Goal: Information Seeking & Learning: Learn about a topic

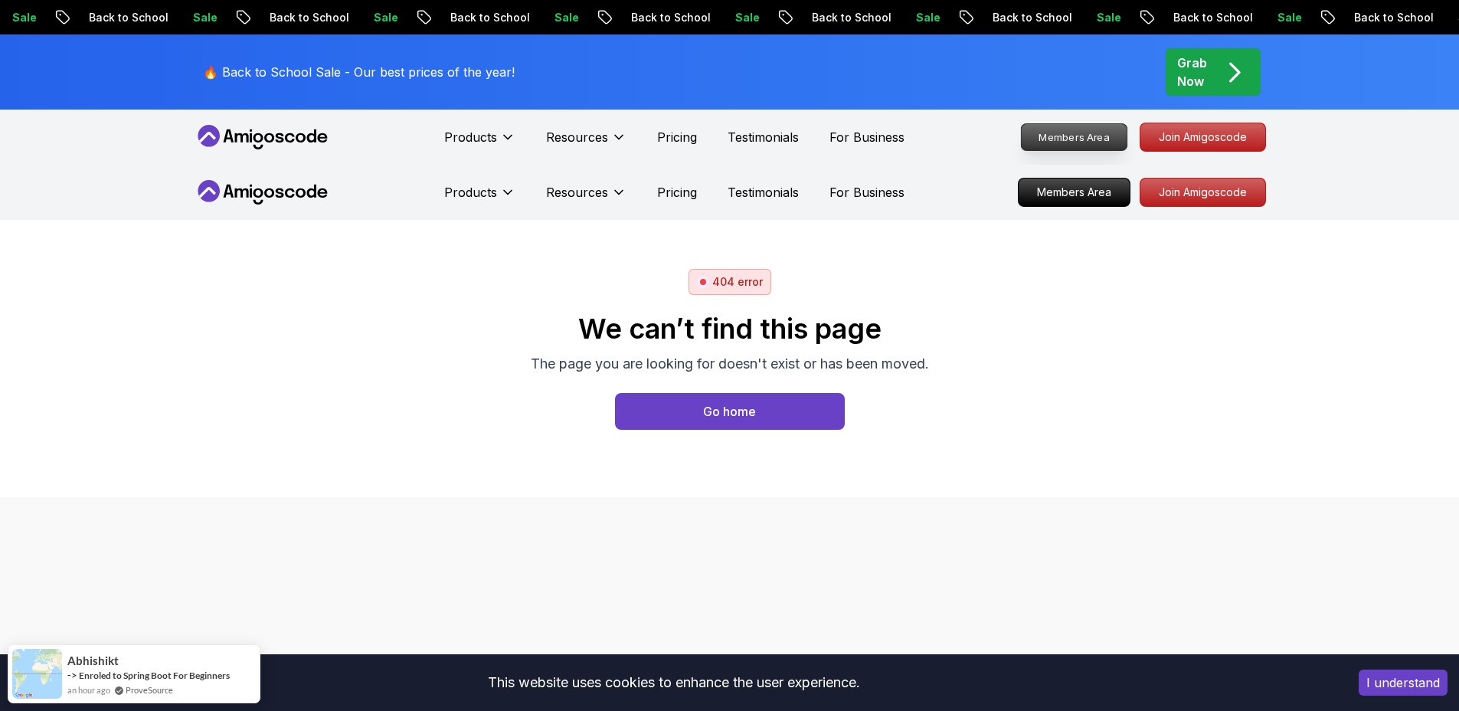
click at [1103, 133] on p "Members Area" at bounding box center [1074, 137] width 106 height 26
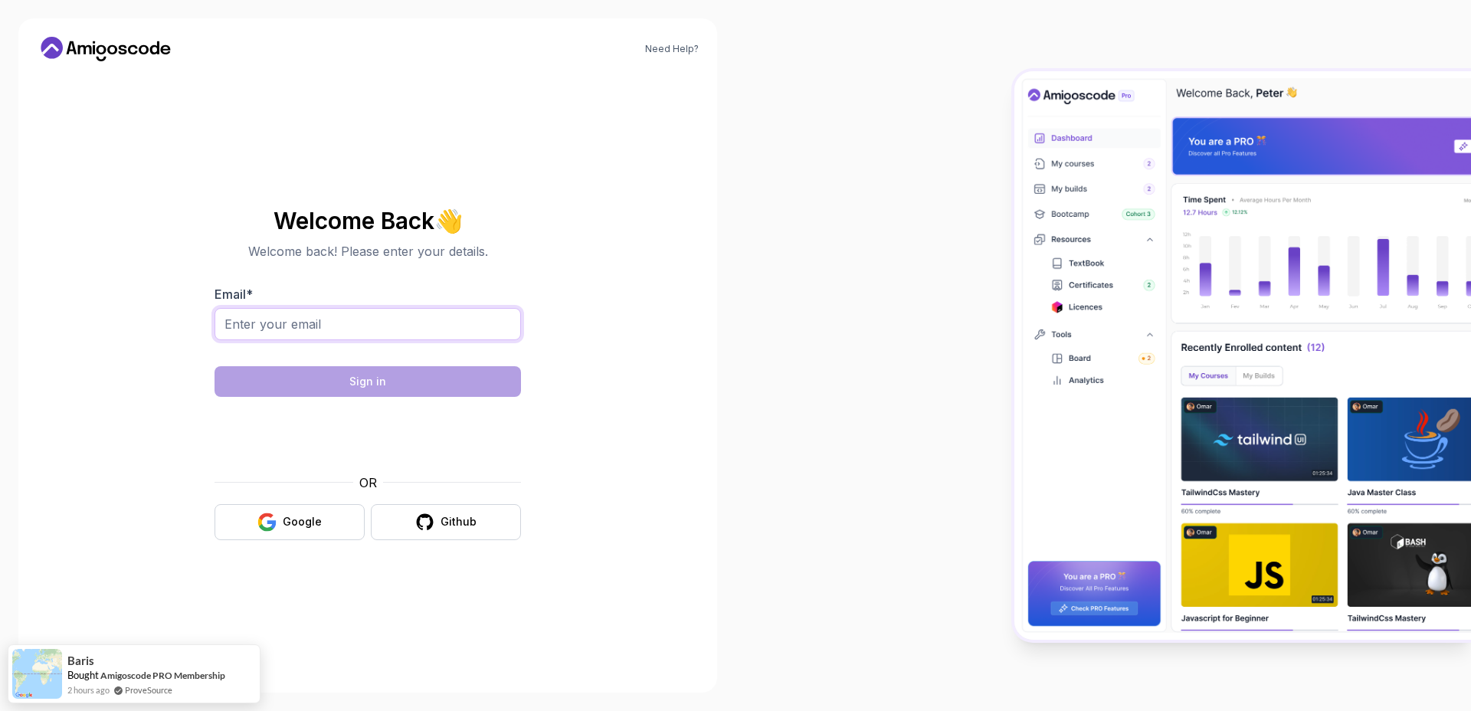
click at [420, 329] on input "Email *" at bounding box center [367, 324] width 306 height 32
type input "marc.brugmann@gmail.com"
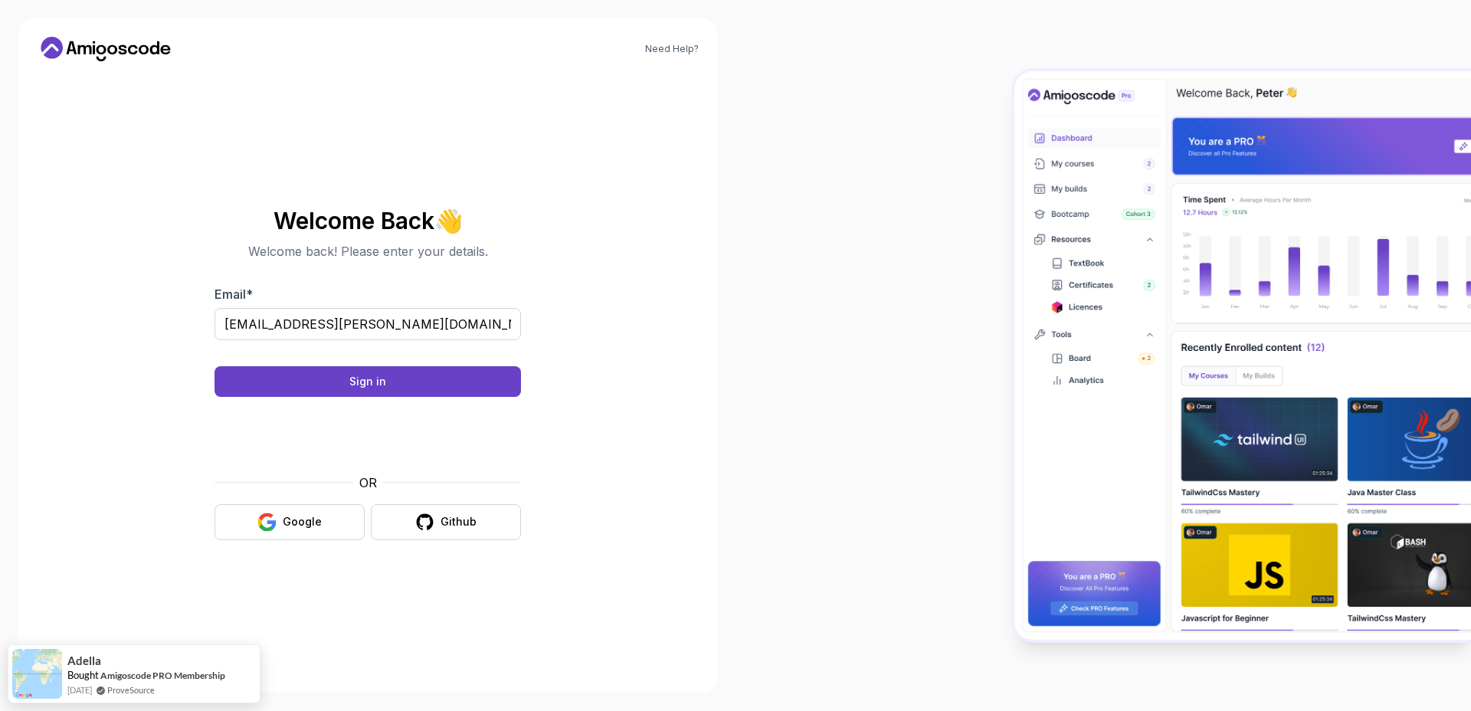
click at [959, 224] on body "Need Help? Welcome Back 👋 Welcome back! Please enter your details. Email * marc…" at bounding box center [735, 355] width 1471 height 711
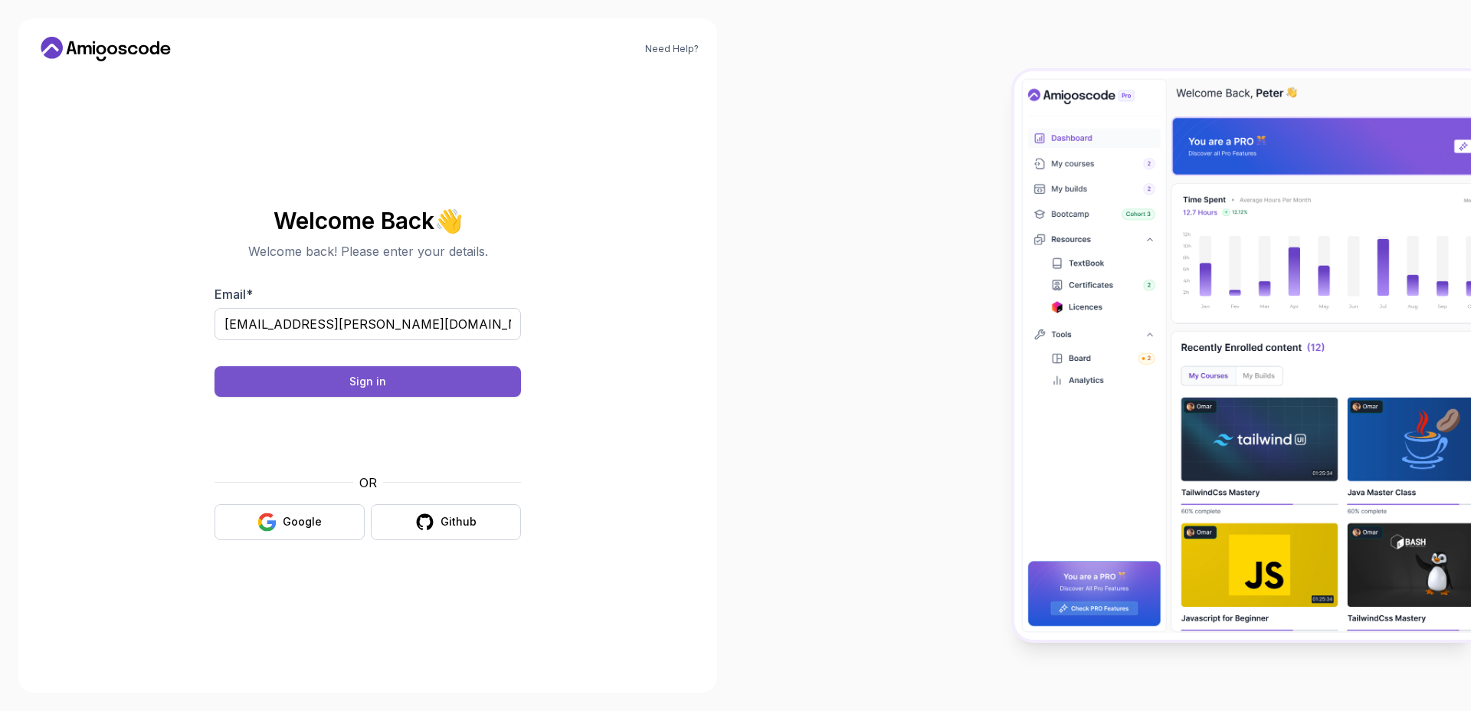
click at [407, 376] on button "Sign in" at bounding box center [367, 381] width 306 height 31
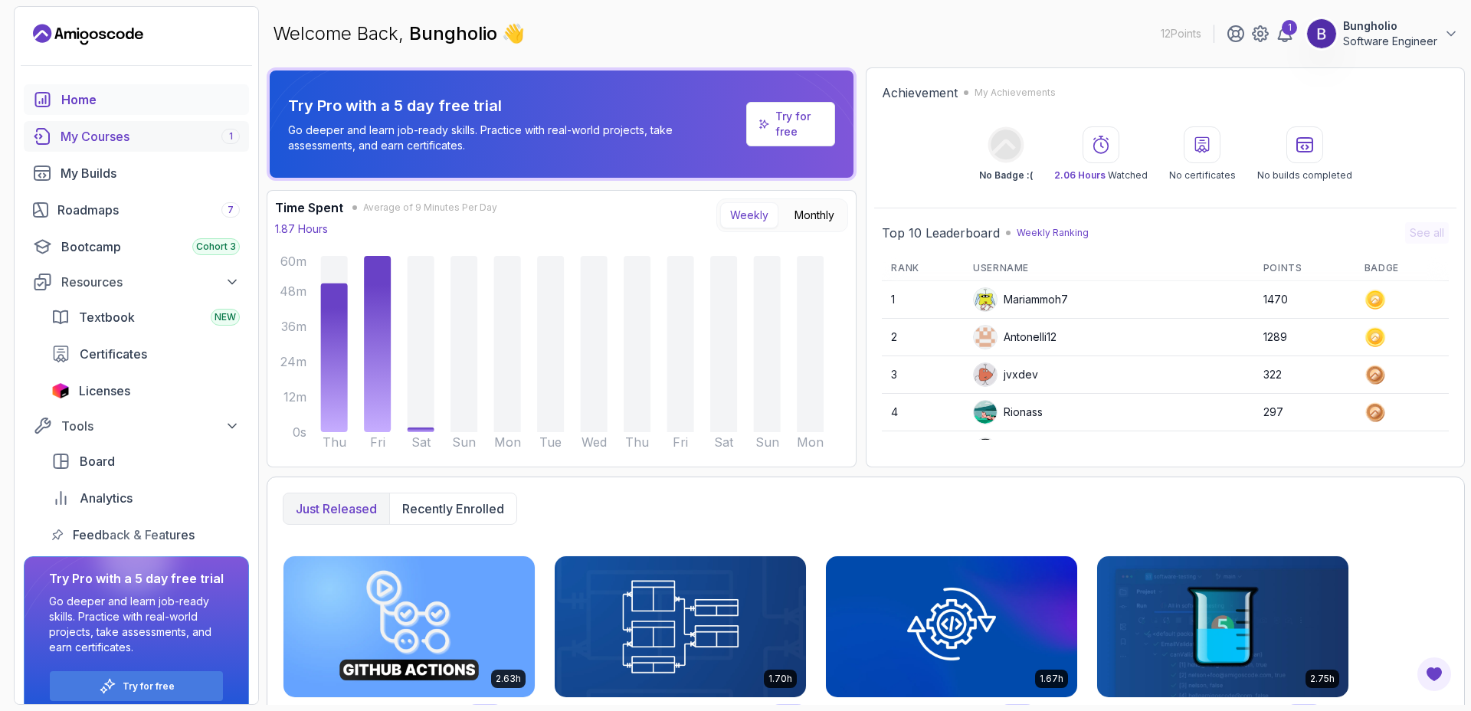
click at [91, 137] on div "My Courses 1" at bounding box center [150, 136] width 179 height 18
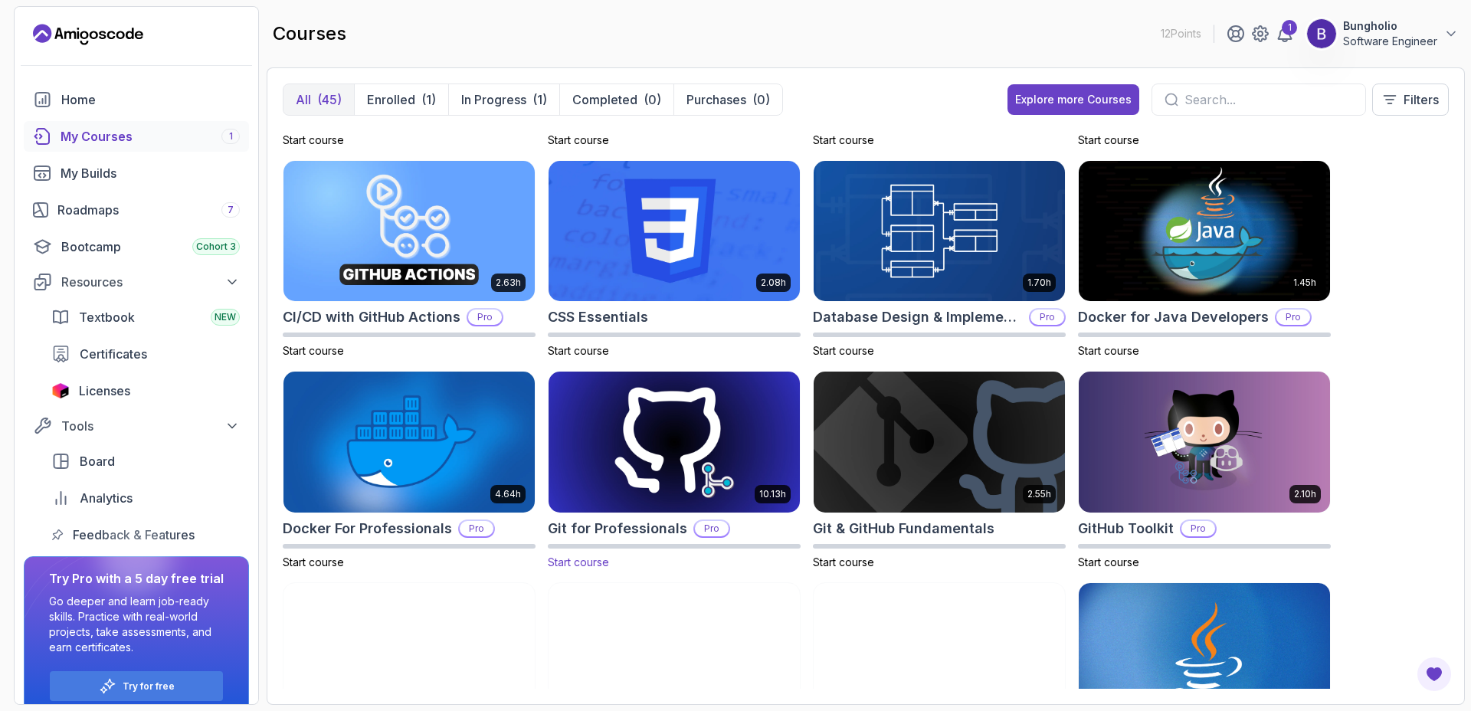
scroll to position [61, 0]
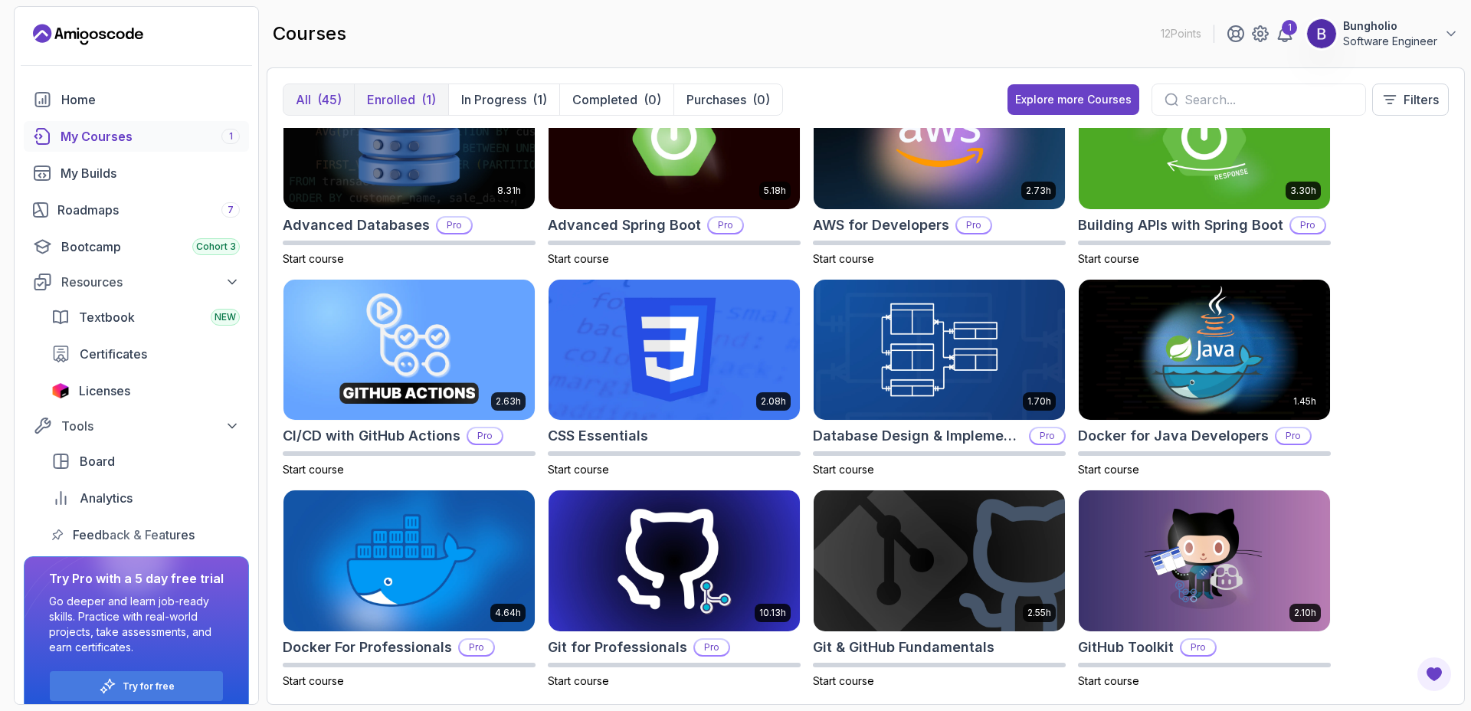
click at [388, 96] on p "Enrolled" at bounding box center [391, 99] width 48 height 18
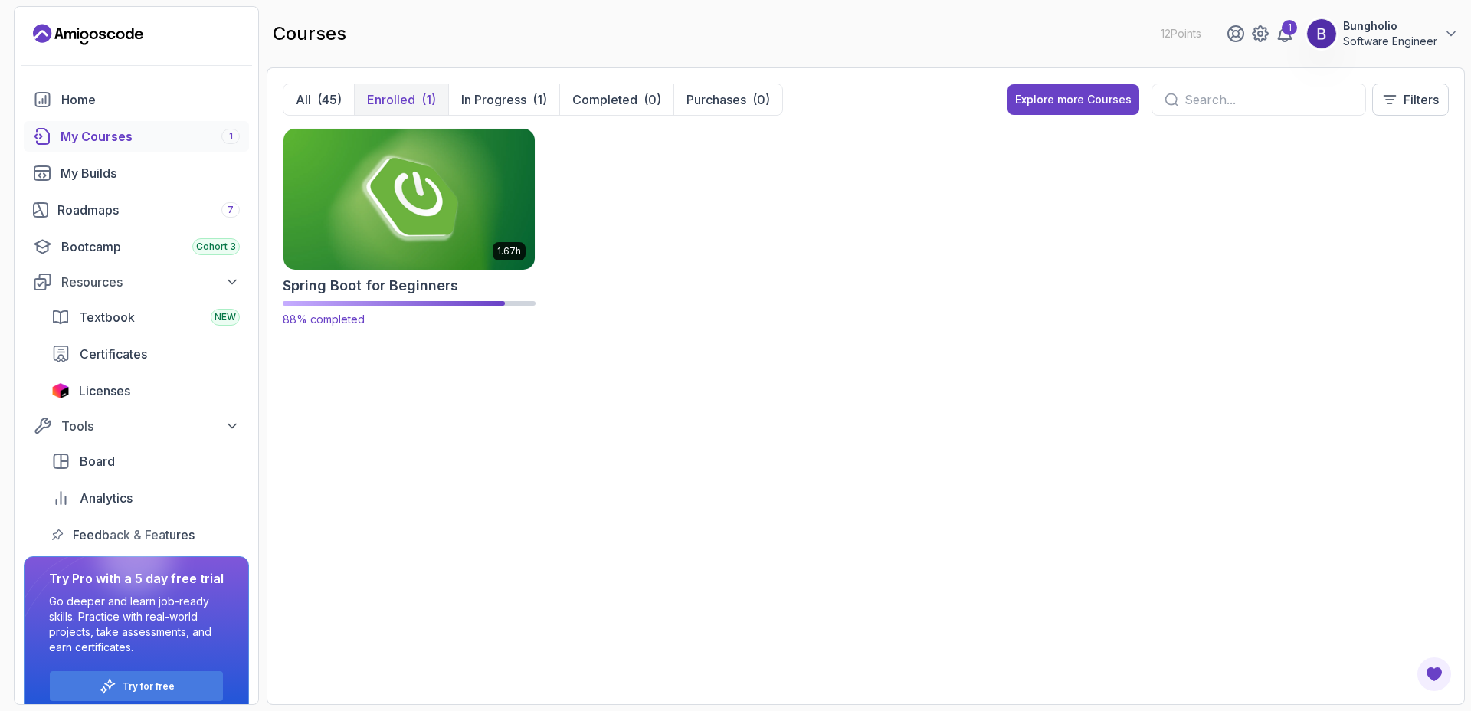
click at [388, 282] on h2 "Spring Boot for Beginners" at bounding box center [370, 285] width 175 height 21
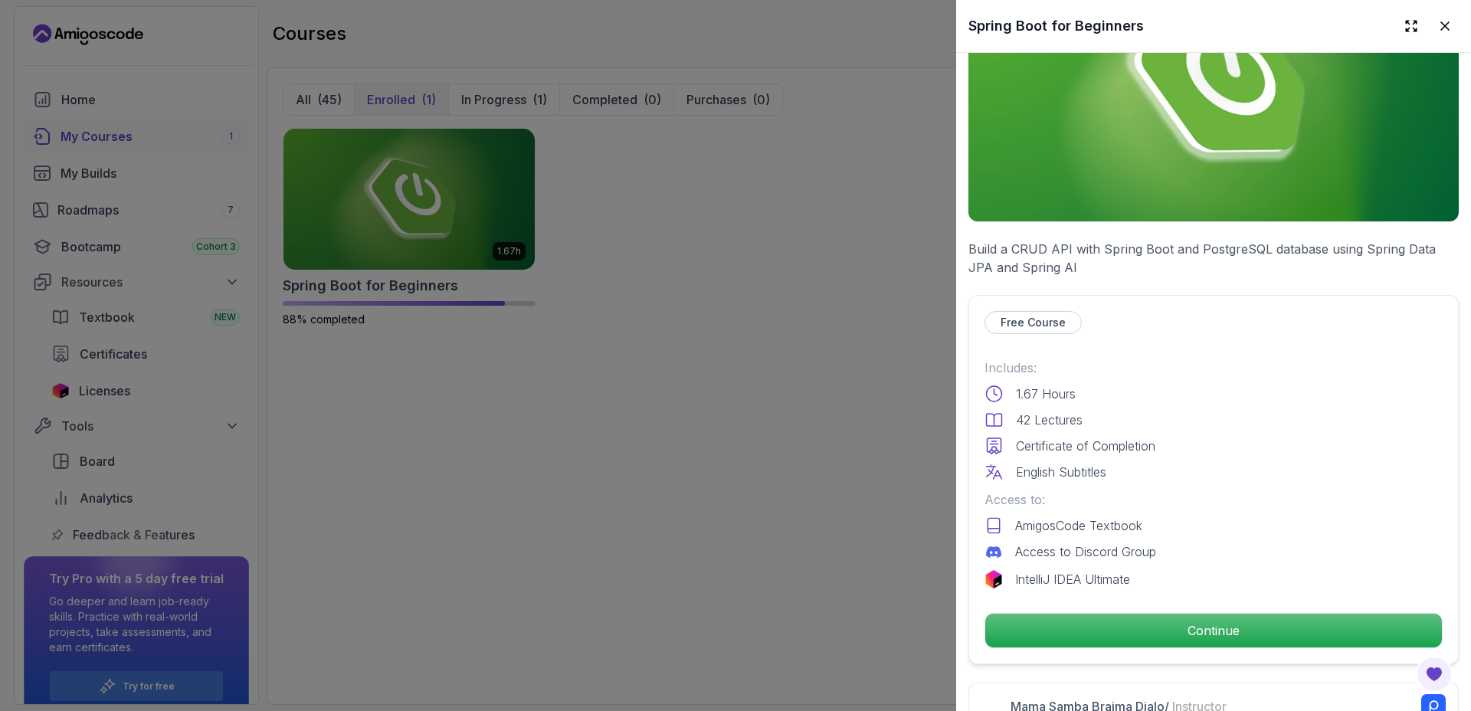
scroll to position [268, 0]
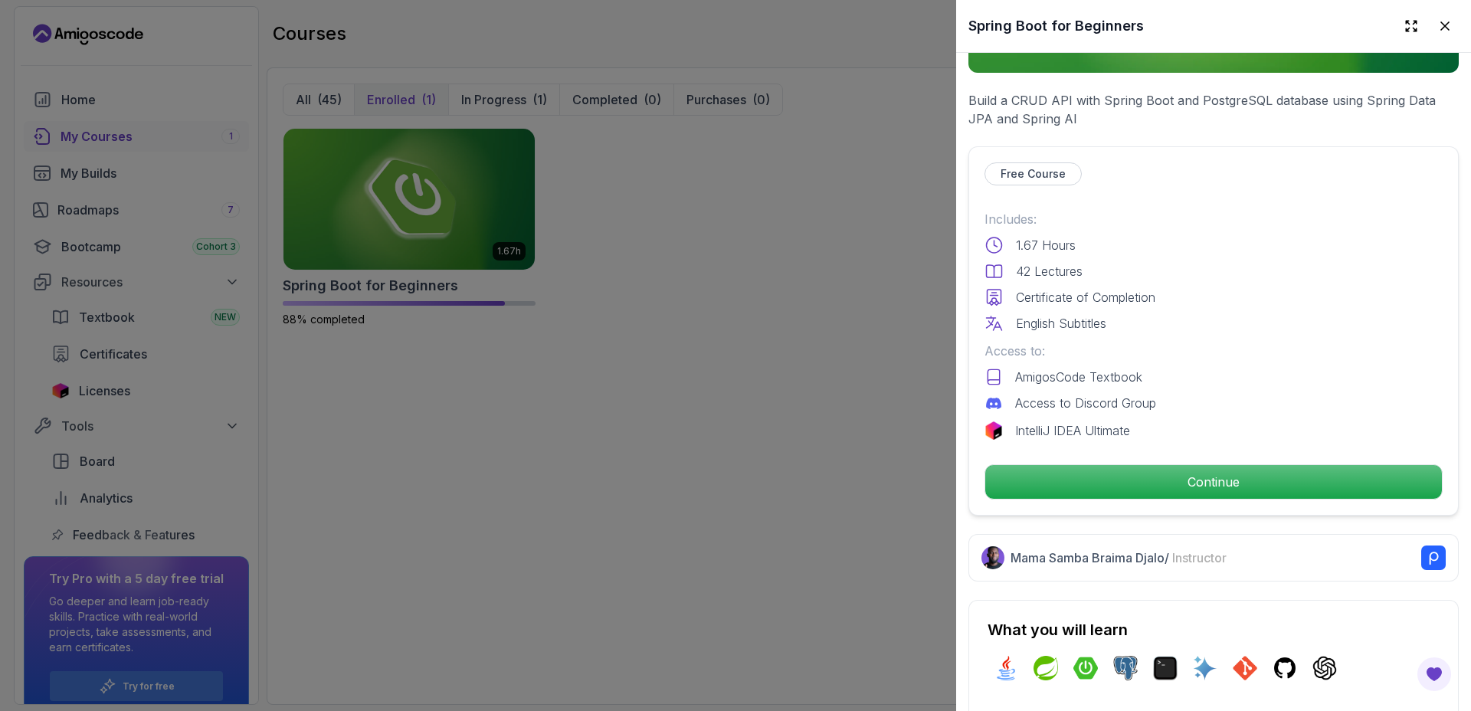
click at [1049, 239] on p "1.67 Hours" at bounding box center [1046, 245] width 60 height 18
click at [502, 100] on div at bounding box center [735, 355] width 1471 height 711
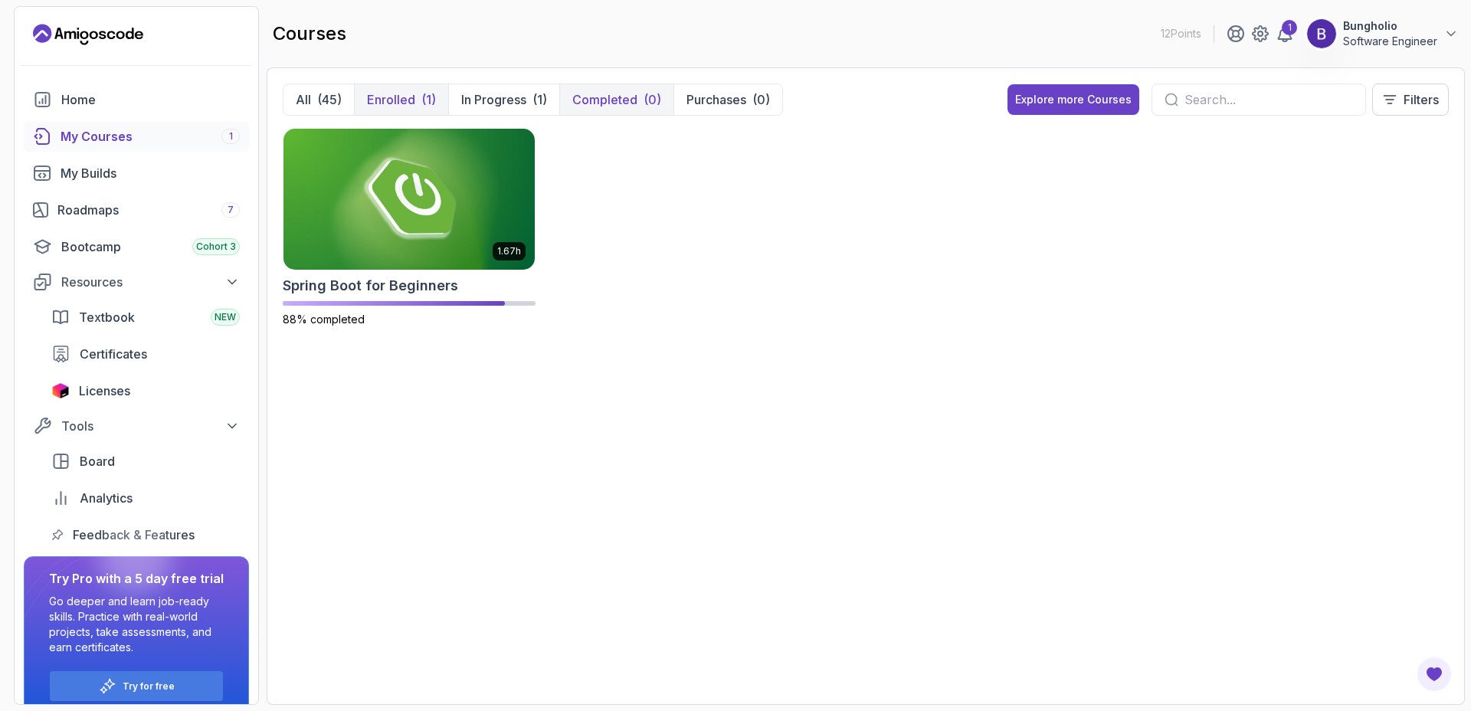
click at [633, 105] on p "Completed" at bounding box center [604, 99] width 65 height 18
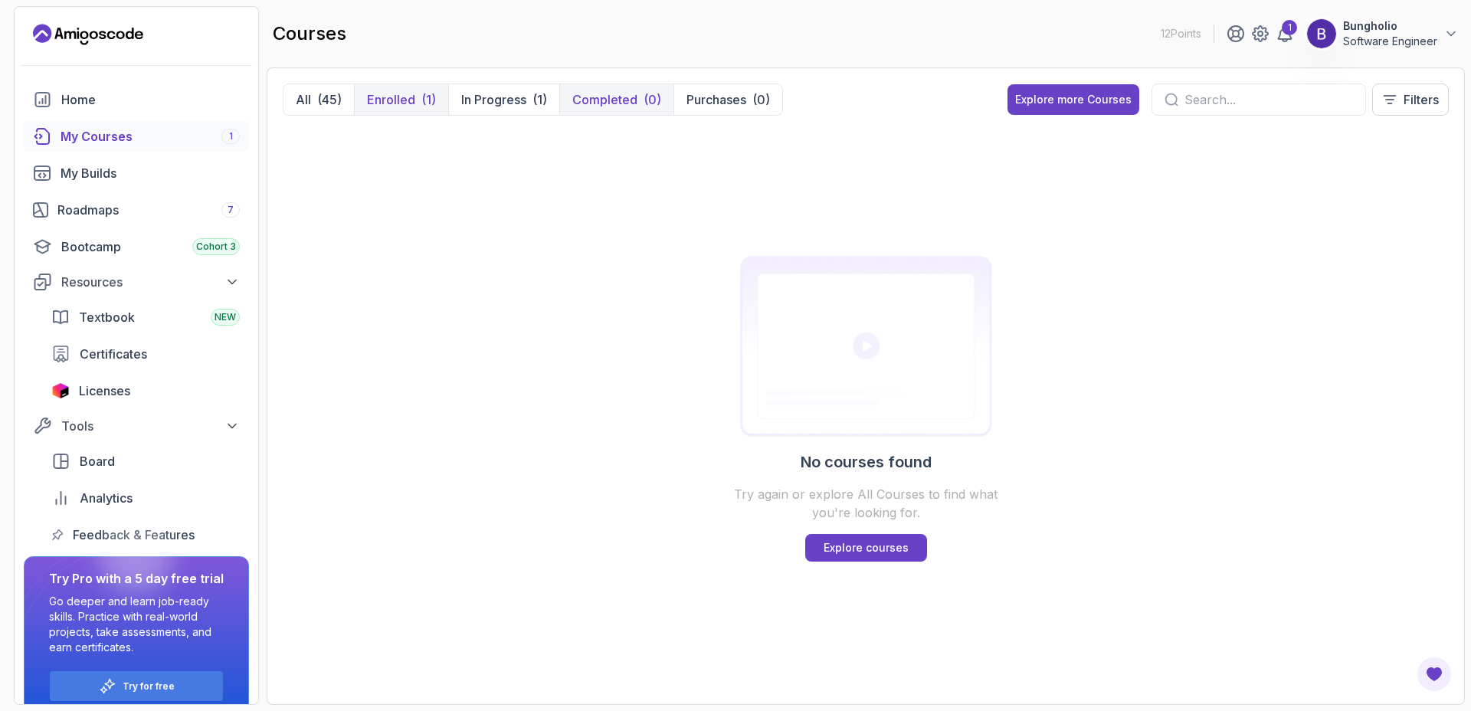
click at [412, 109] on button "Enrolled (1)" at bounding box center [401, 99] width 94 height 31
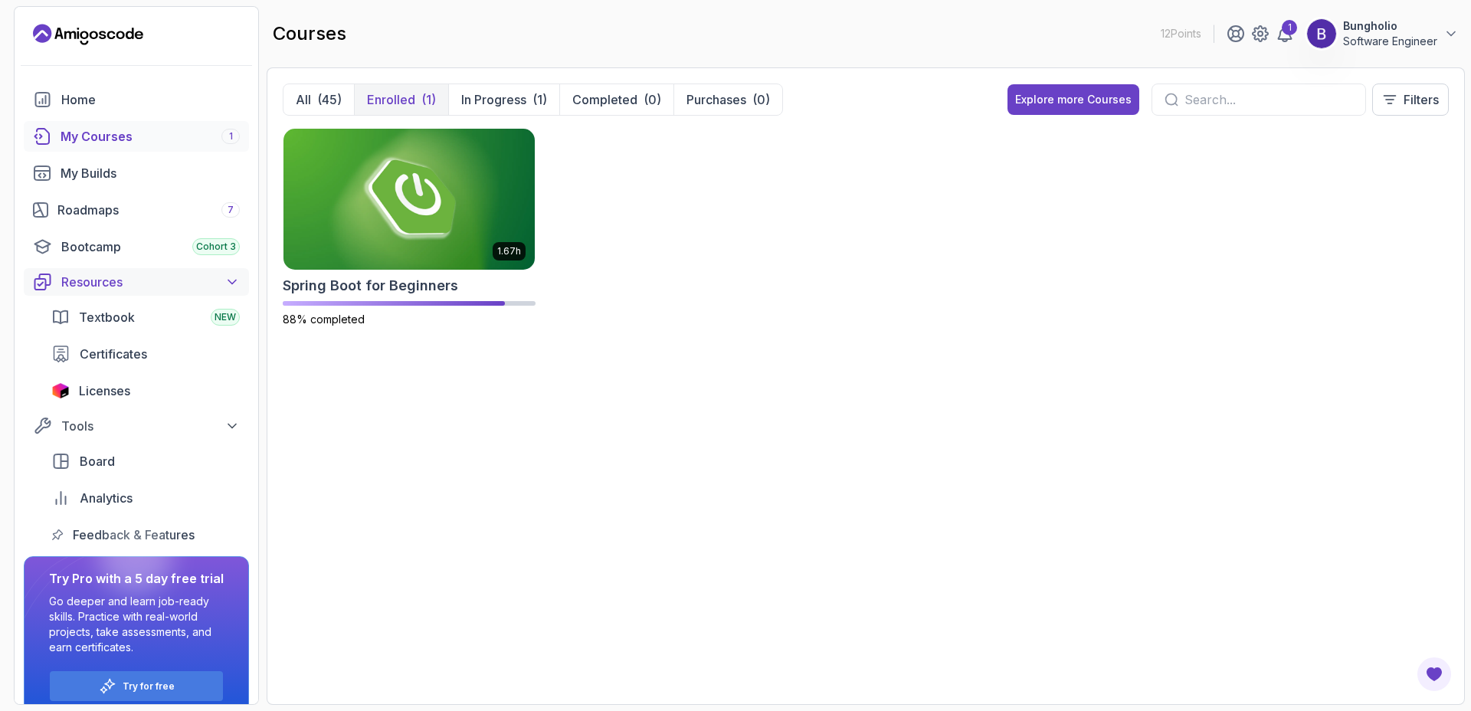
click at [87, 286] on div "Resources" at bounding box center [150, 282] width 178 height 18
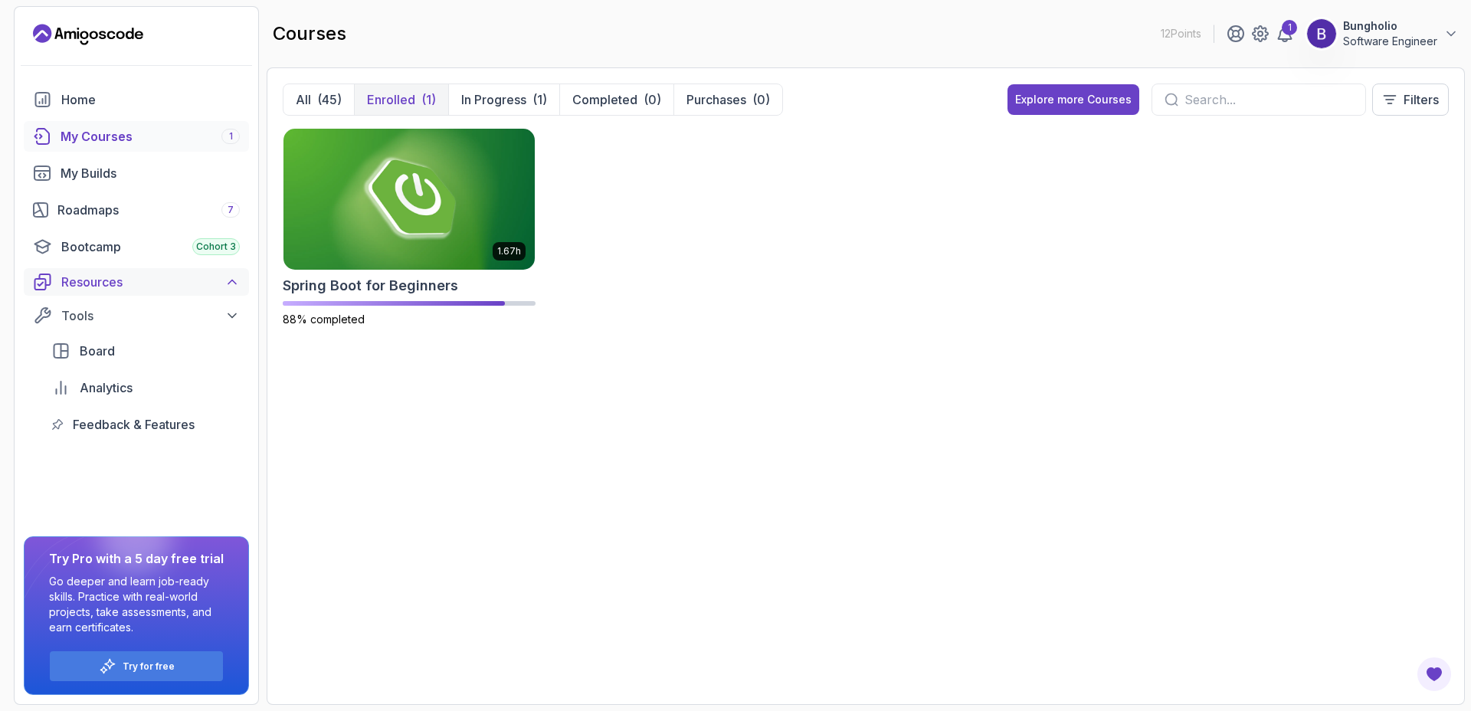
click at [88, 286] on div "Resources" at bounding box center [150, 282] width 178 height 18
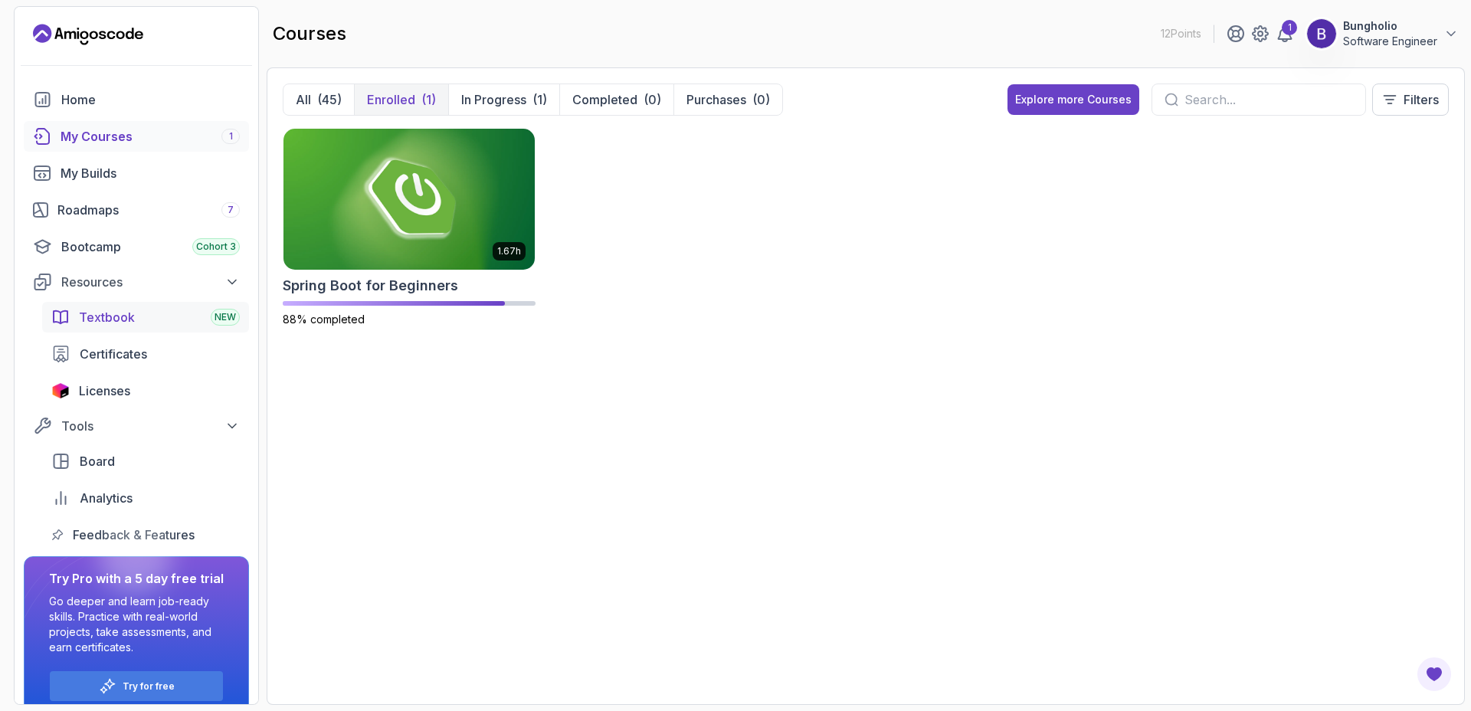
click at [91, 311] on span "Textbook" at bounding box center [107, 317] width 56 height 18
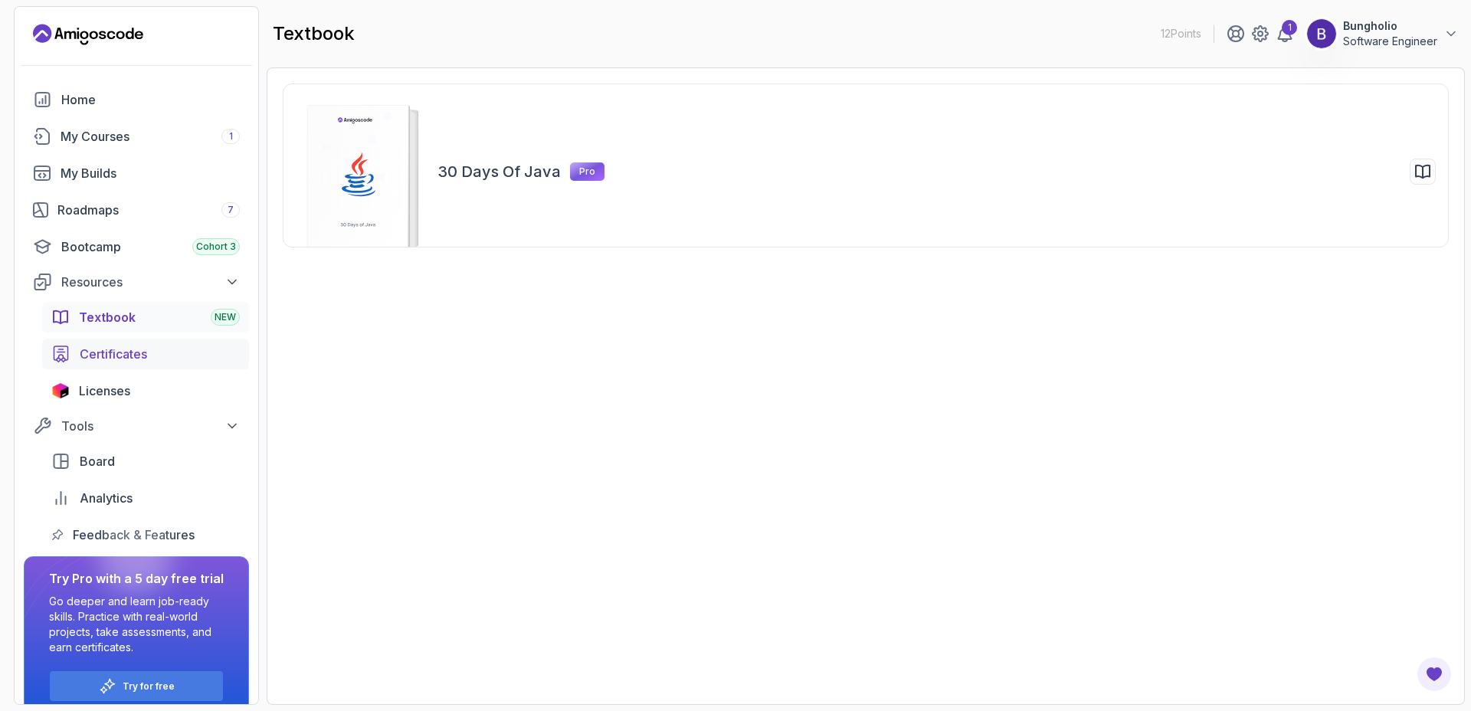
click at [101, 353] on span "Certificates" at bounding box center [113, 354] width 67 height 18
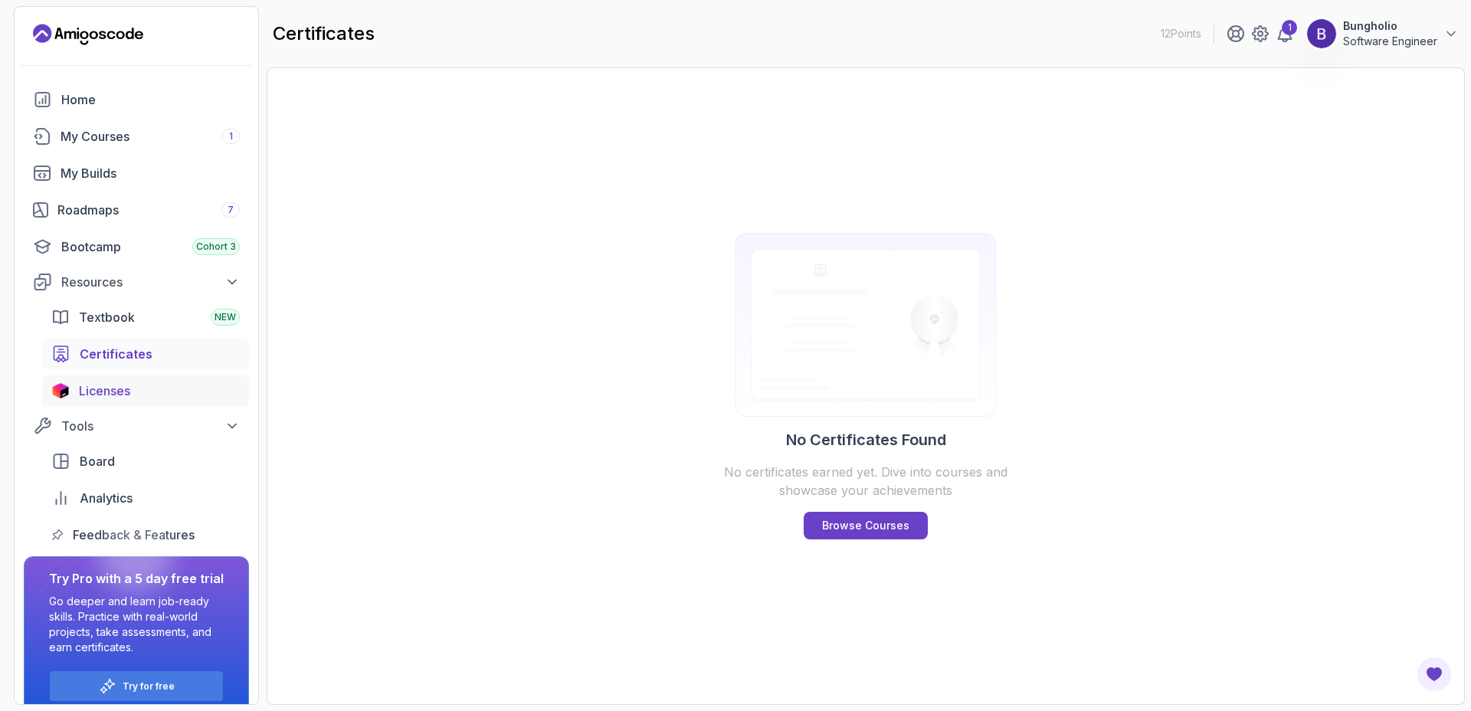
click at [104, 393] on span "Licenses" at bounding box center [104, 390] width 51 height 18
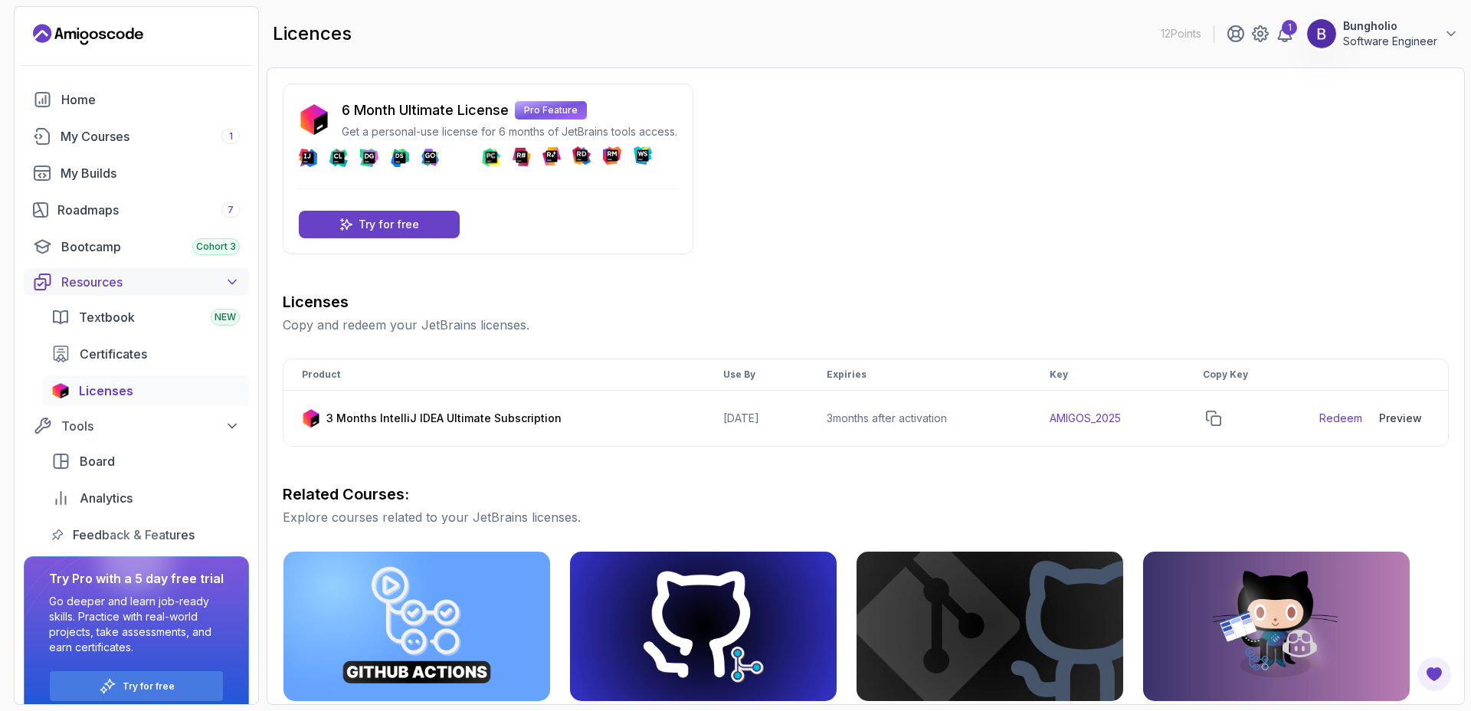
click at [87, 285] on div "Resources" at bounding box center [150, 282] width 178 height 18
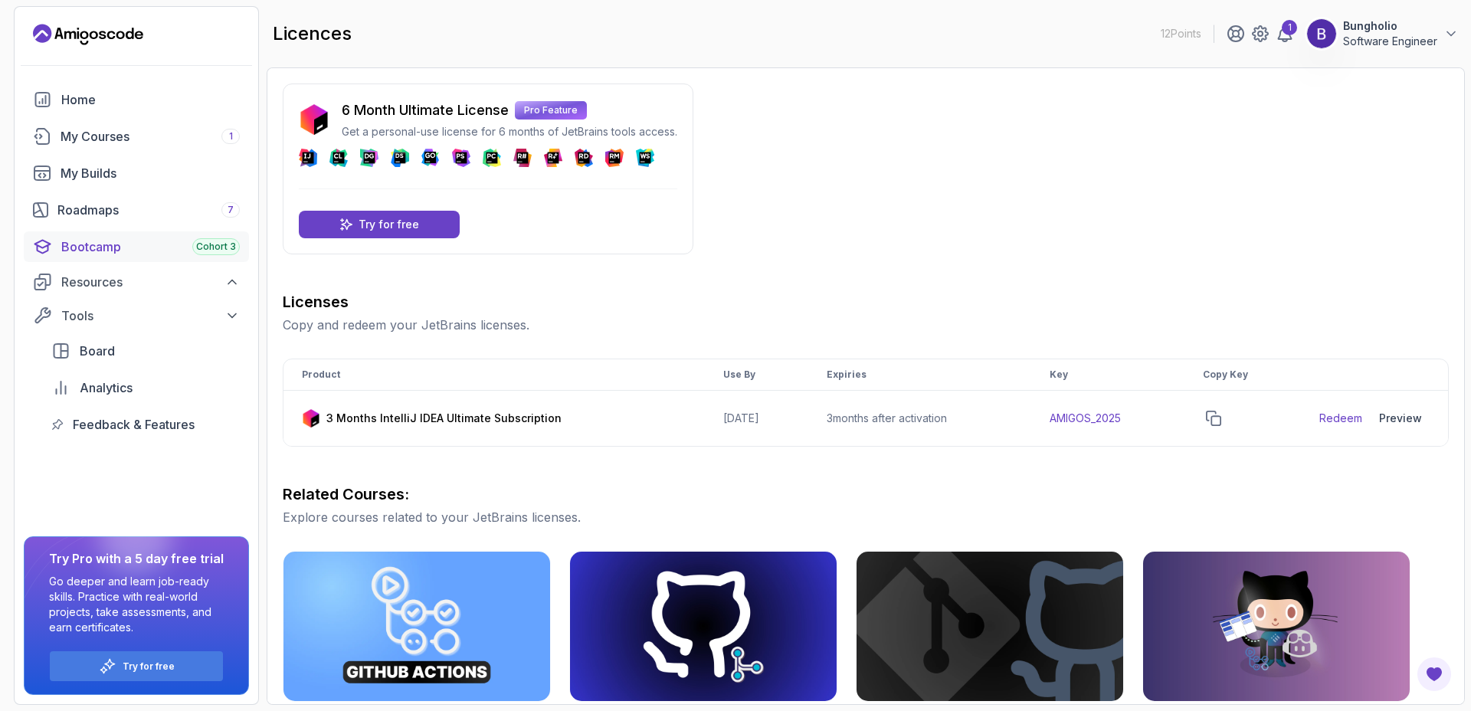
click at [95, 248] on div "Bootcamp Cohort 3" at bounding box center [150, 246] width 178 height 18
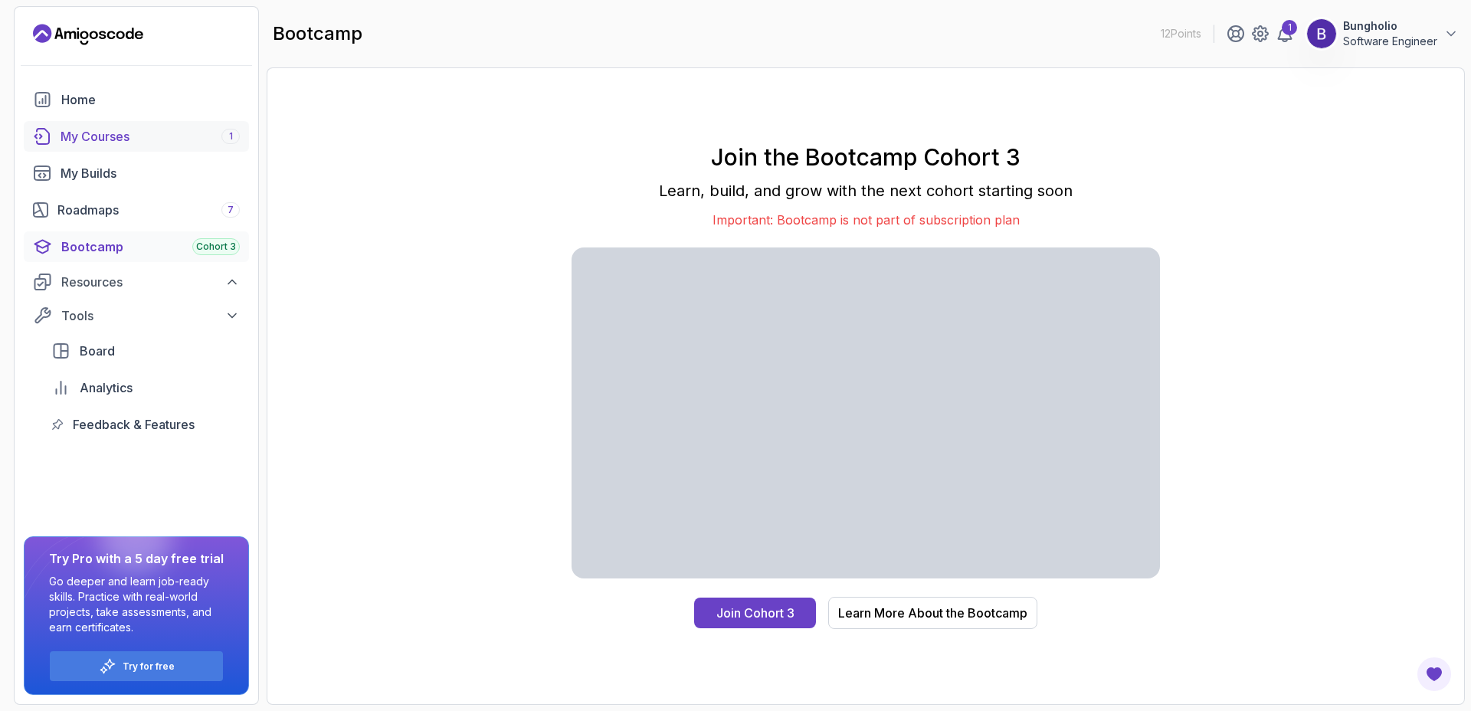
click at [112, 139] on div "My Courses 1" at bounding box center [150, 136] width 179 height 18
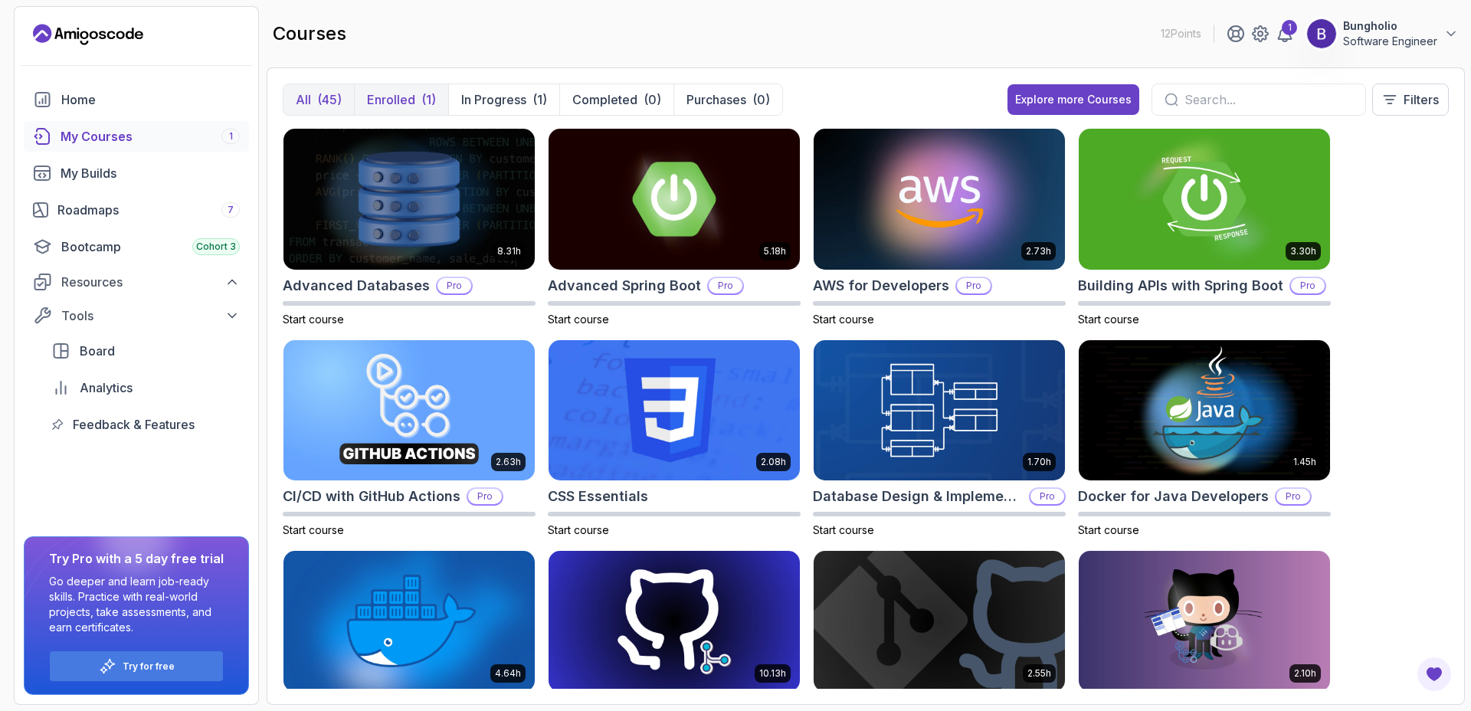
click at [383, 103] on p "Enrolled" at bounding box center [391, 99] width 48 height 18
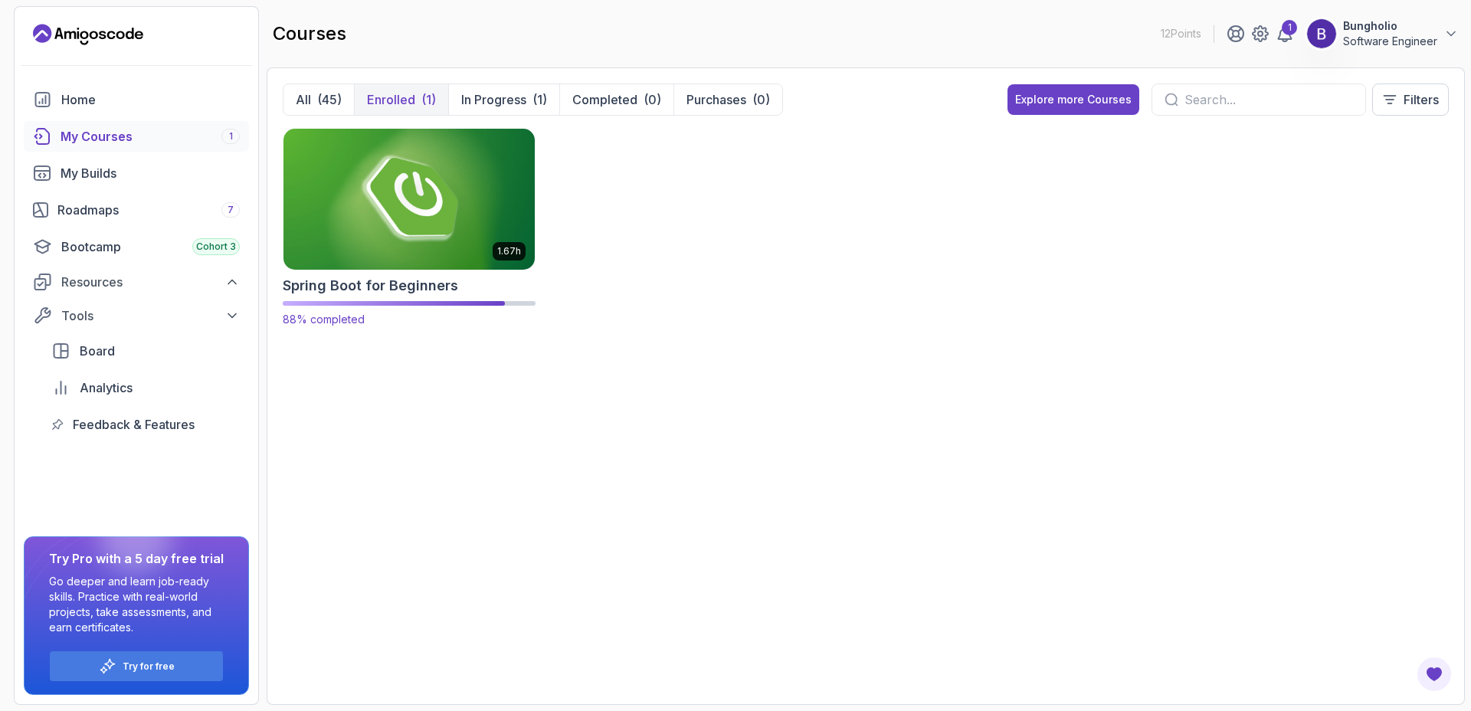
click at [358, 284] on h2 "Spring Boot for Beginners" at bounding box center [370, 285] width 175 height 21
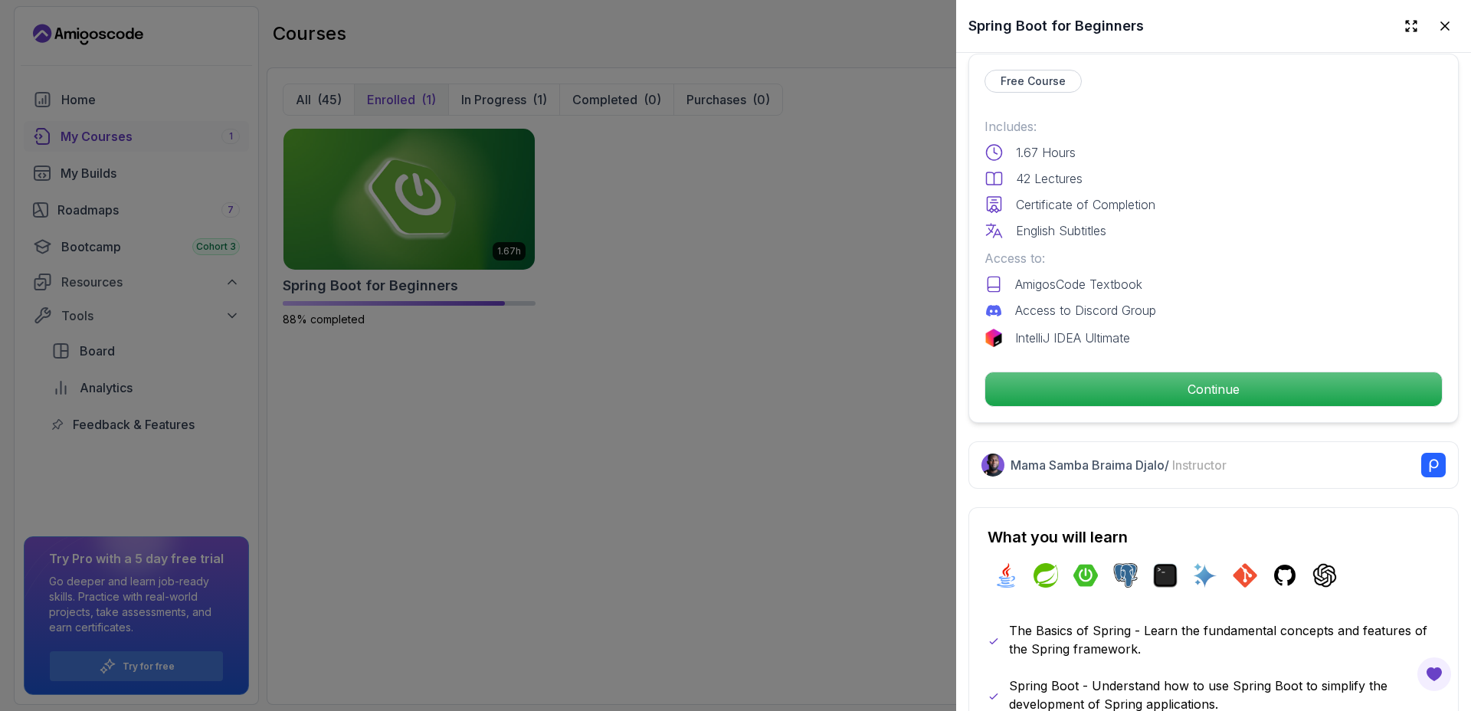
scroll to position [386, 0]
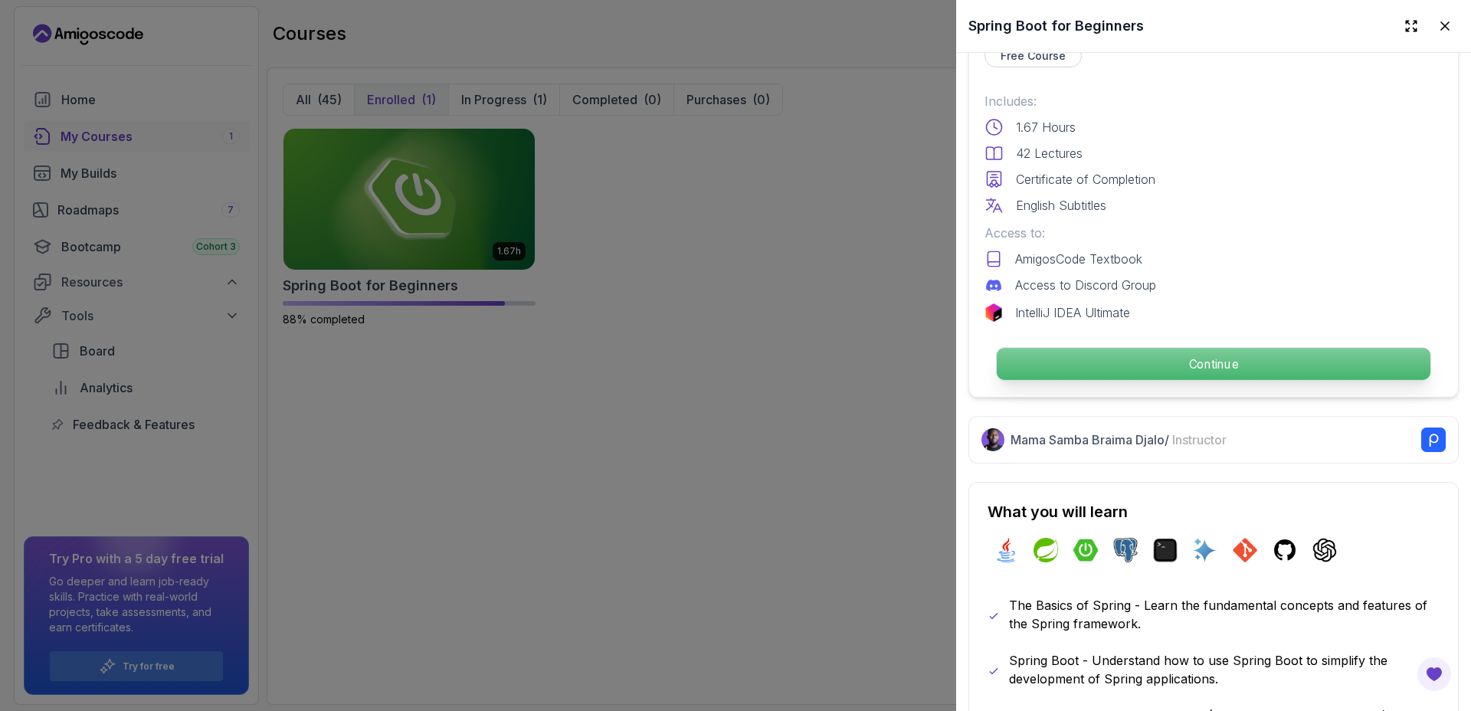
click at [1108, 362] on p "Continue" at bounding box center [1213, 364] width 434 height 32
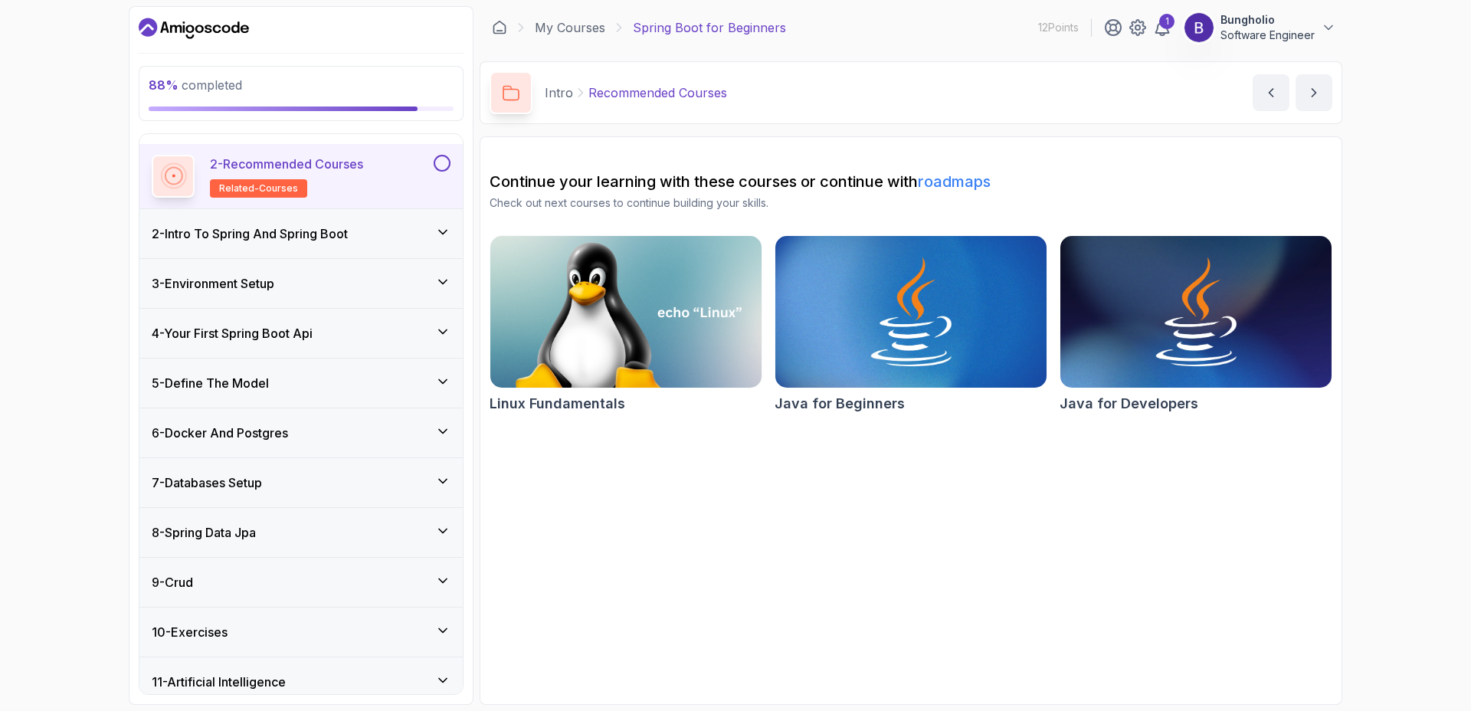
click at [325, 433] on div "6 - Docker And Postgres" at bounding box center [301, 433] width 299 height 18
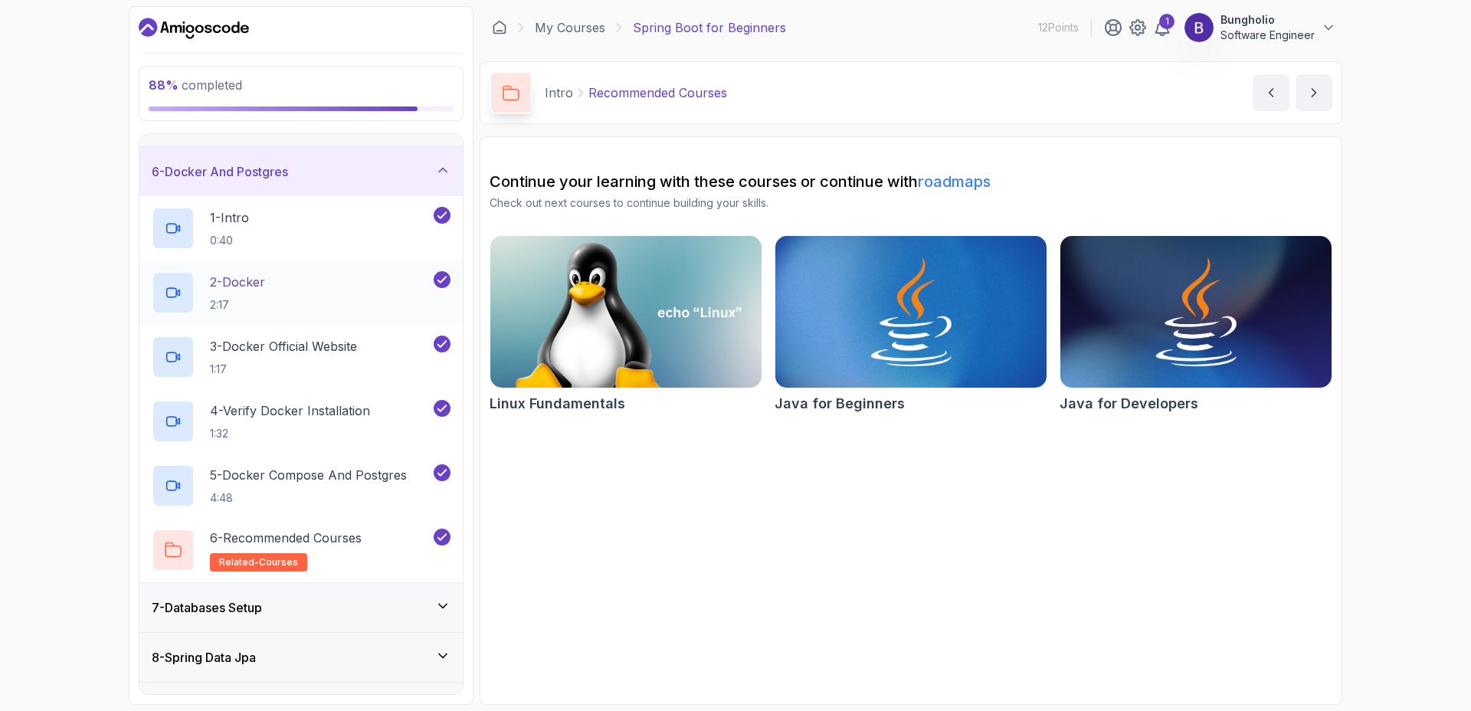
scroll to position [266, 0]
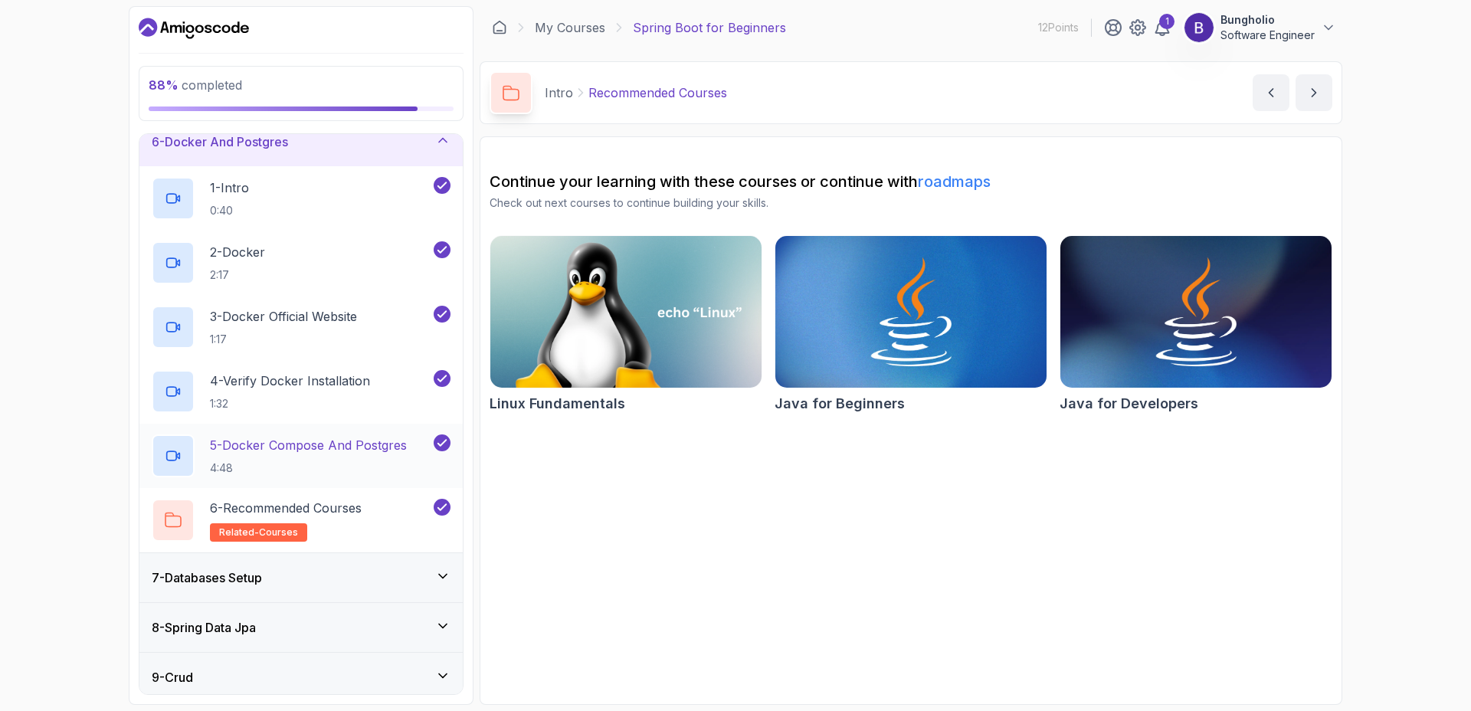
click at [316, 447] on p "5 - Docker Compose And Postgres" at bounding box center [308, 445] width 197 height 18
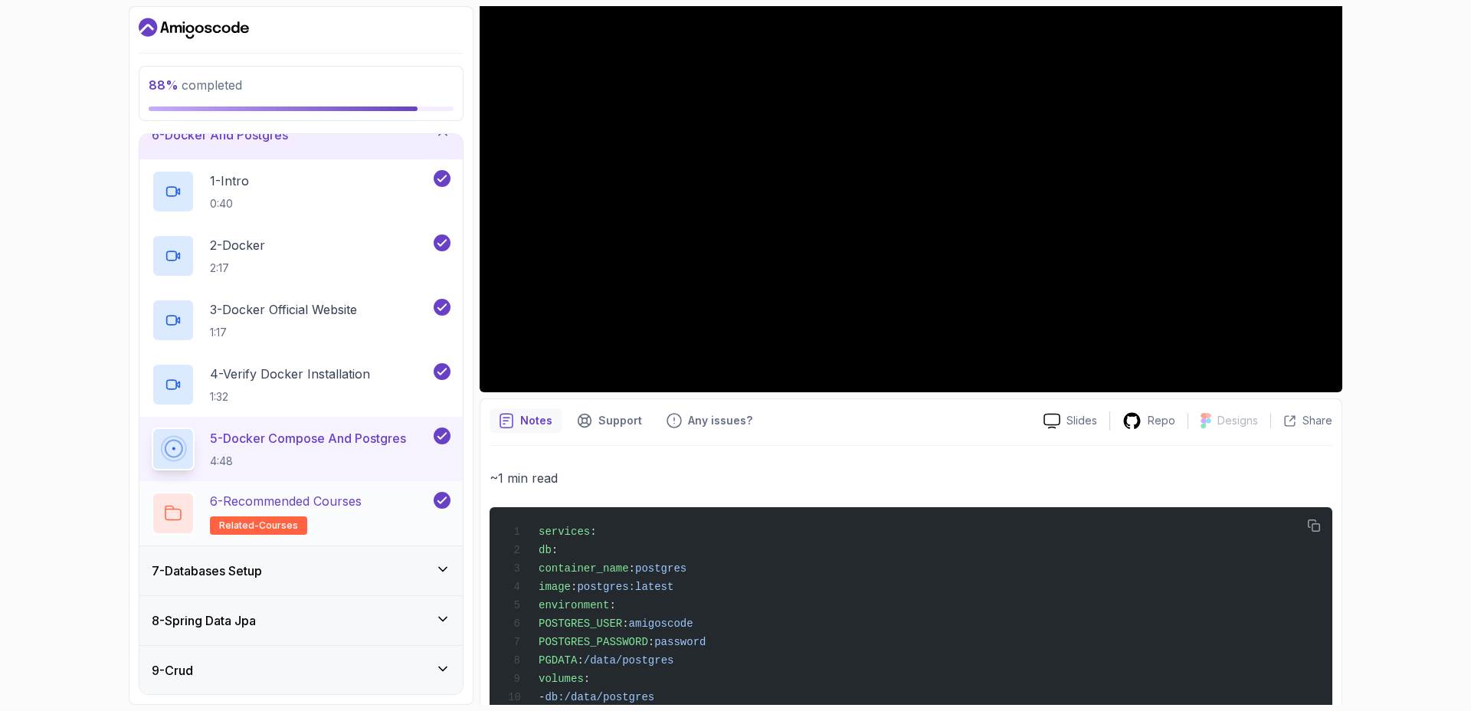
scroll to position [283, 0]
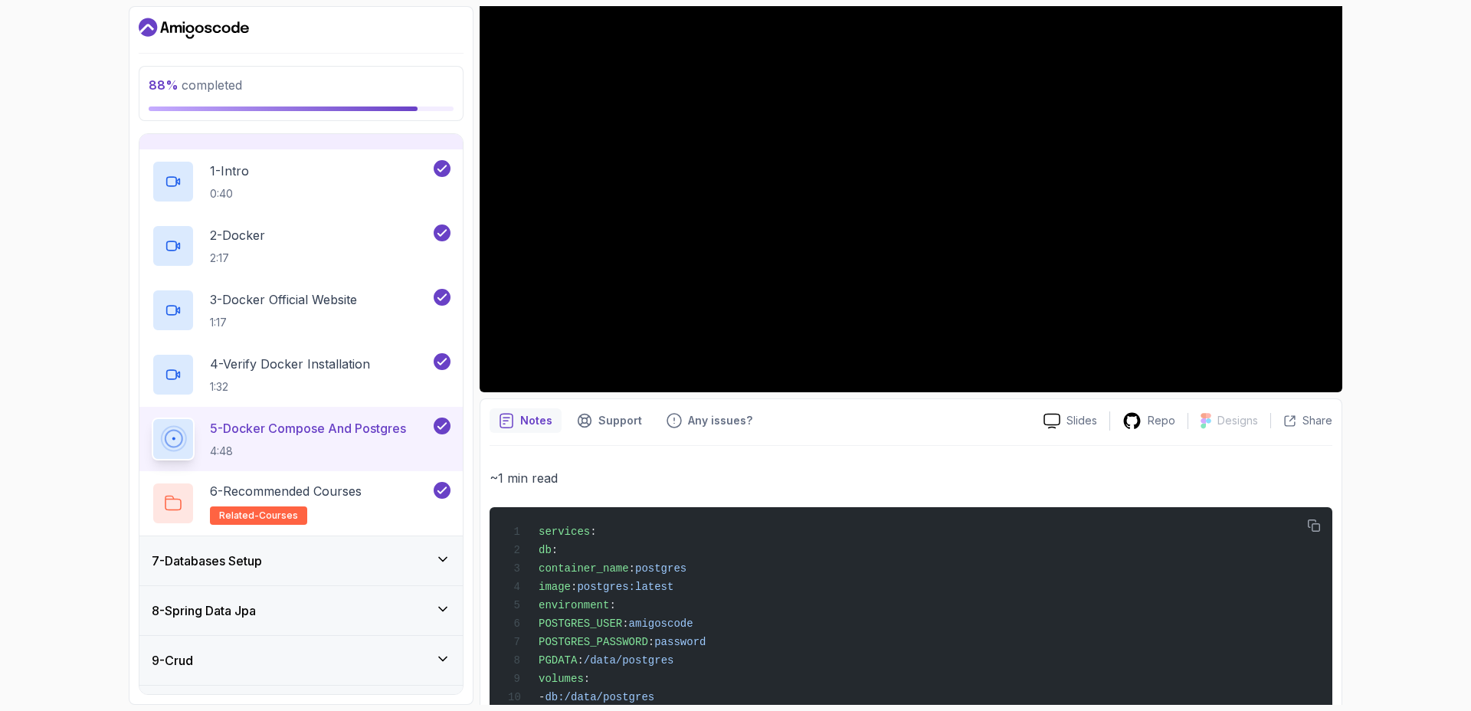
click at [447, 608] on icon at bounding box center [442, 608] width 15 height 15
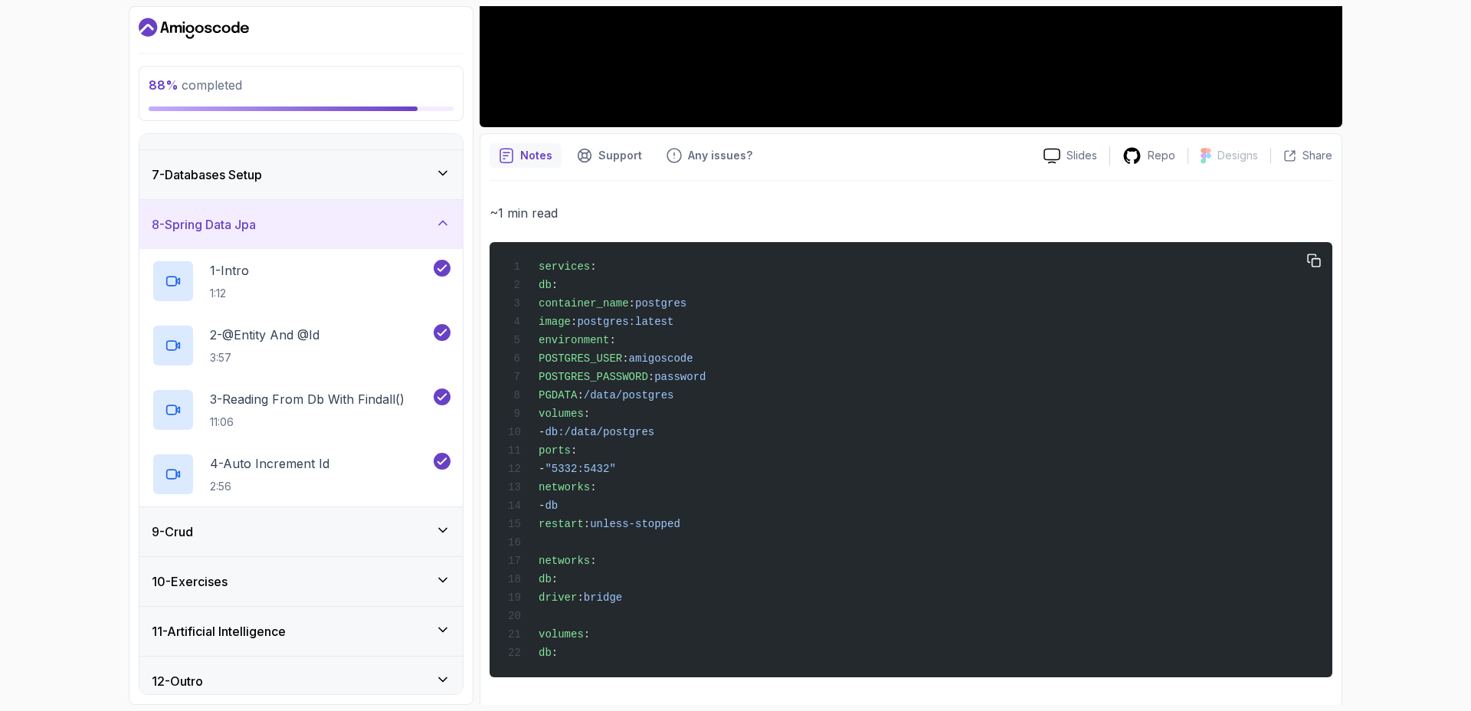
scroll to position [497, 0]
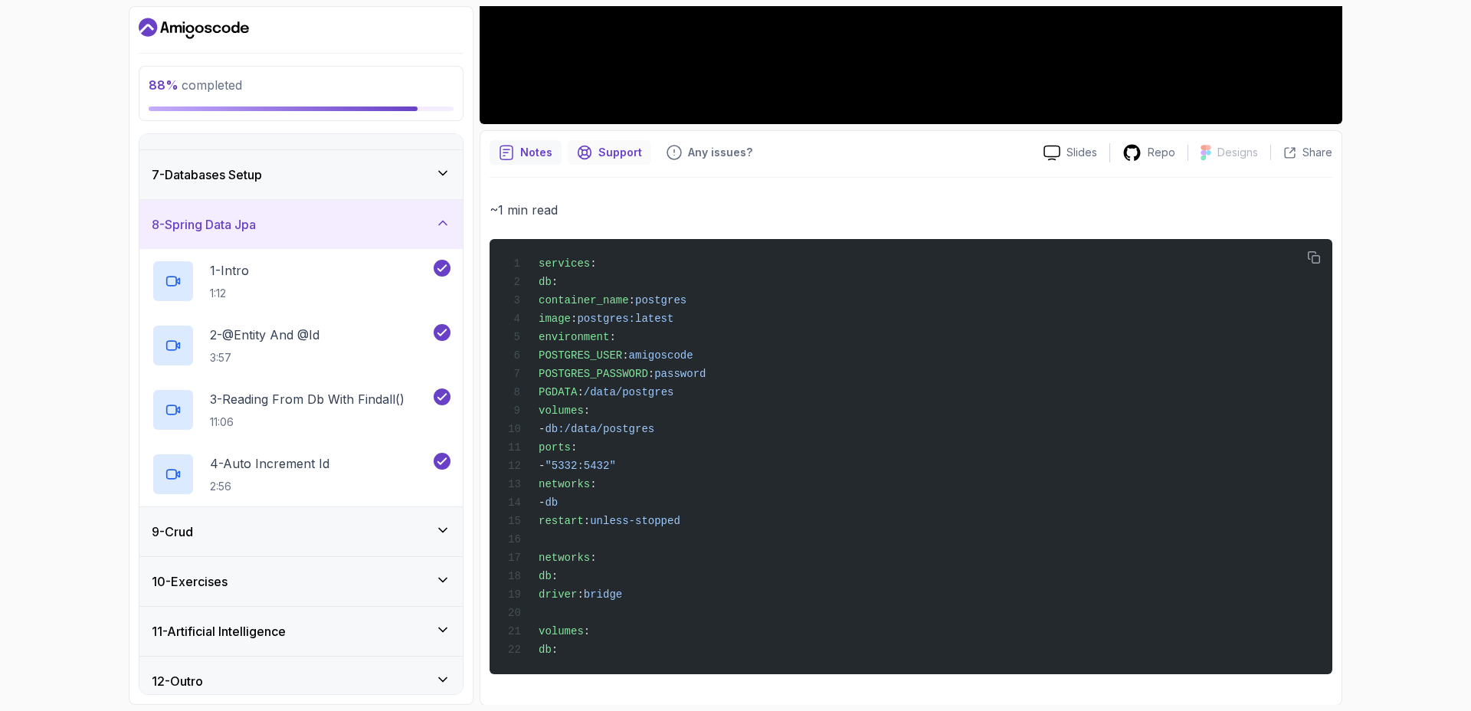
click at [598, 152] on p "Support" at bounding box center [620, 152] width 44 height 15
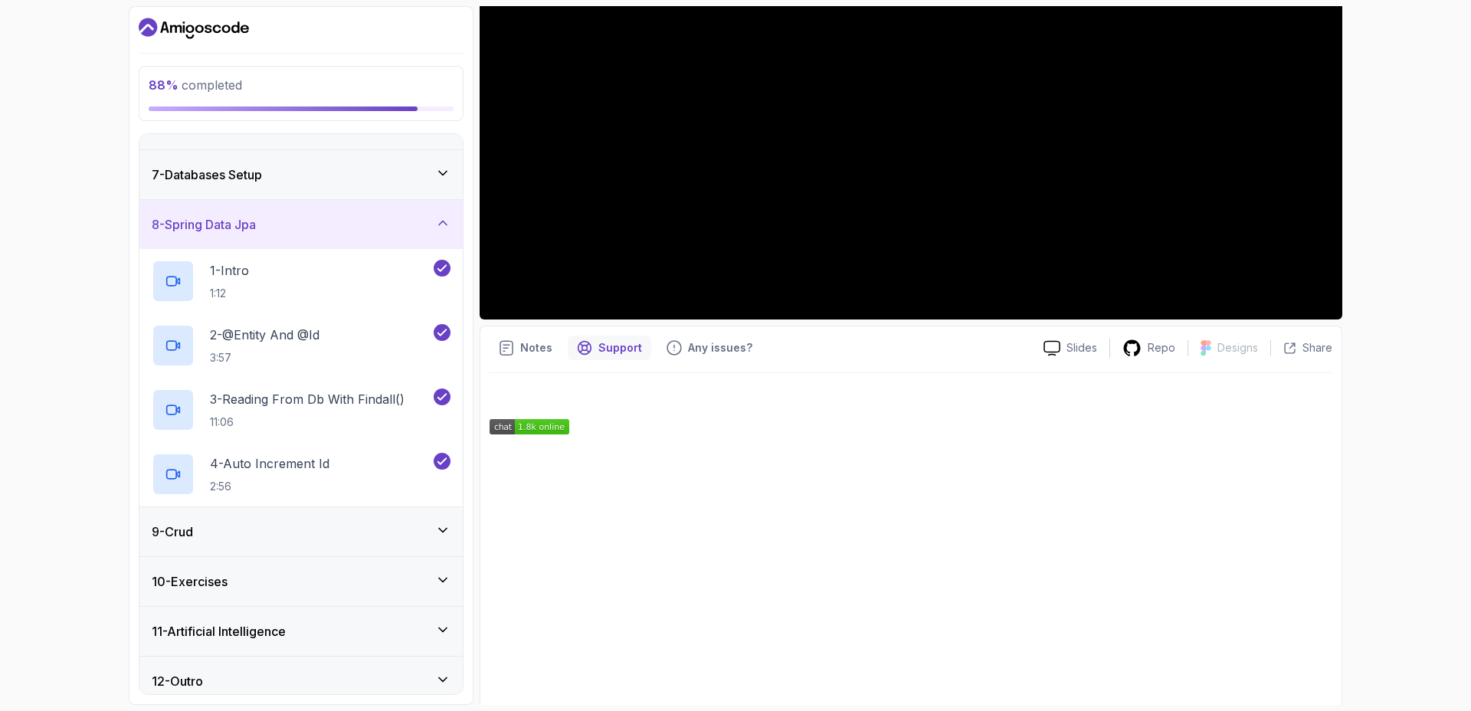
scroll to position [317, 0]
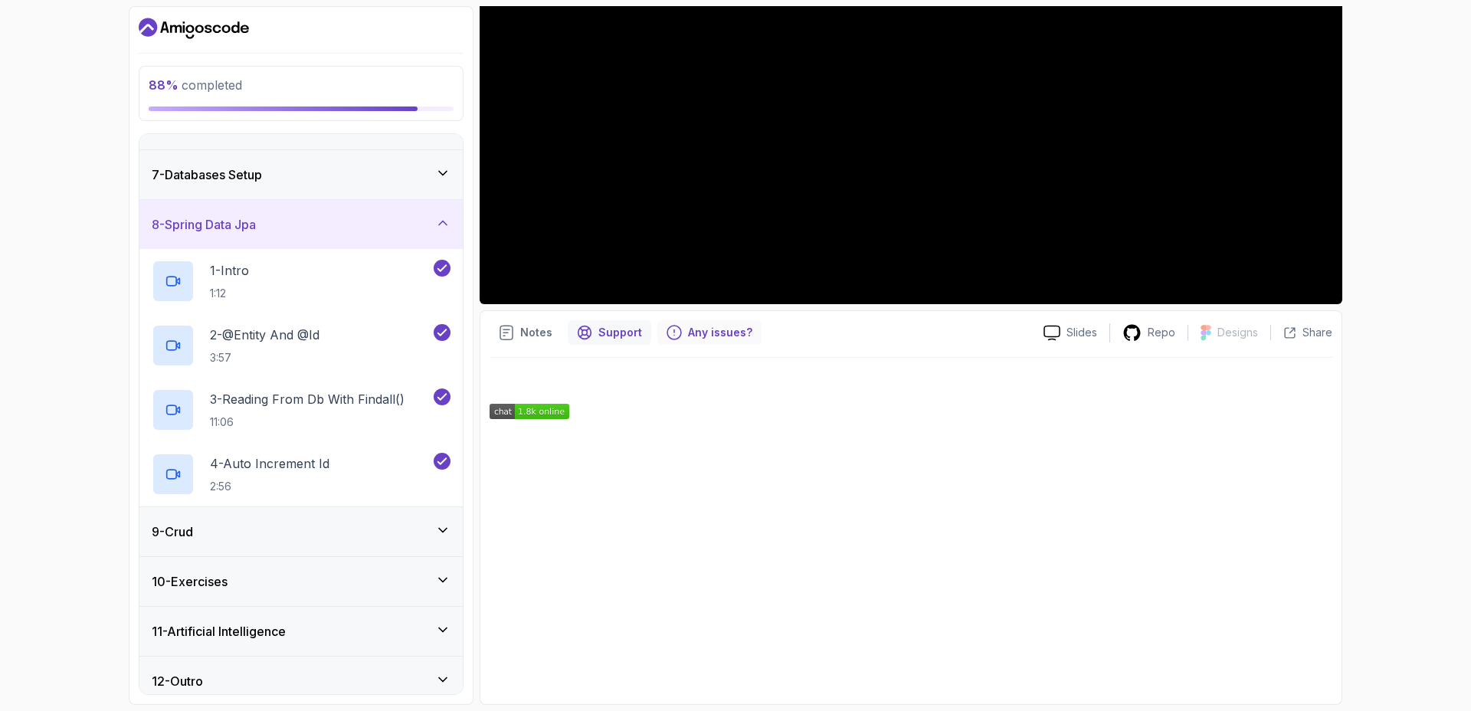
click at [703, 334] on p "Any issues?" at bounding box center [720, 332] width 64 height 15
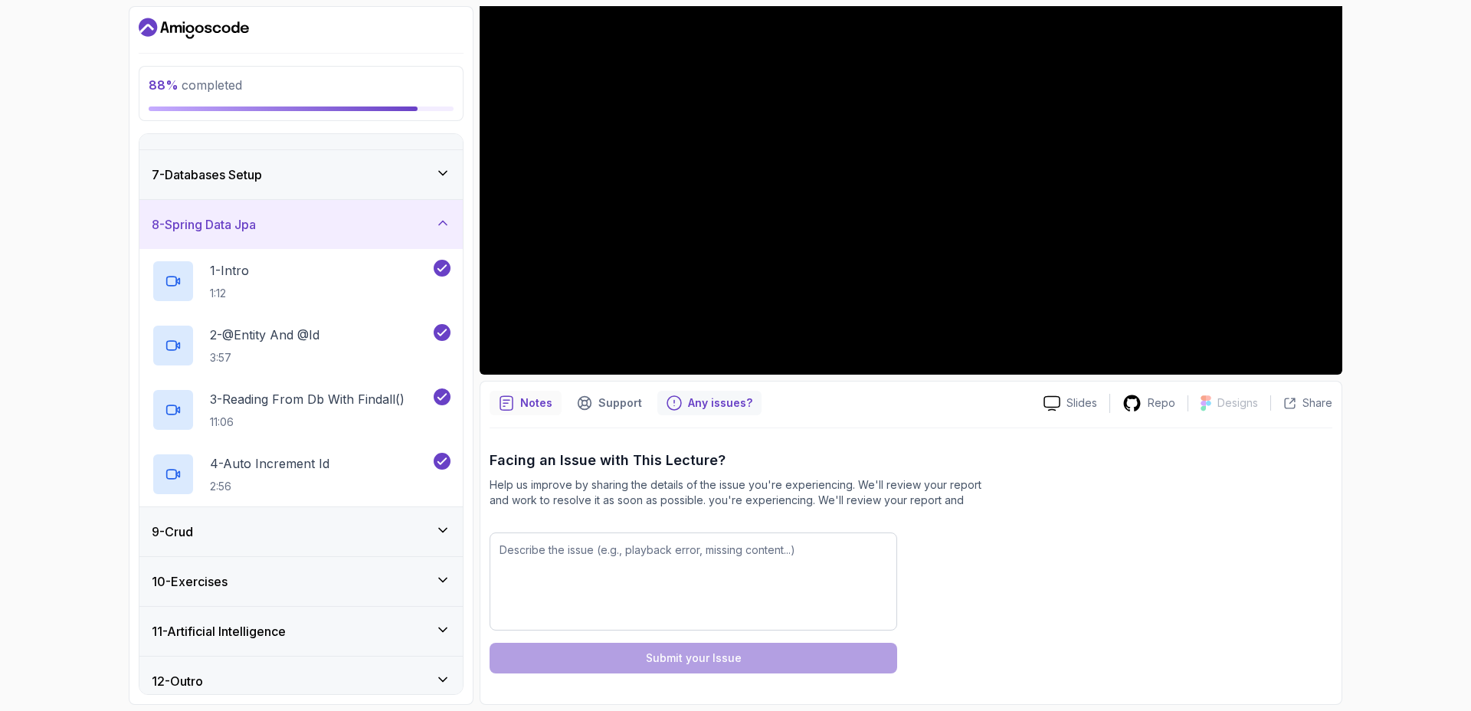
click at [528, 399] on p "Notes" at bounding box center [536, 402] width 32 height 15
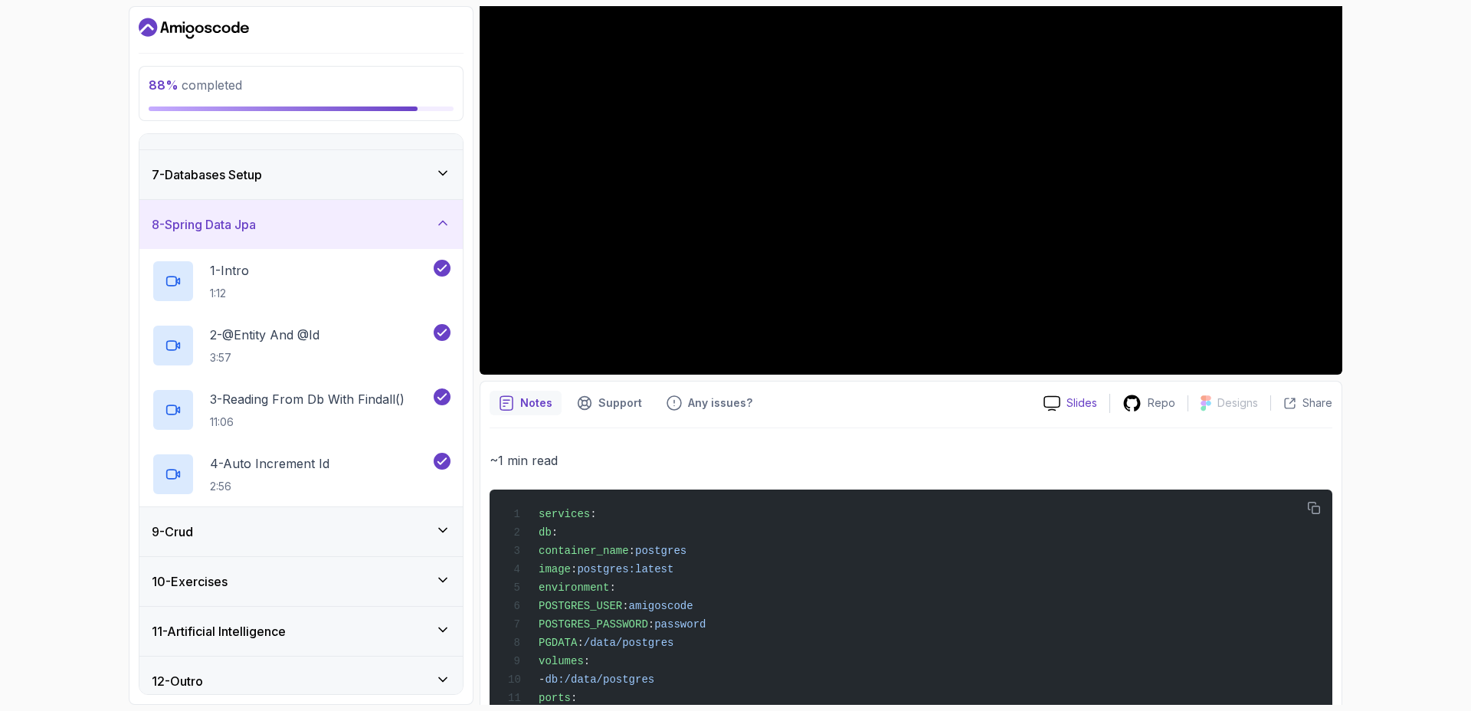
click at [1095, 401] on p "Slides" at bounding box center [1081, 402] width 31 height 15
click at [520, 404] on p "Notes" at bounding box center [536, 402] width 32 height 15
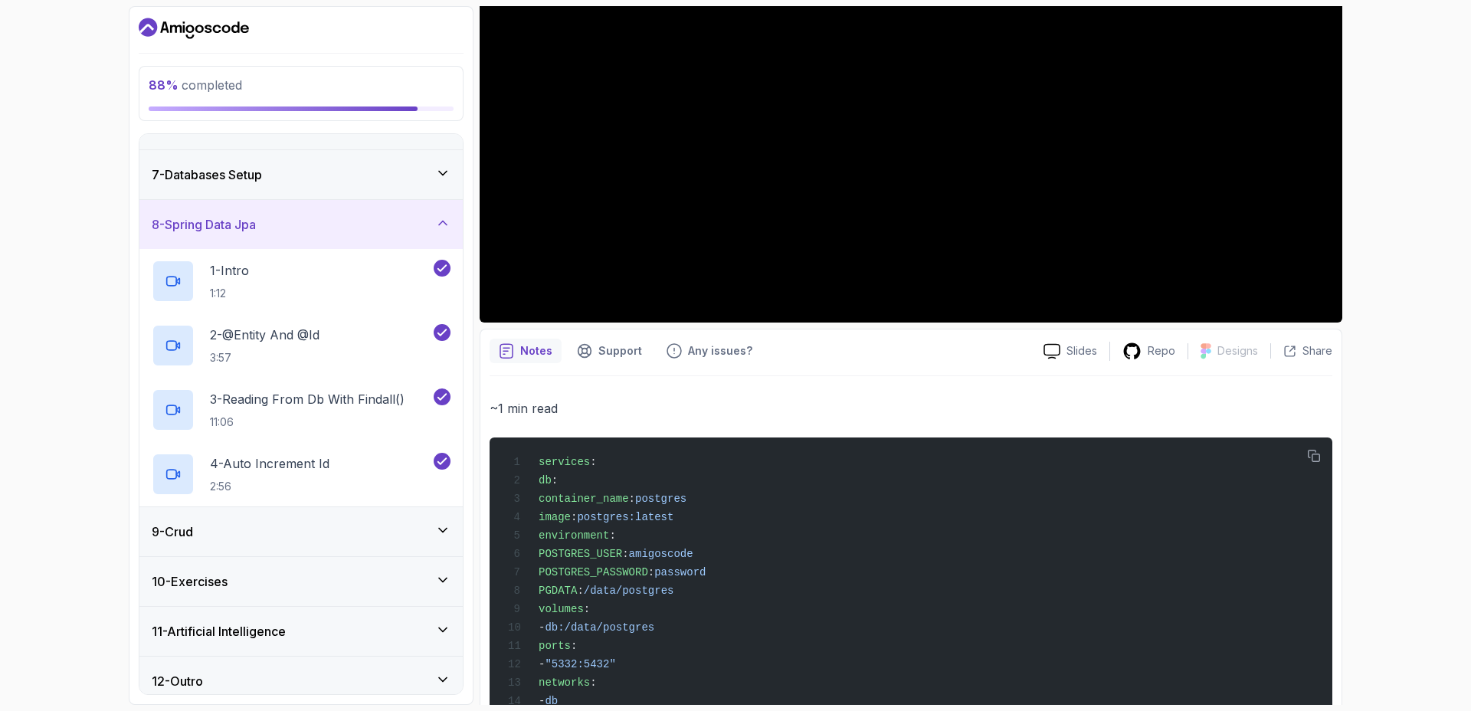
scroll to position [309, 0]
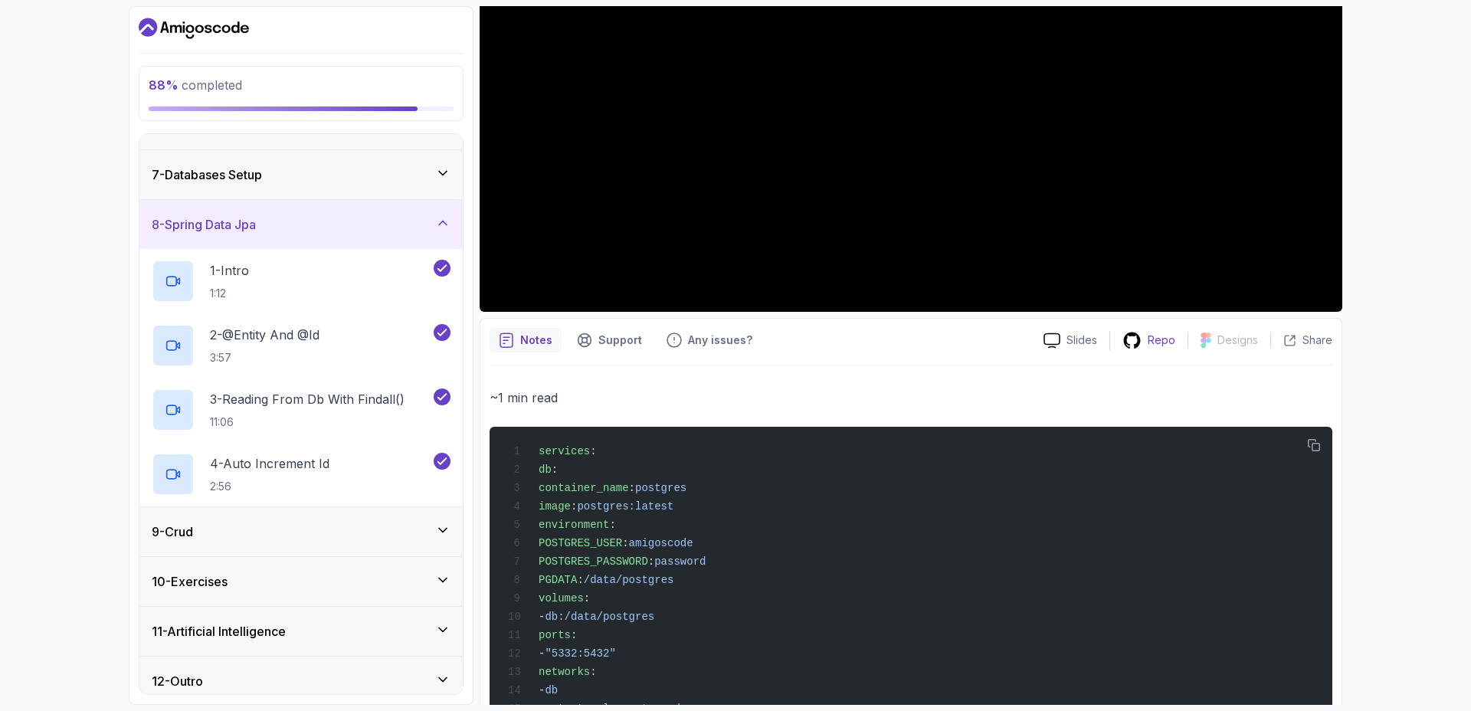
click at [1147, 344] on div "Repo" at bounding box center [1148, 340] width 77 height 19
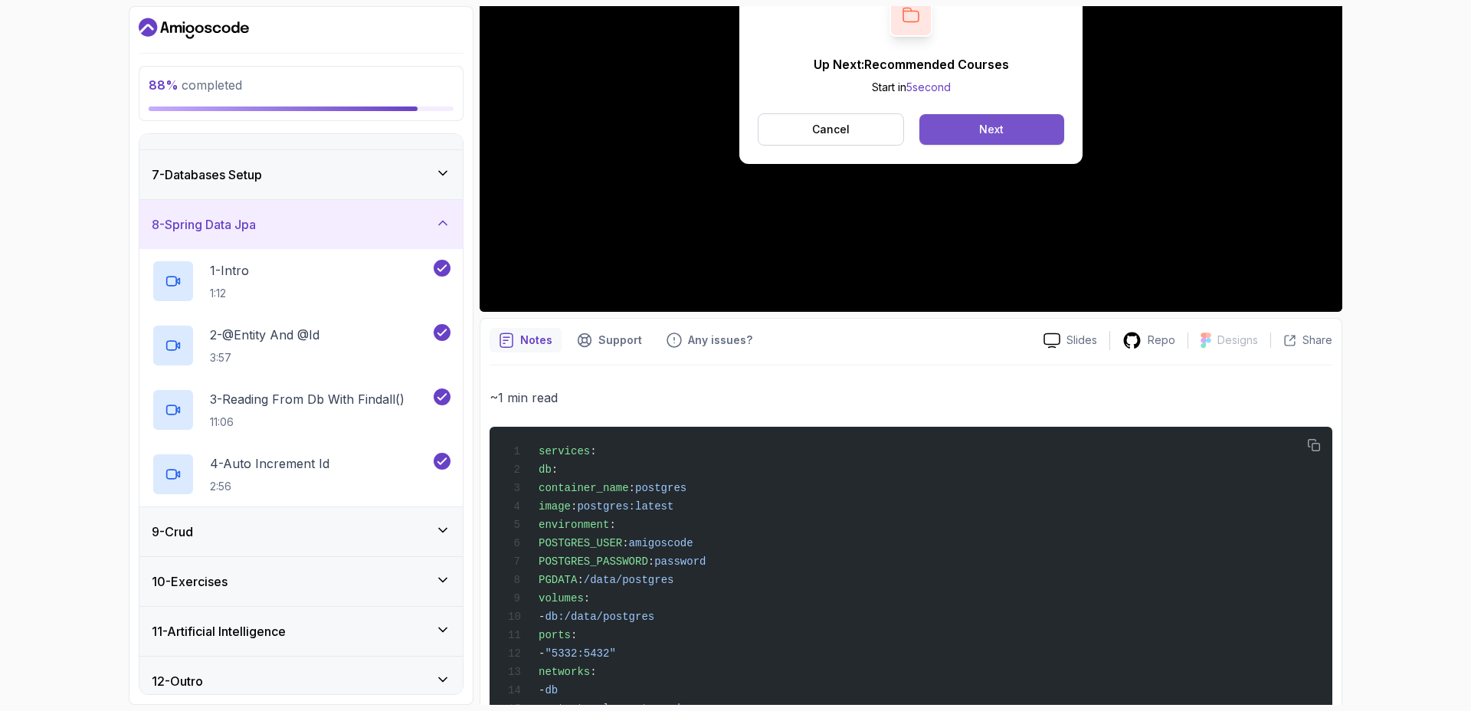
click at [974, 129] on button "Next" at bounding box center [991, 129] width 145 height 31
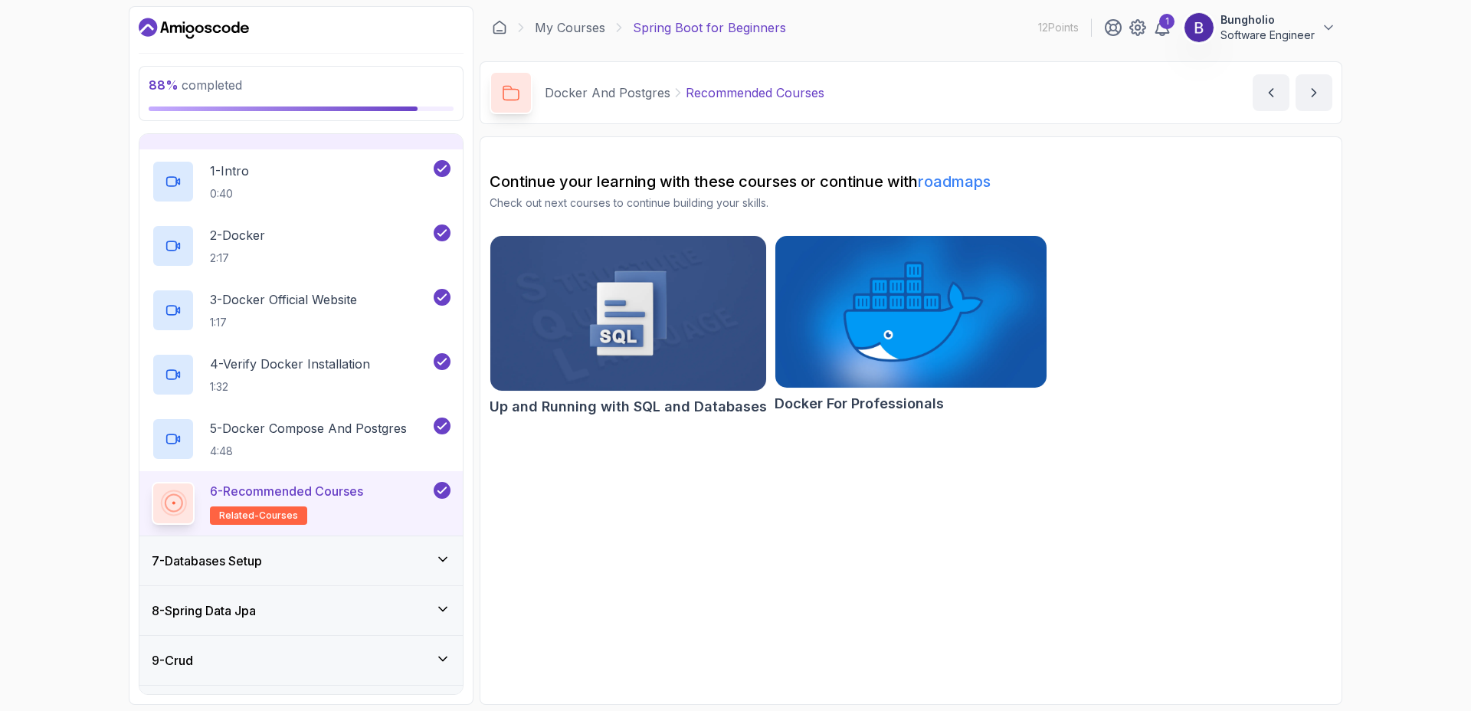
click at [442, 561] on icon at bounding box center [442, 558] width 15 height 15
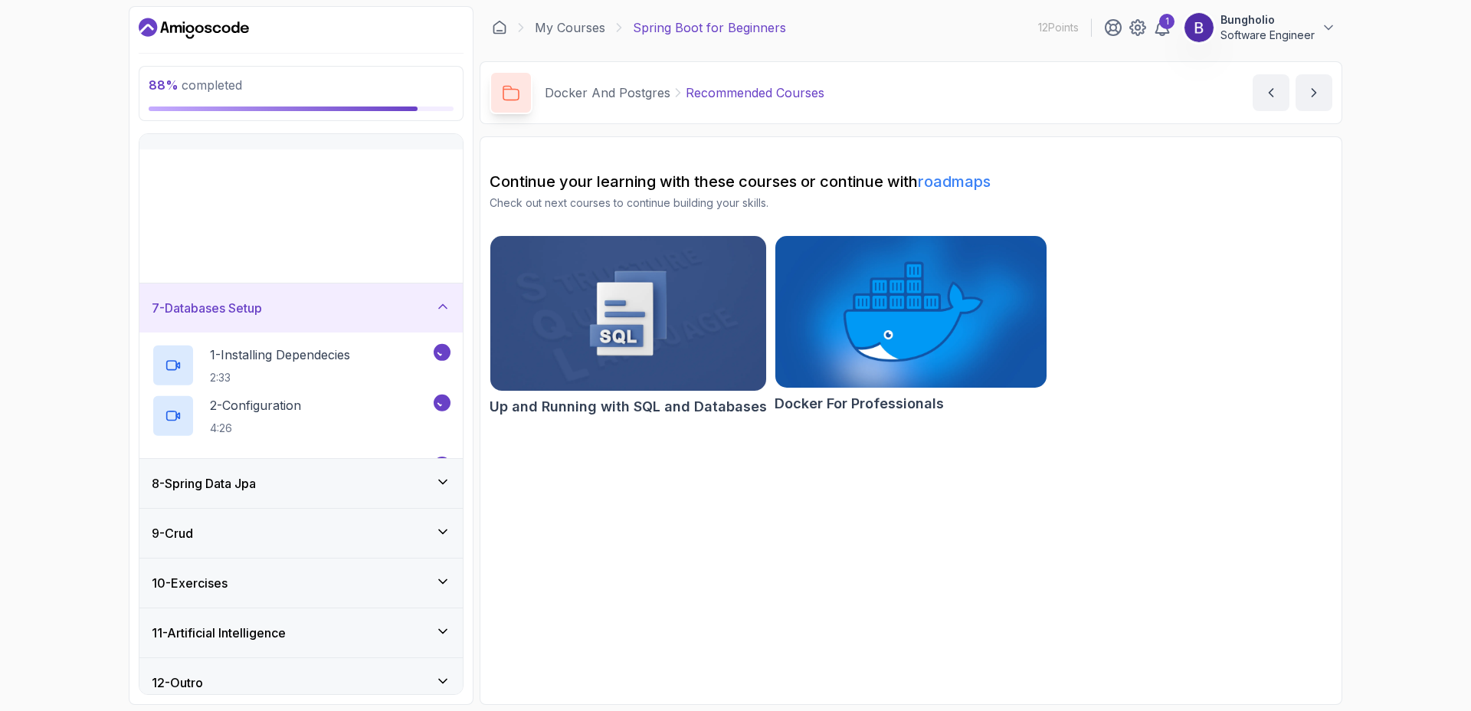
scroll to position [230, 0]
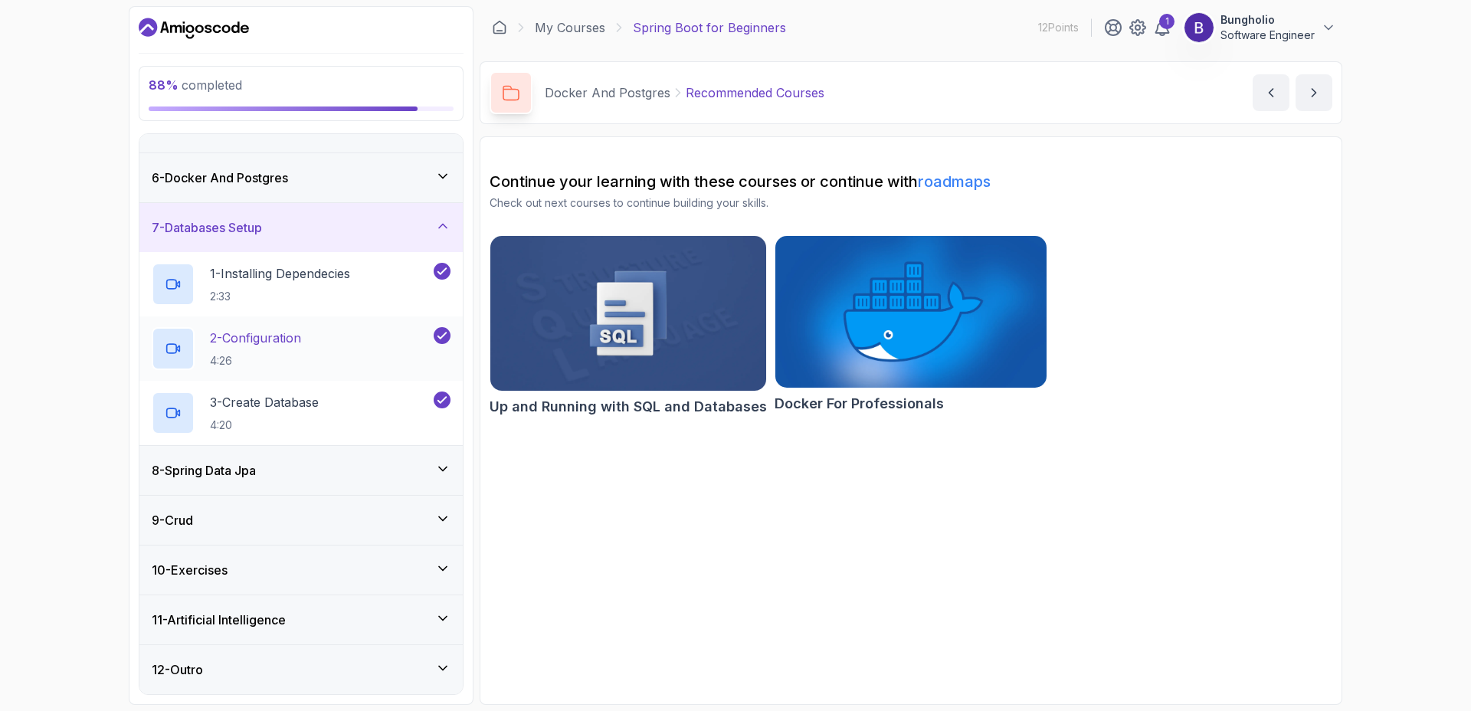
click at [281, 329] on p "2 - Configuration" at bounding box center [255, 338] width 91 height 18
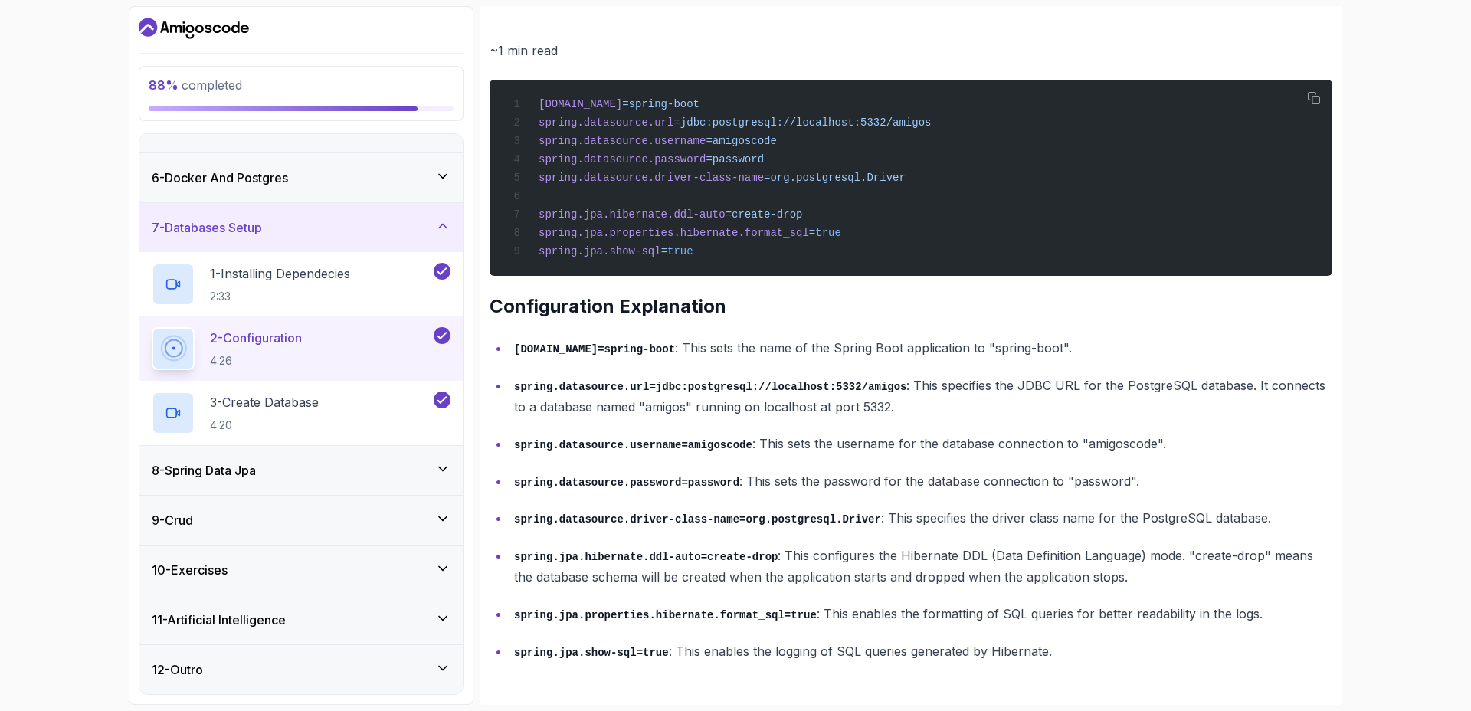
scroll to position [657, 0]
click at [278, 283] on h2 "1 - Installing Dependecies 2:33" at bounding box center [280, 284] width 140 height 40
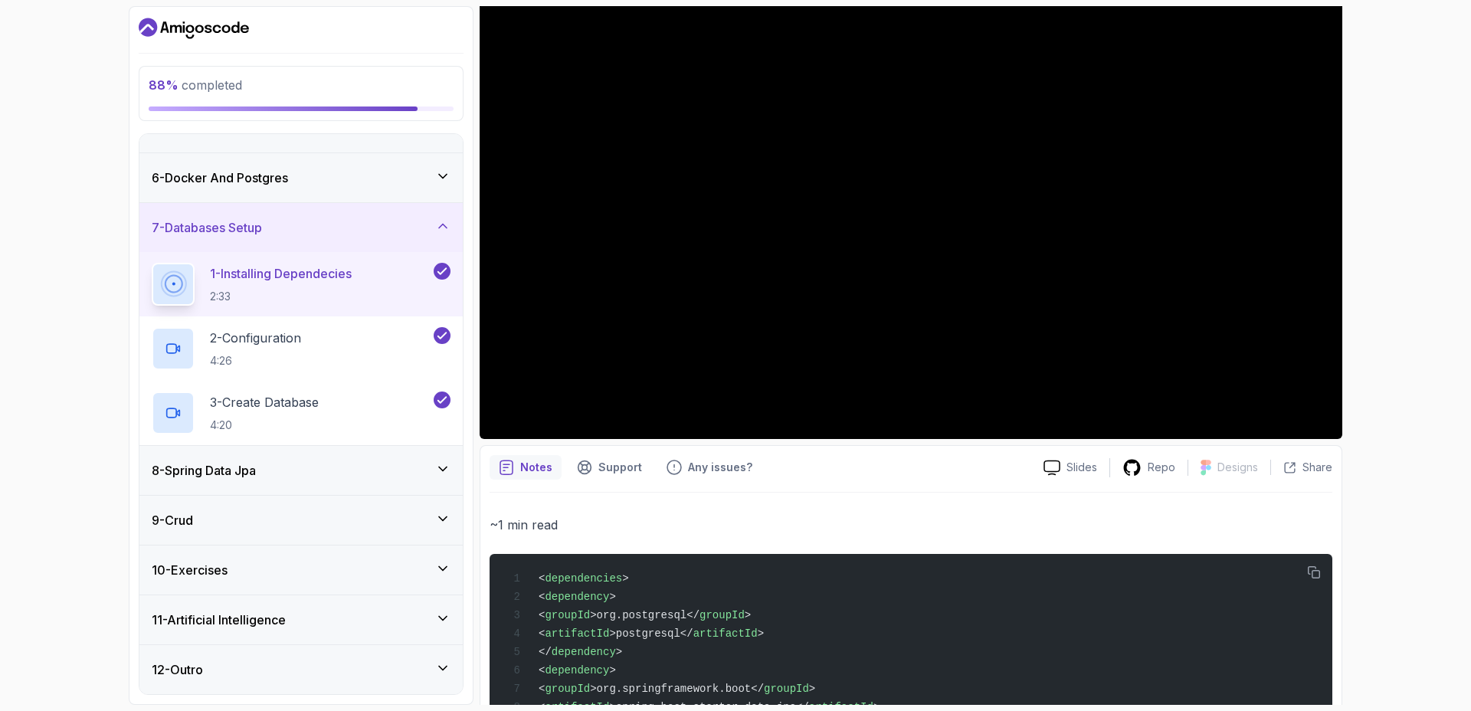
scroll to position [52, 0]
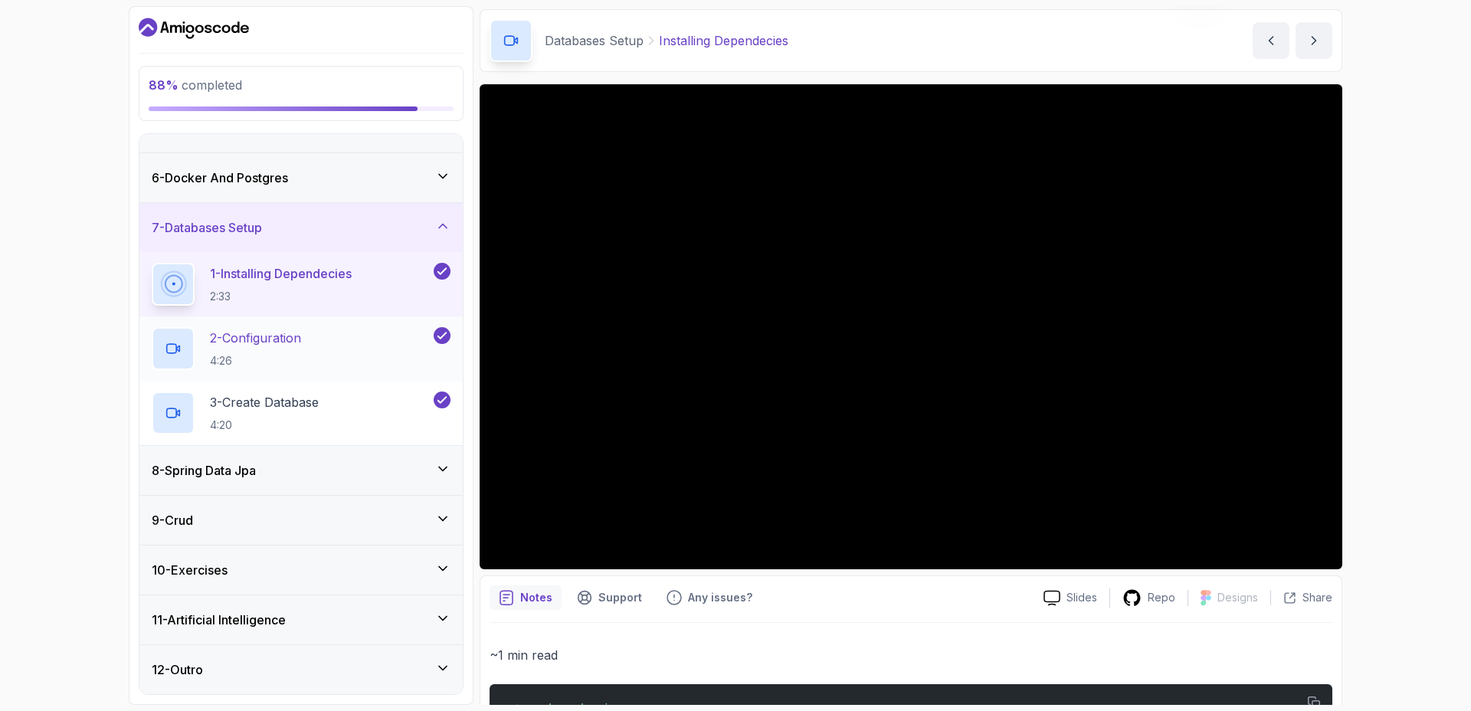
click at [269, 342] on p "2 - Configuration" at bounding box center [255, 338] width 91 height 18
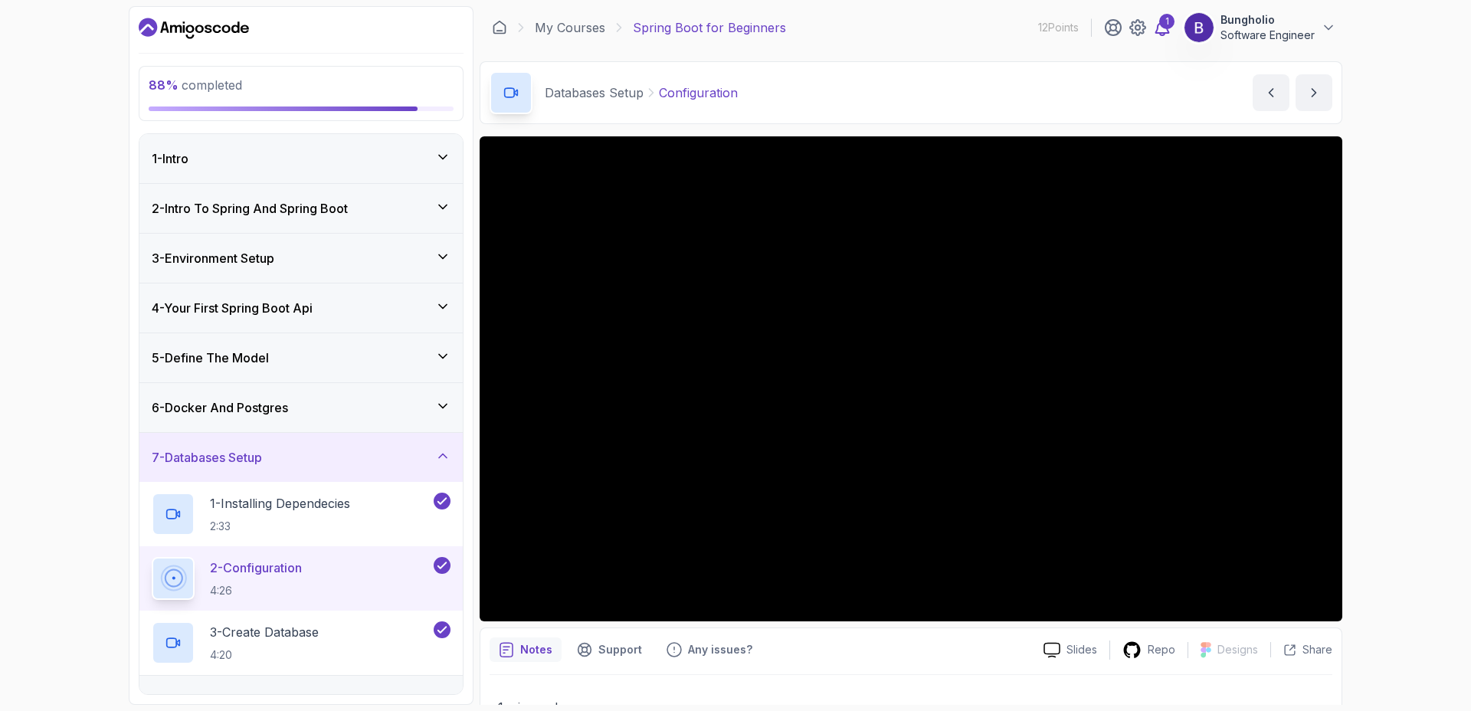
click at [1164, 27] on div "1" at bounding box center [1166, 21] width 15 height 15
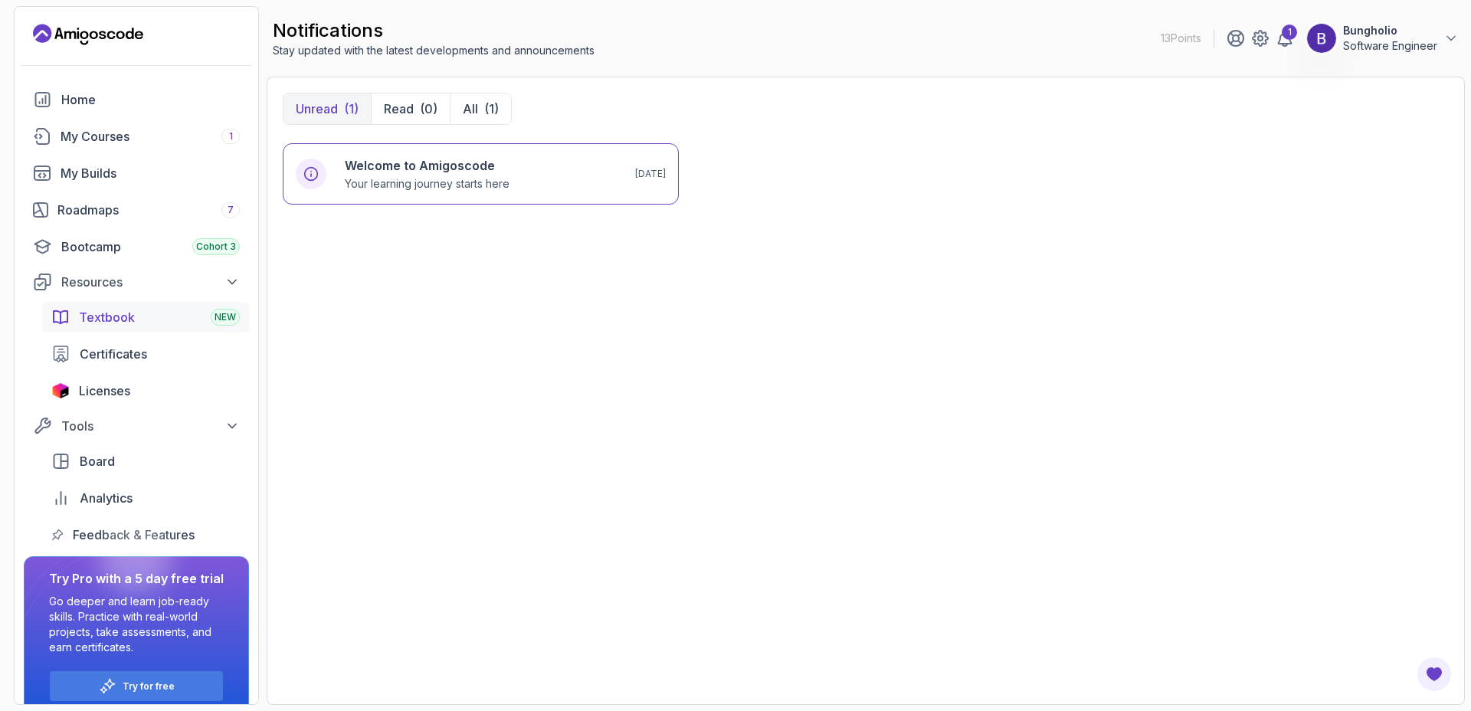
click at [92, 324] on span "Textbook" at bounding box center [107, 317] width 56 height 18
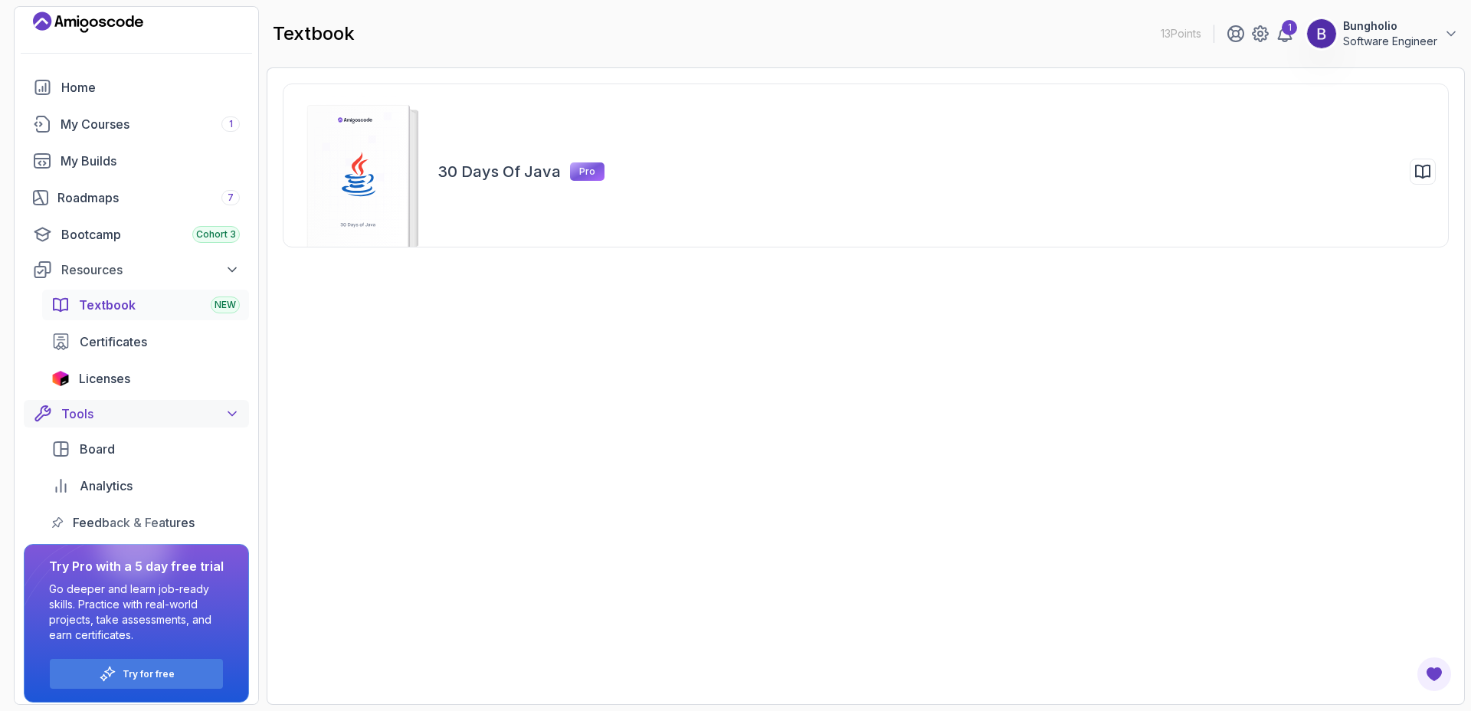
scroll to position [20, 0]
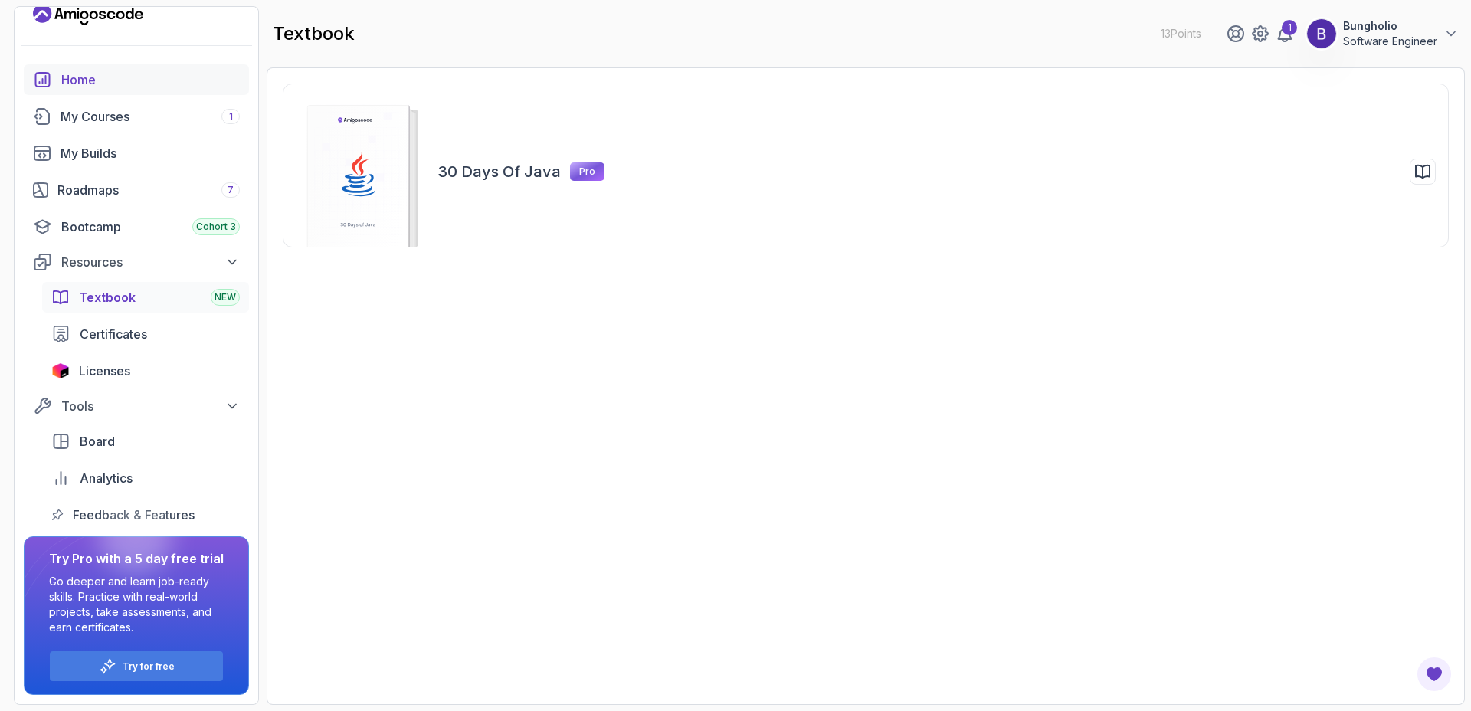
click at [80, 74] on div "Home" at bounding box center [150, 79] width 178 height 18
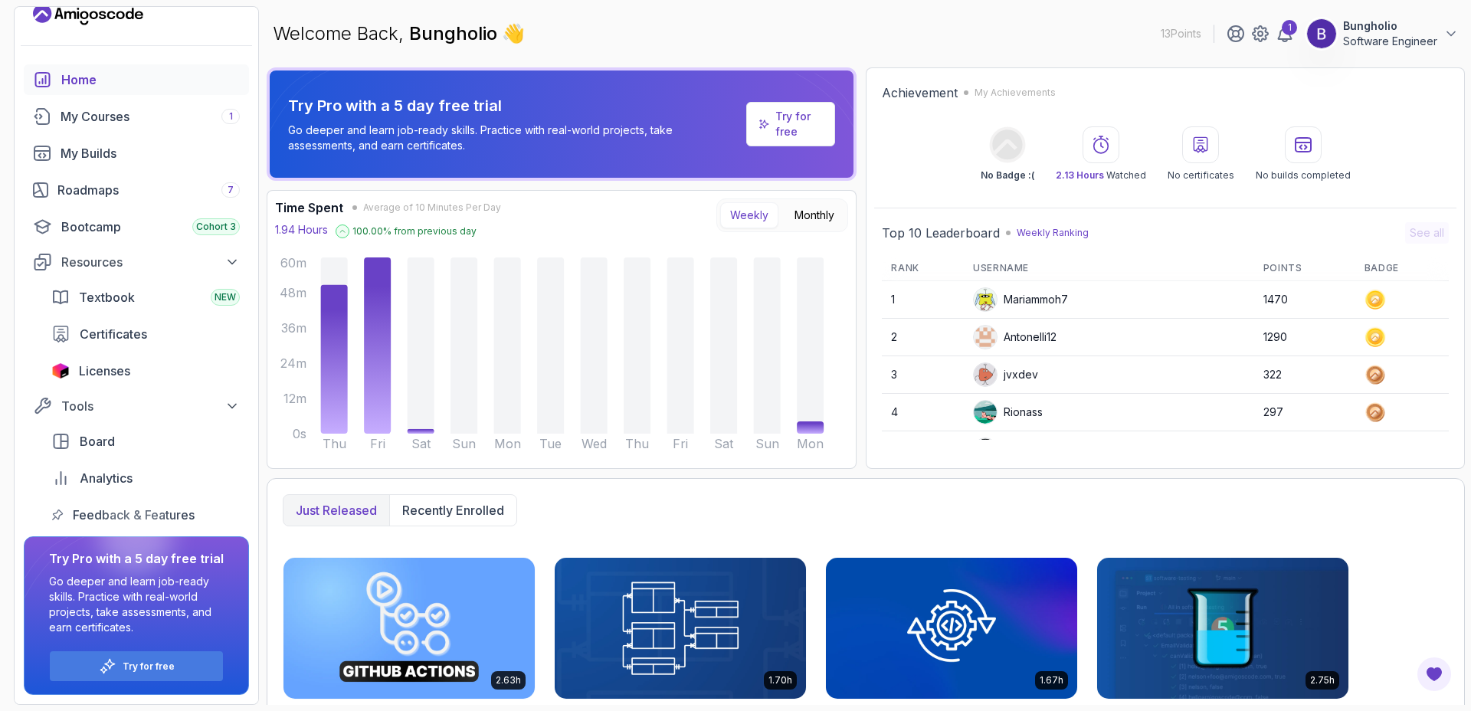
click at [91, 85] on div "Home" at bounding box center [150, 79] width 178 height 18
click at [982, 285] on td "Mariammoh7" at bounding box center [1109, 299] width 290 height 37
click at [979, 281] on td "Mariammoh7" at bounding box center [1109, 299] width 290 height 37
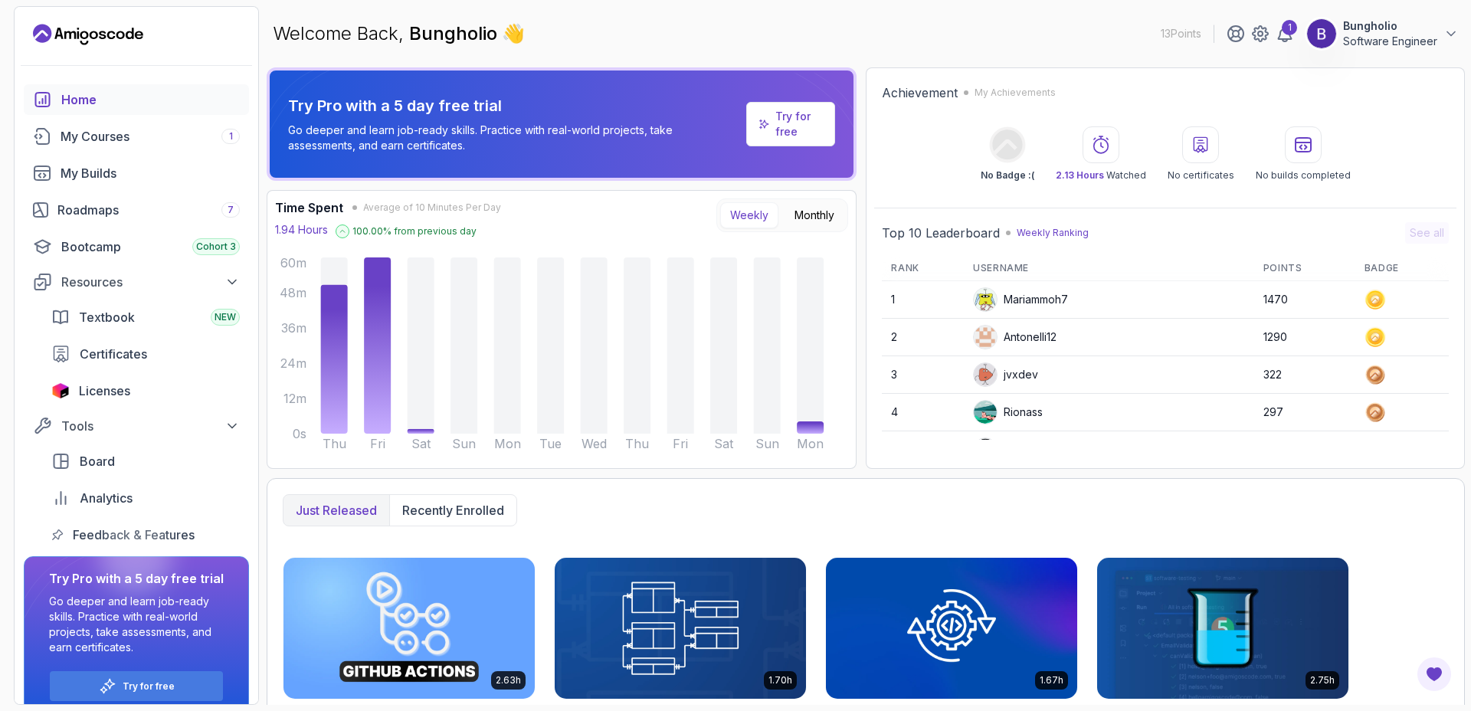
click at [1295, 503] on div "Just released Recently enrolled" at bounding box center [866, 510] width 1166 height 32
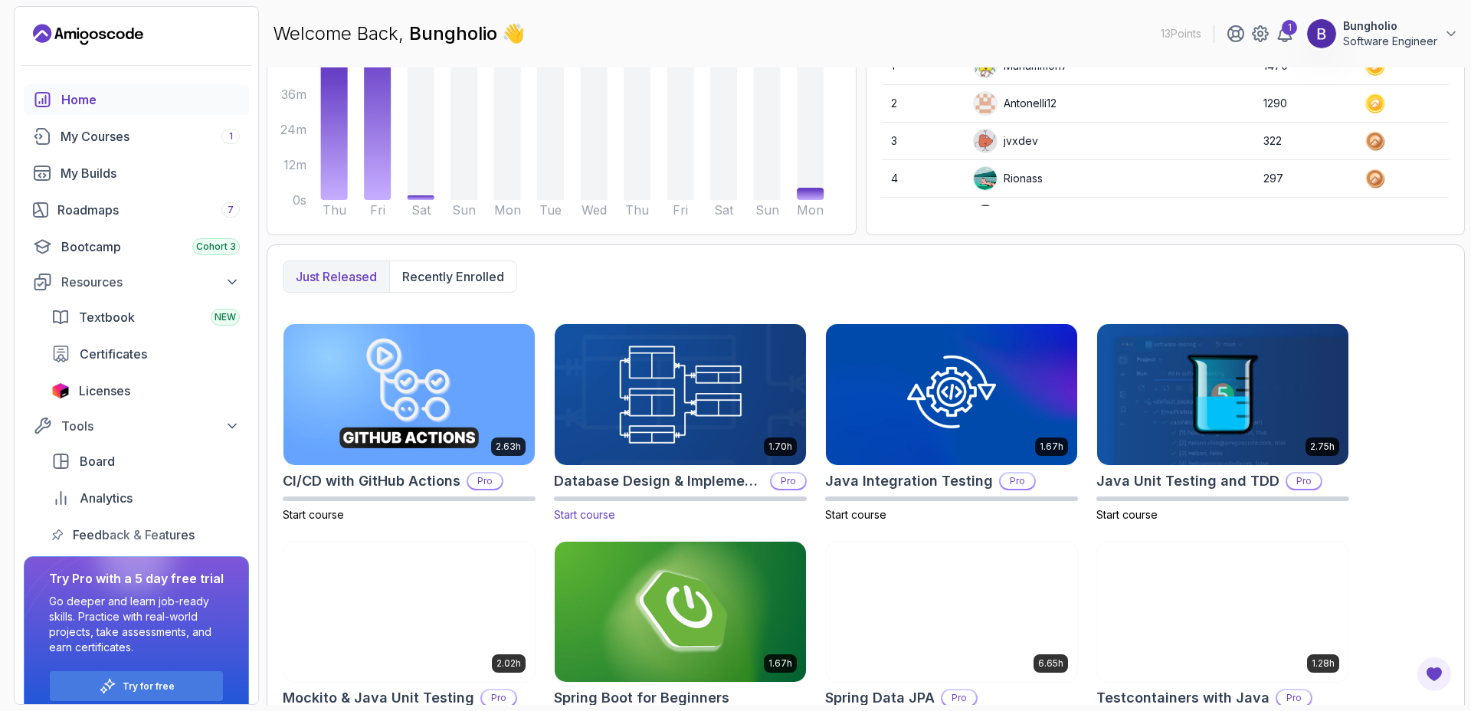
scroll to position [284, 0]
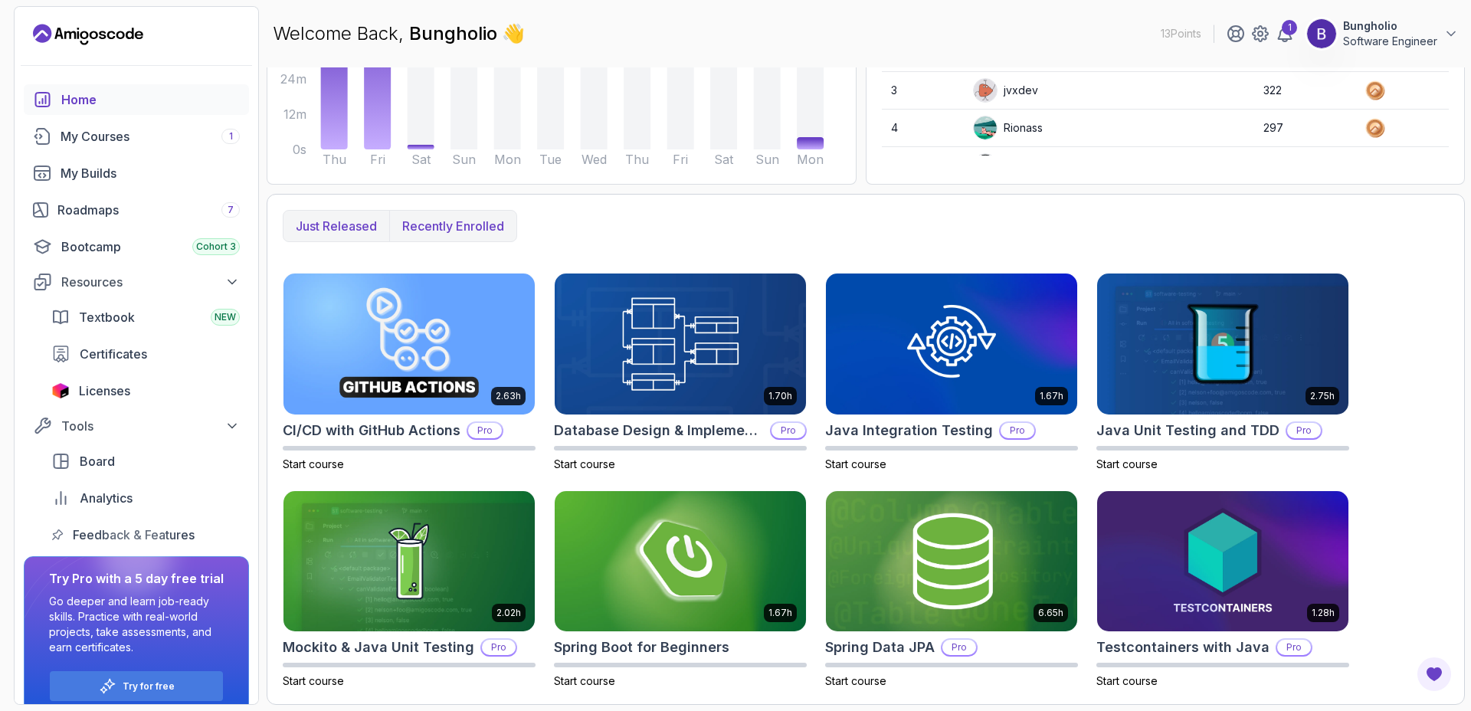
click at [449, 223] on p "Recently enrolled" at bounding box center [453, 226] width 102 height 18
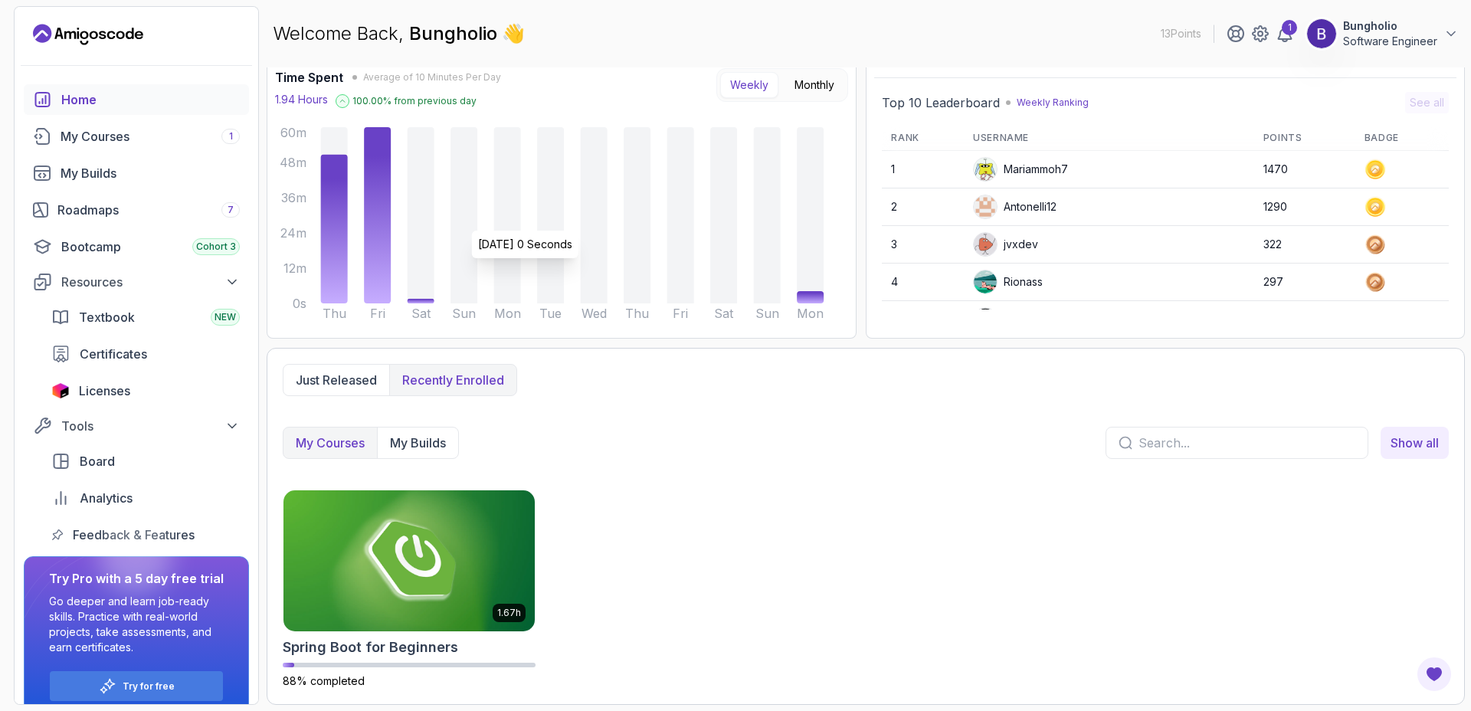
scroll to position [130, 0]
click at [352, 387] on p "Just released" at bounding box center [336, 380] width 81 height 18
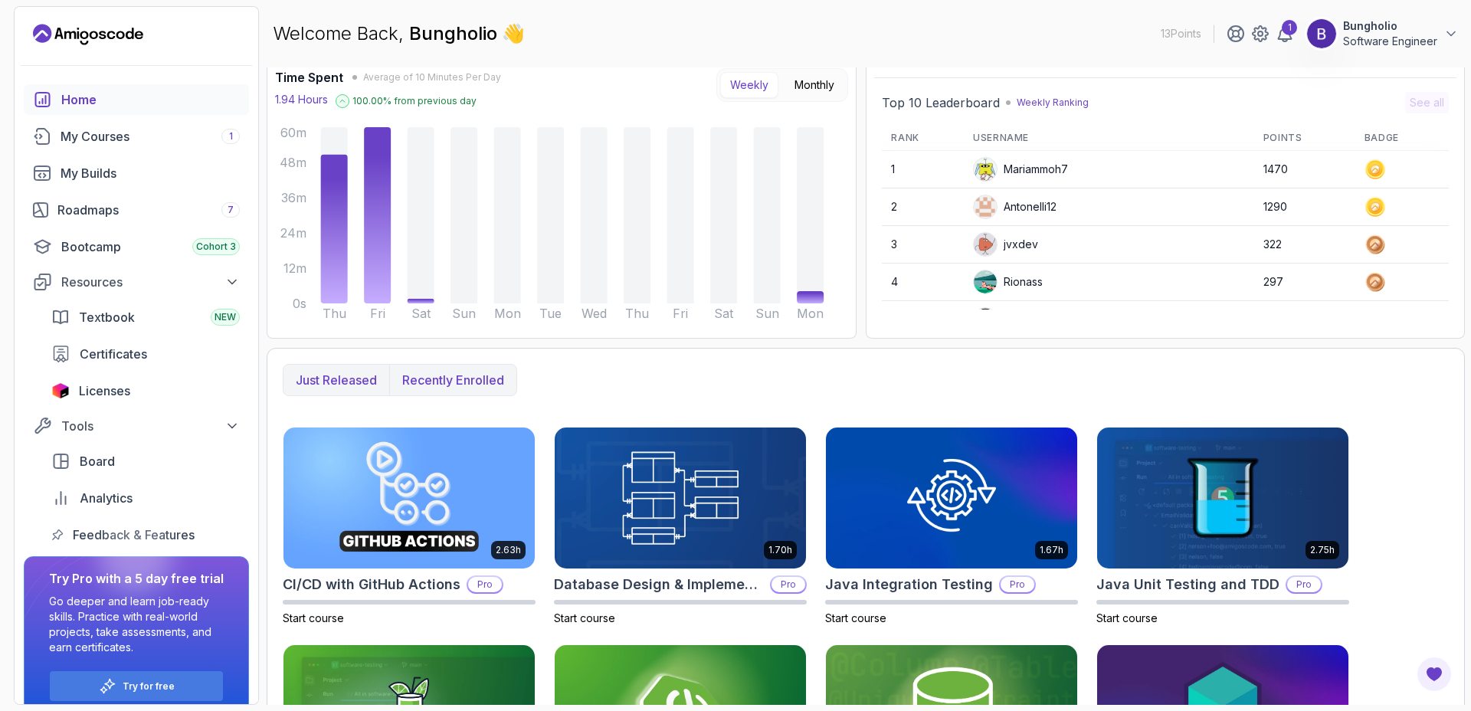
click at [476, 378] on p "Recently enrolled" at bounding box center [453, 380] width 102 height 18
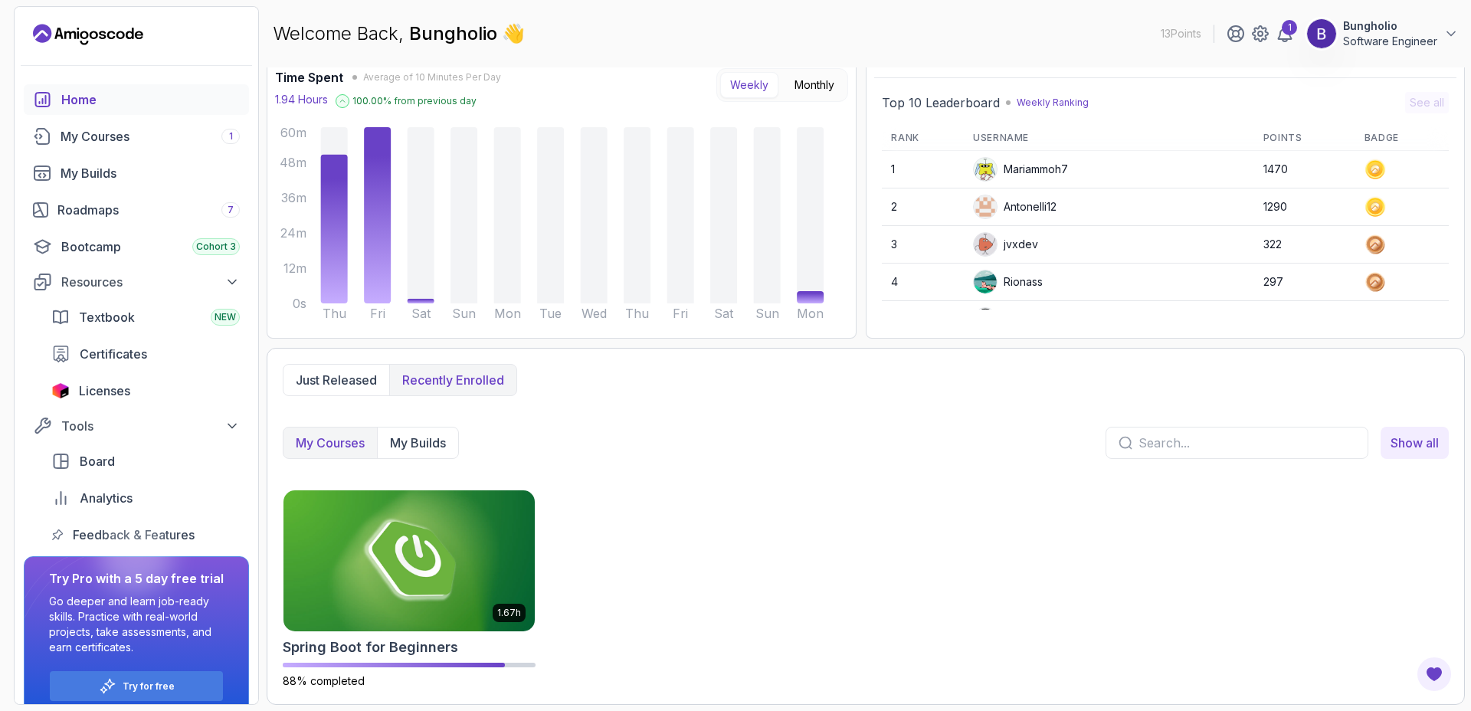
click at [1160, 450] on input "text" at bounding box center [1246, 443] width 217 height 18
click at [1415, 442] on span "Show all" at bounding box center [1414, 443] width 48 height 18
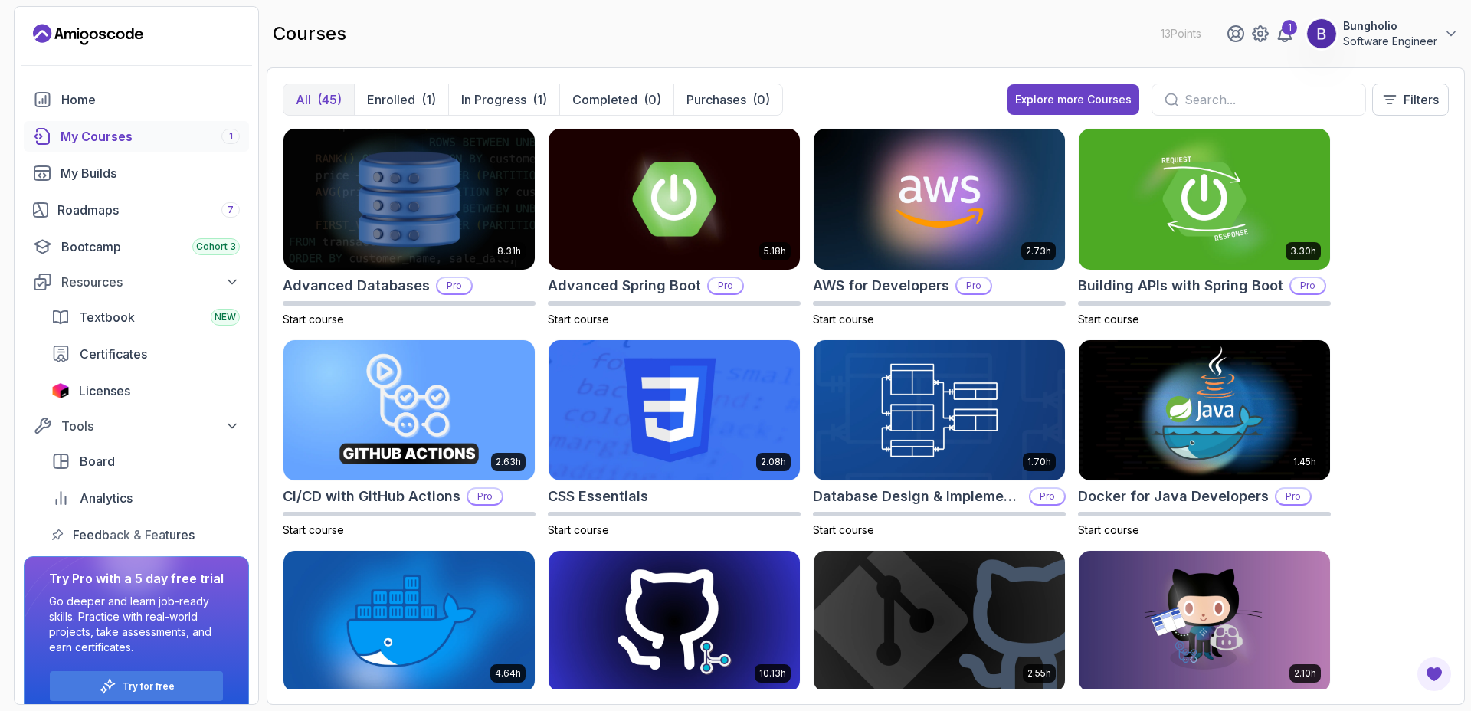
click at [1294, 97] on input "text" at bounding box center [1268, 99] width 169 height 18
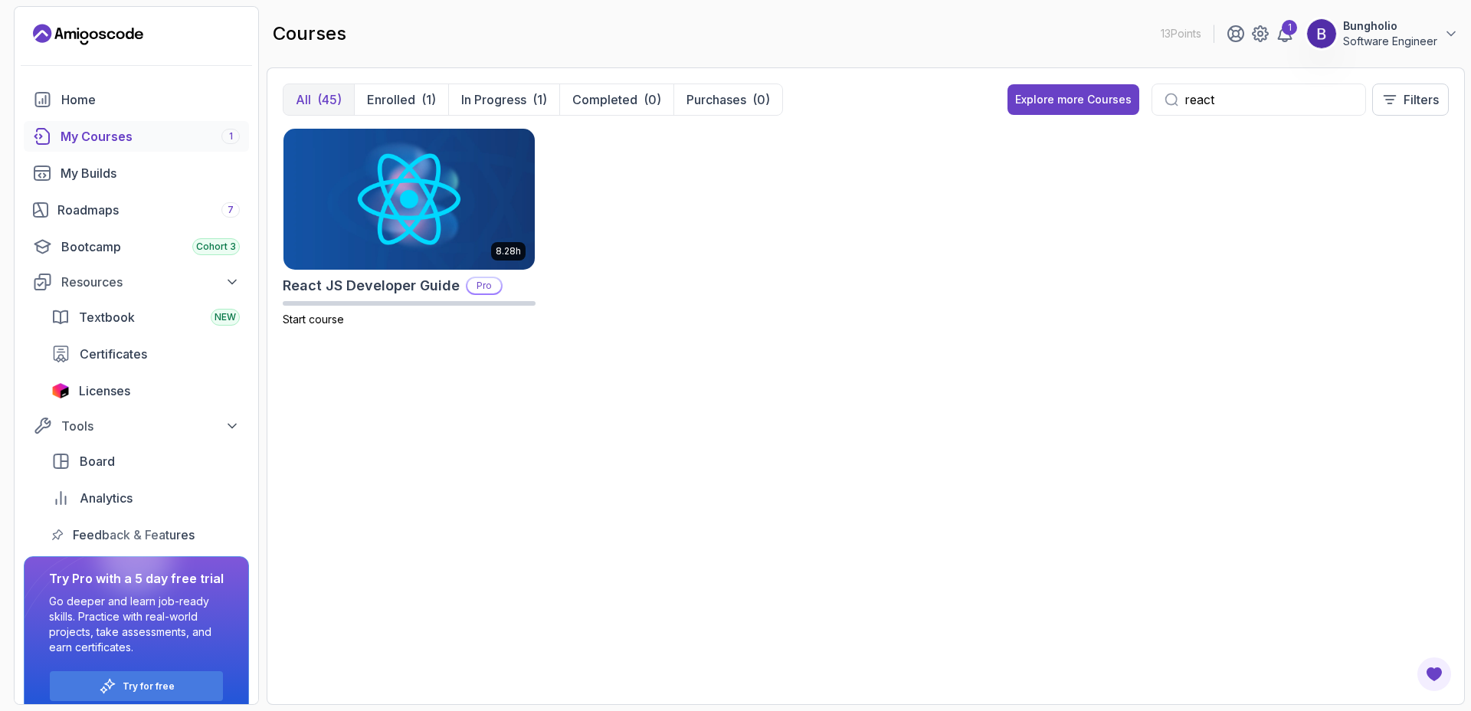
type input "react"
drag, startPoint x: 1228, startPoint y: 102, endPoint x: 1129, endPoint y: 99, distance: 98.9
click at [1129, 99] on div "Explore more Courses react Filters" at bounding box center [1227, 99] width 441 height 32
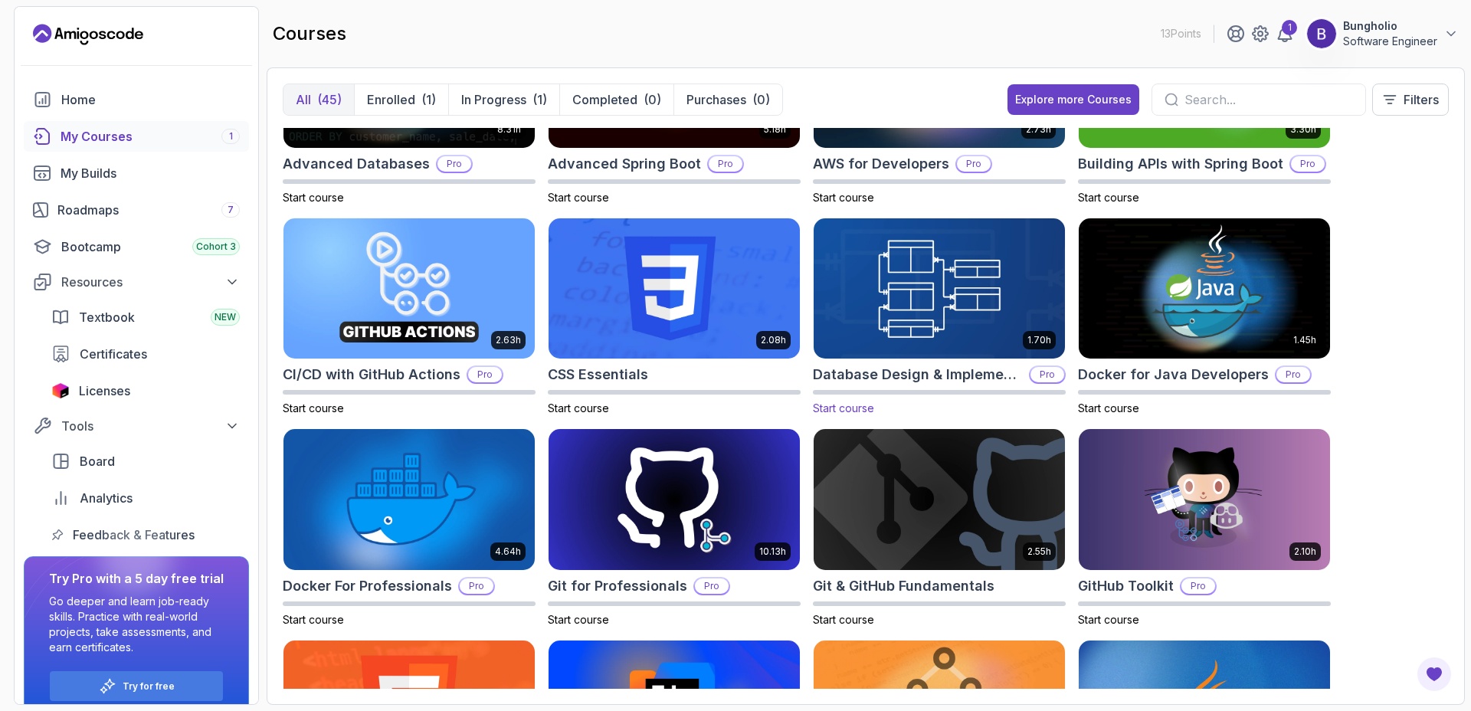
scroll to position [179, 0]
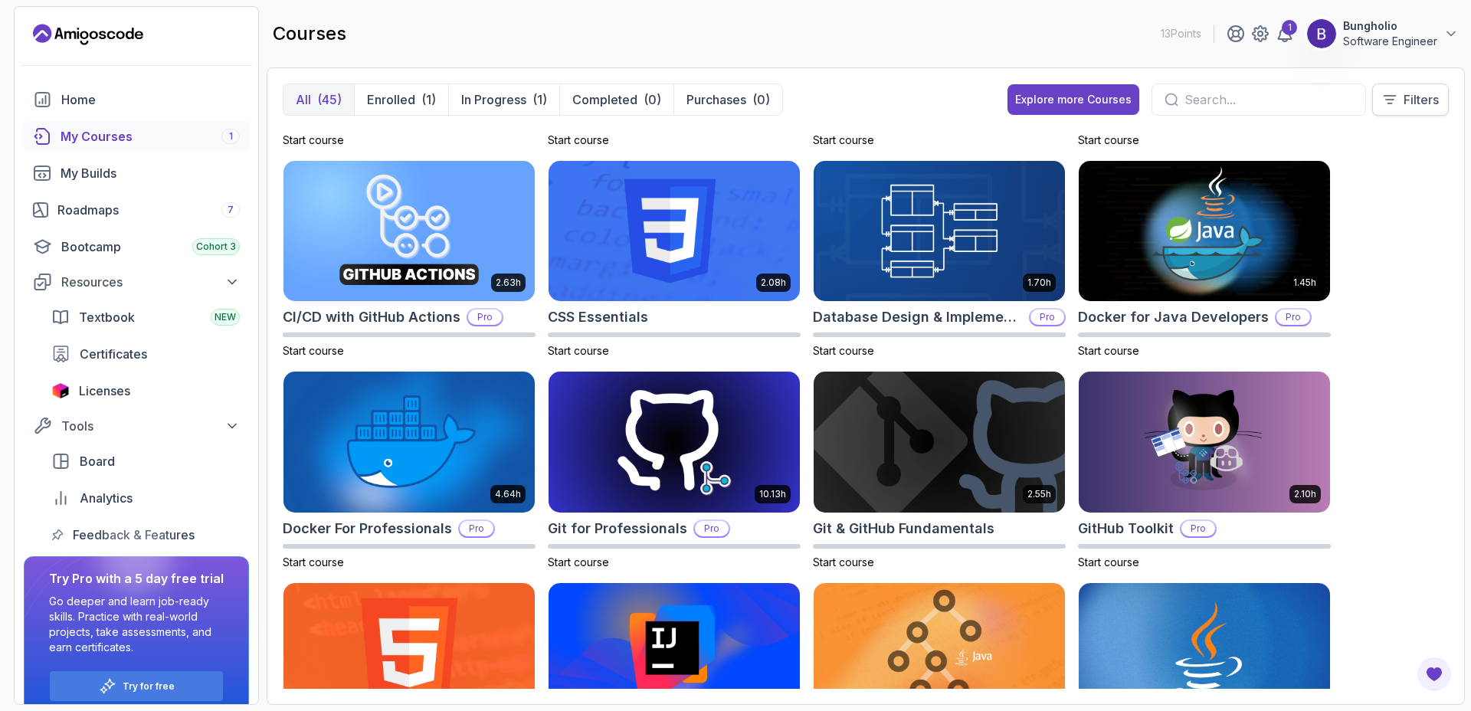
click at [1407, 93] on p "Filters" at bounding box center [1420, 99] width 35 height 18
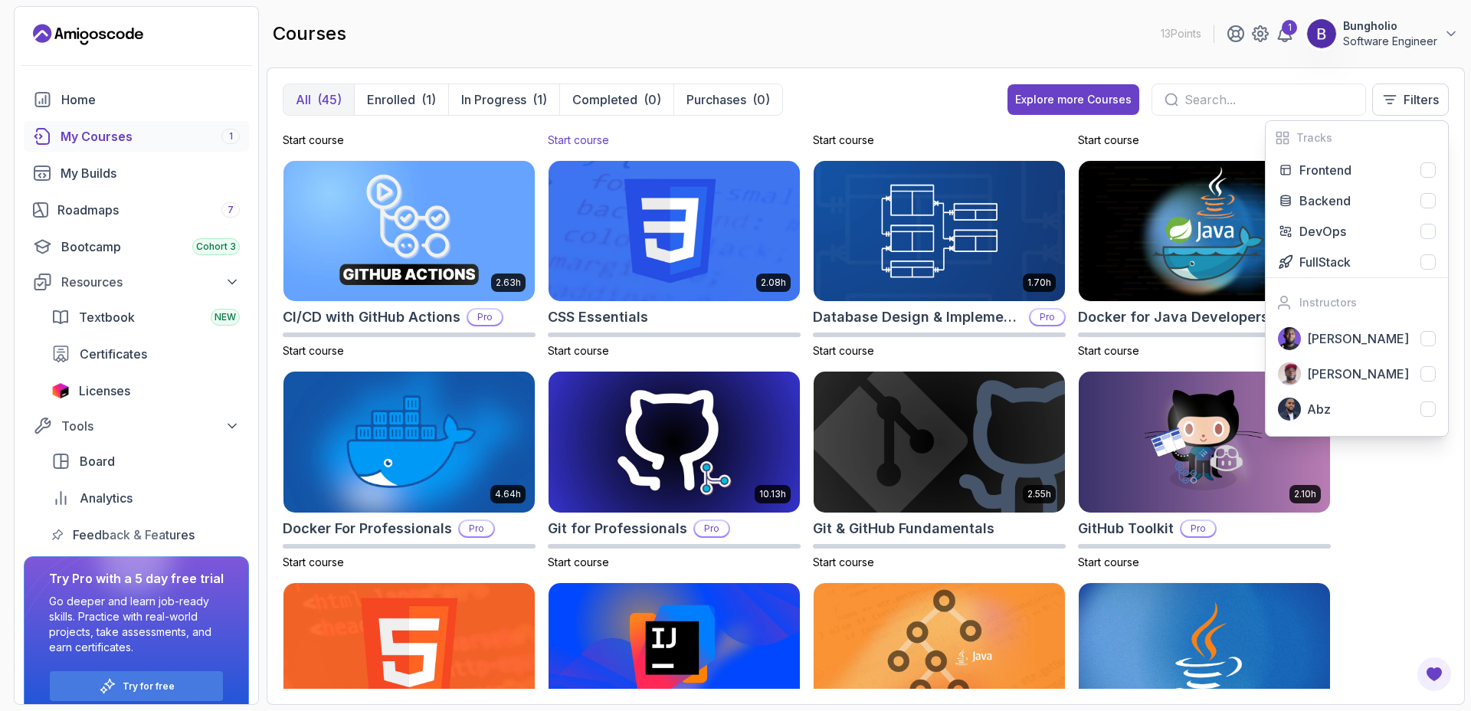
click at [728, 140] on p "Start course" at bounding box center [674, 140] width 253 height 15
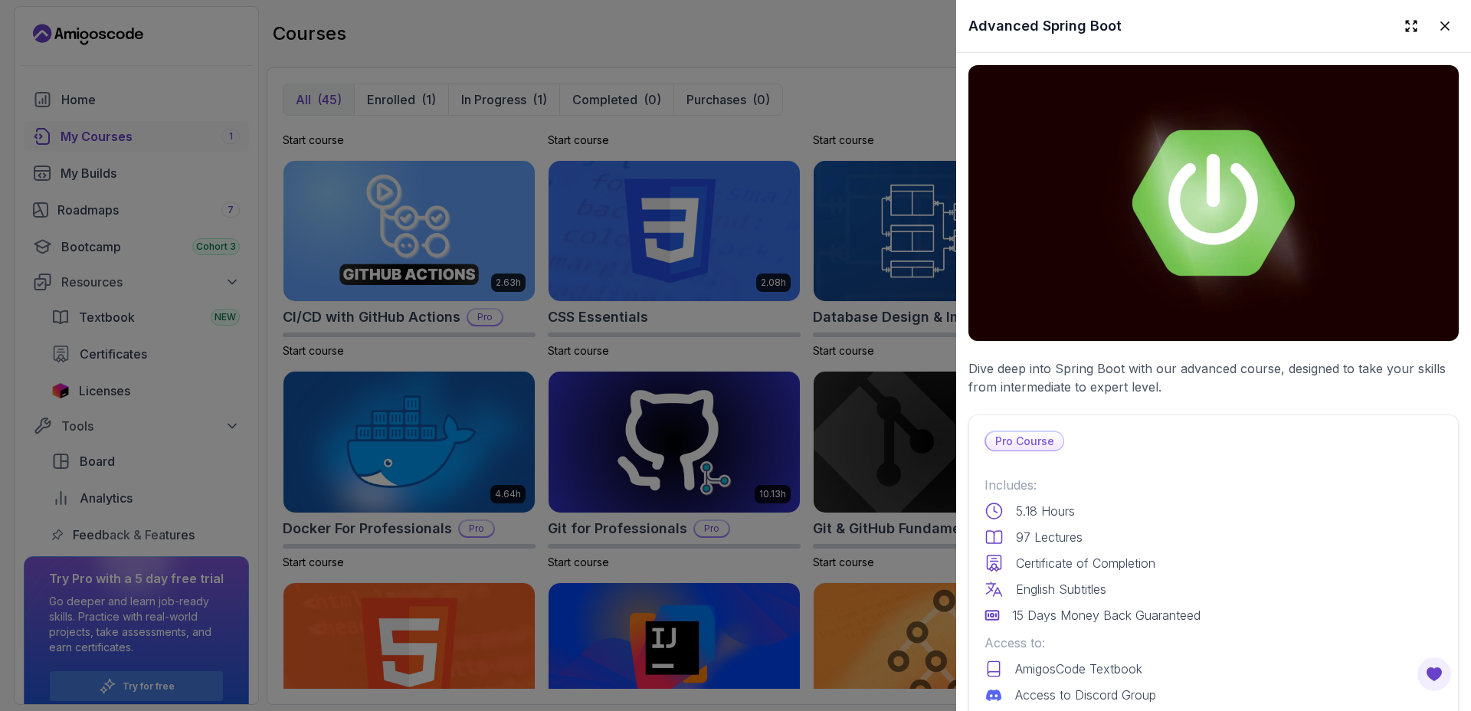
click at [769, 140] on div at bounding box center [735, 355] width 1471 height 711
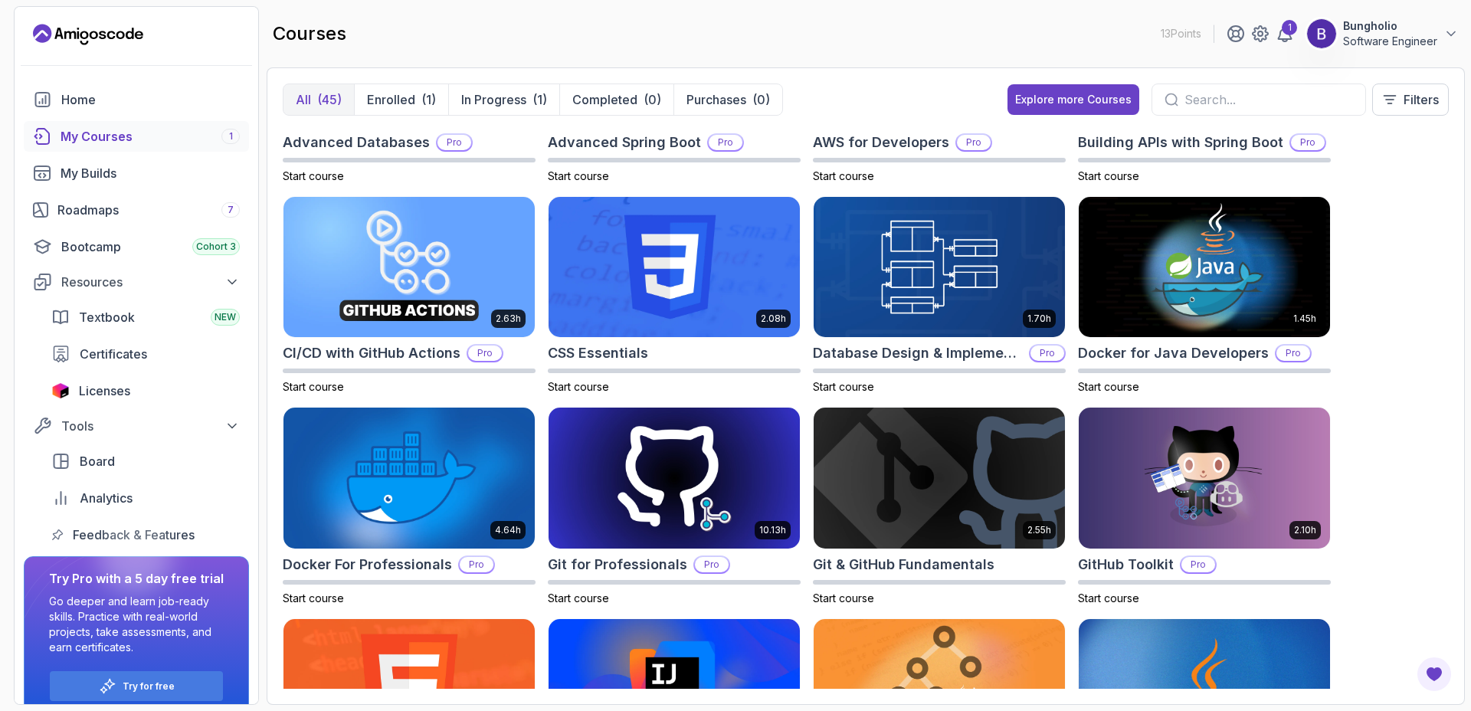
scroll to position [0, 0]
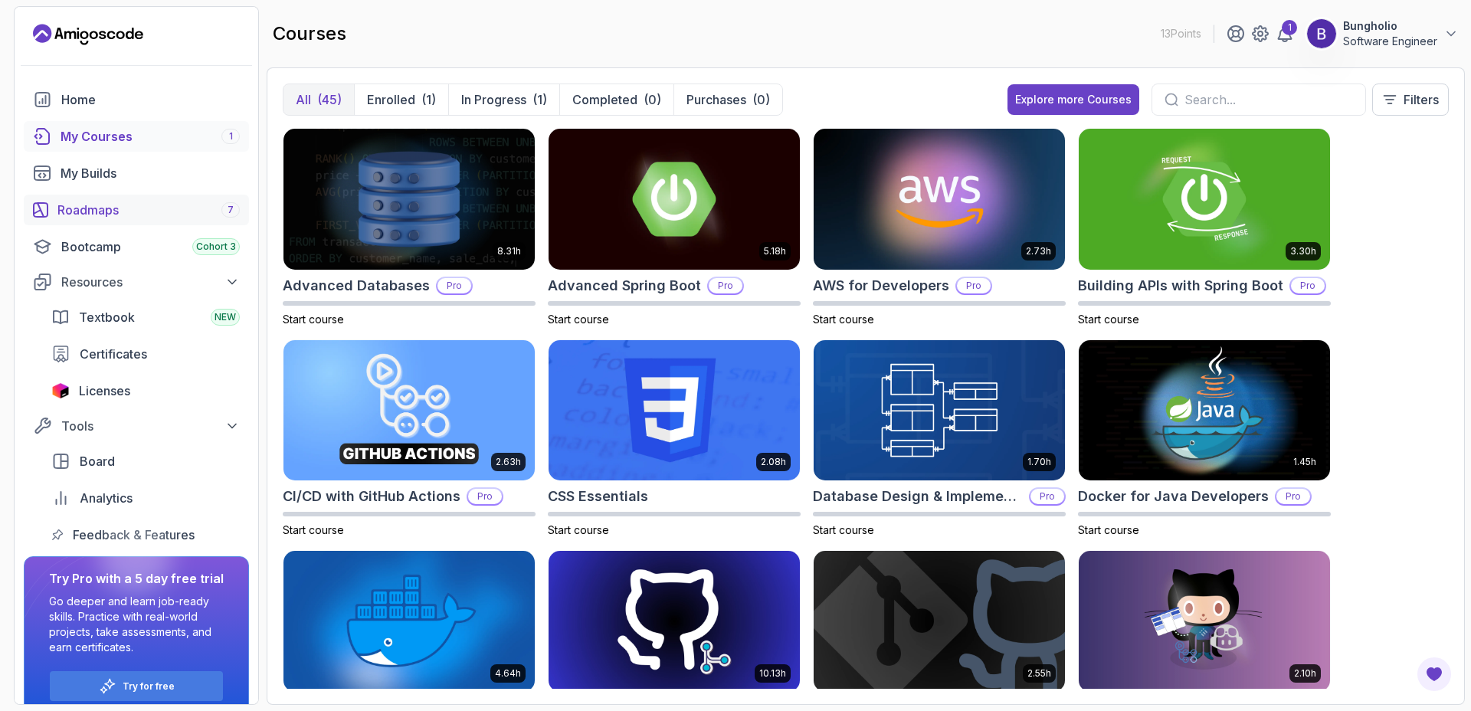
click at [99, 205] on div "Roadmaps 7" at bounding box center [148, 210] width 182 height 18
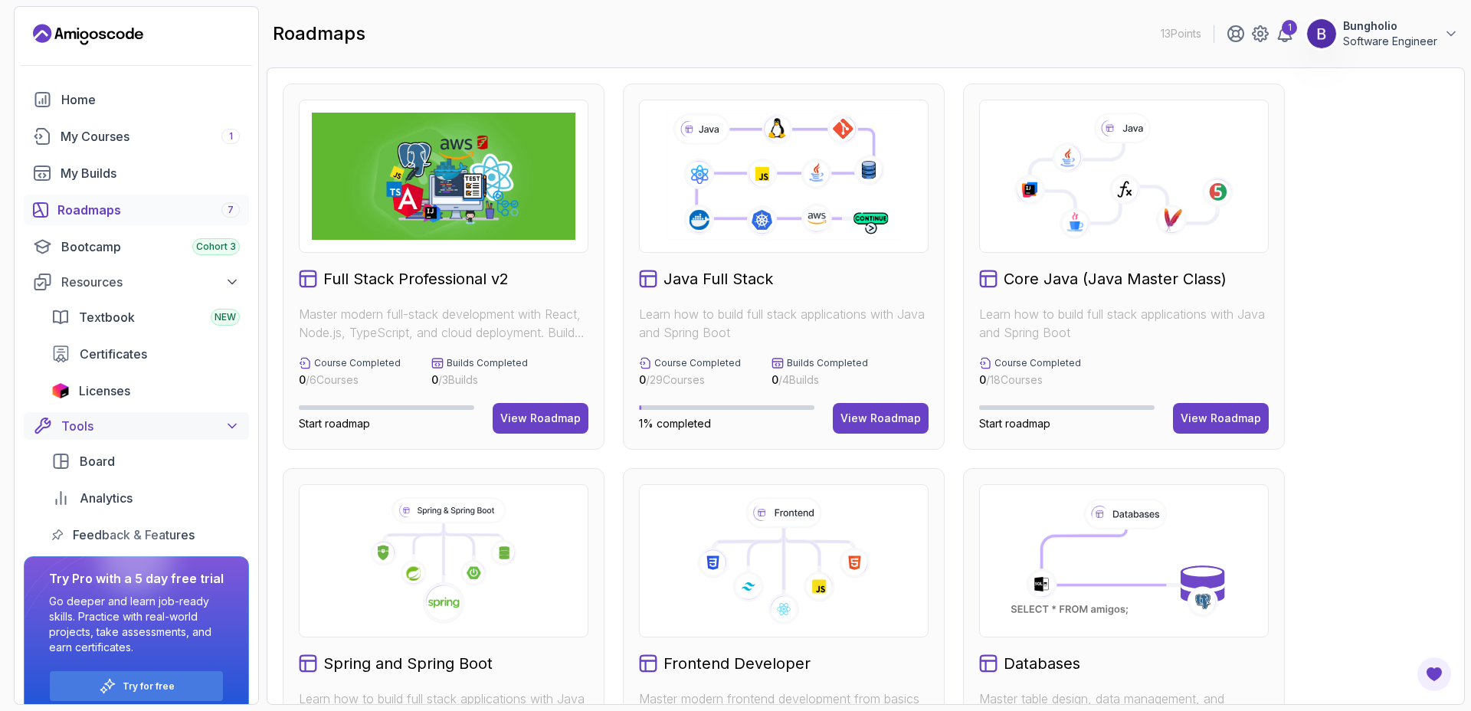
click at [97, 430] on div "Tools" at bounding box center [150, 426] width 178 height 18
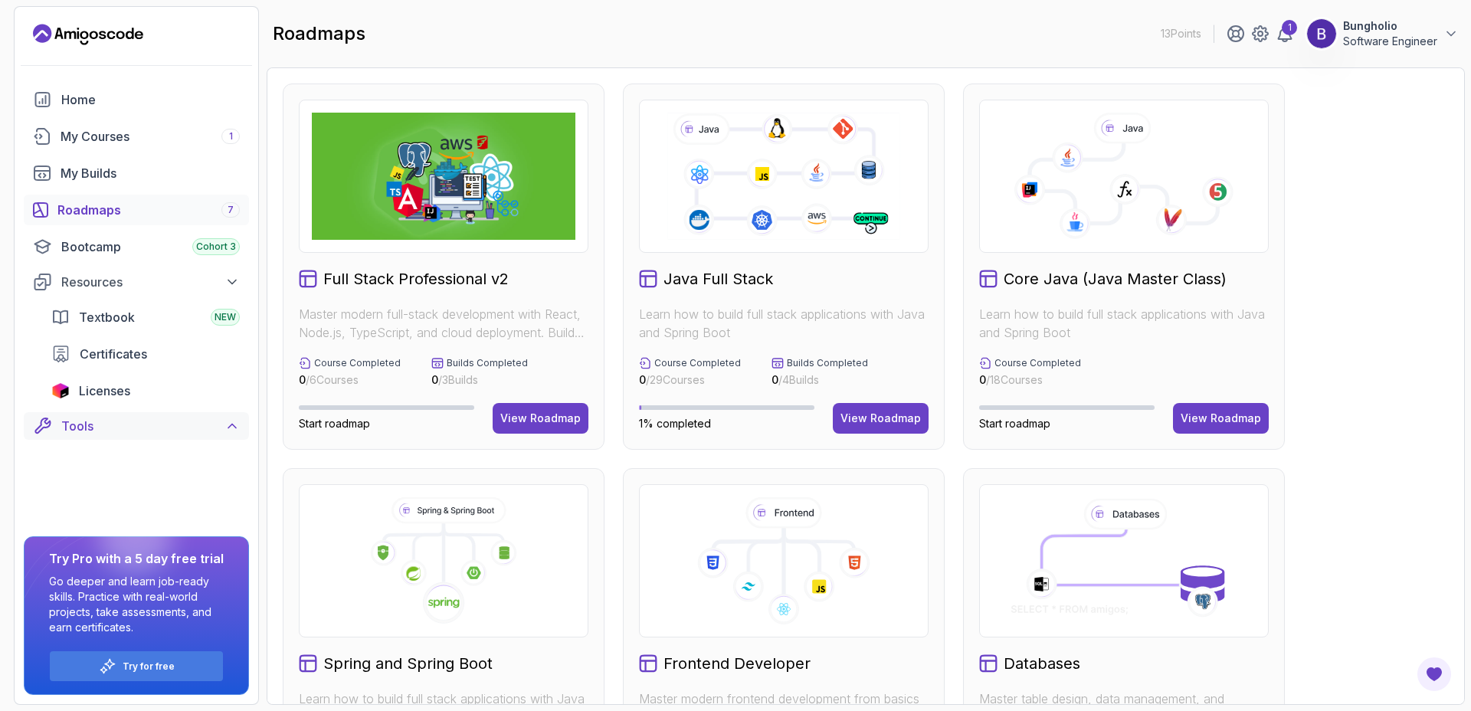
click at [97, 430] on div "Tools" at bounding box center [150, 426] width 178 height 18
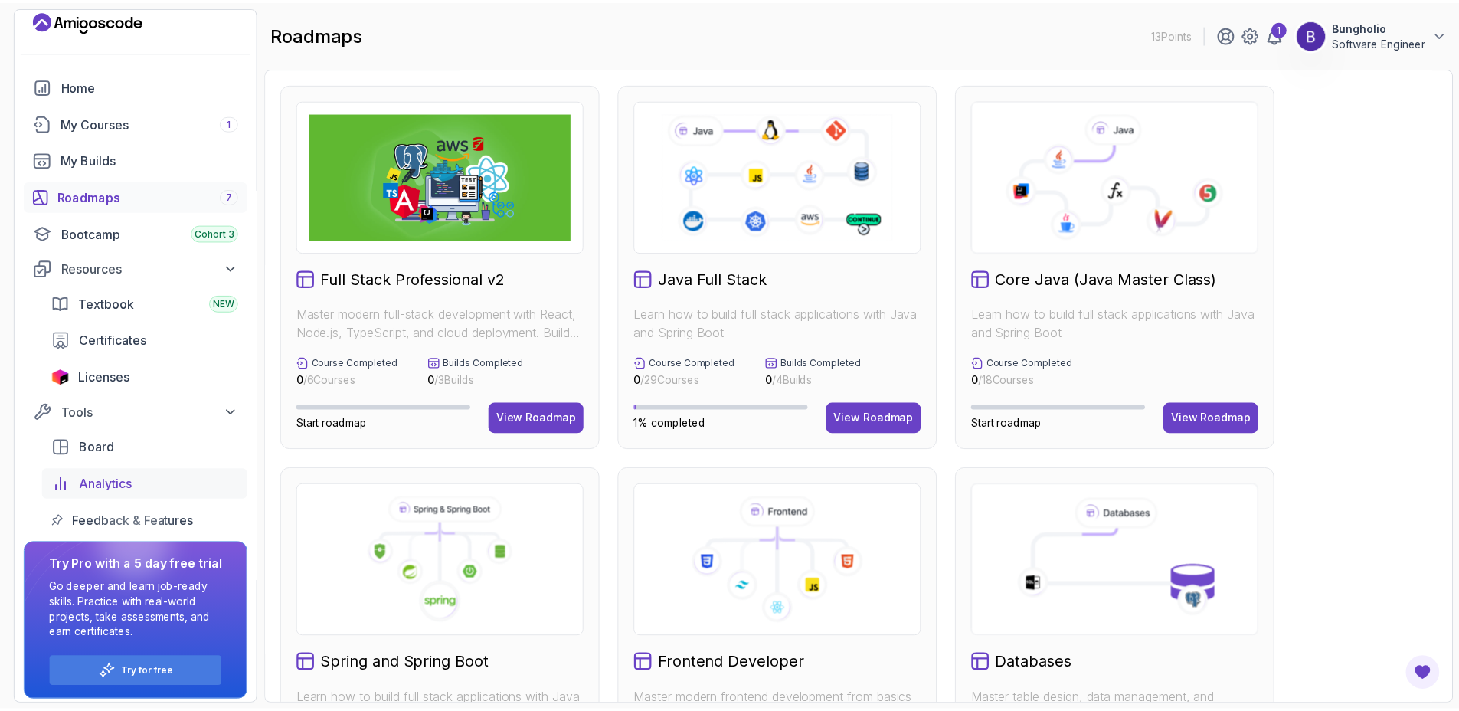
scroll to position [20, 0]
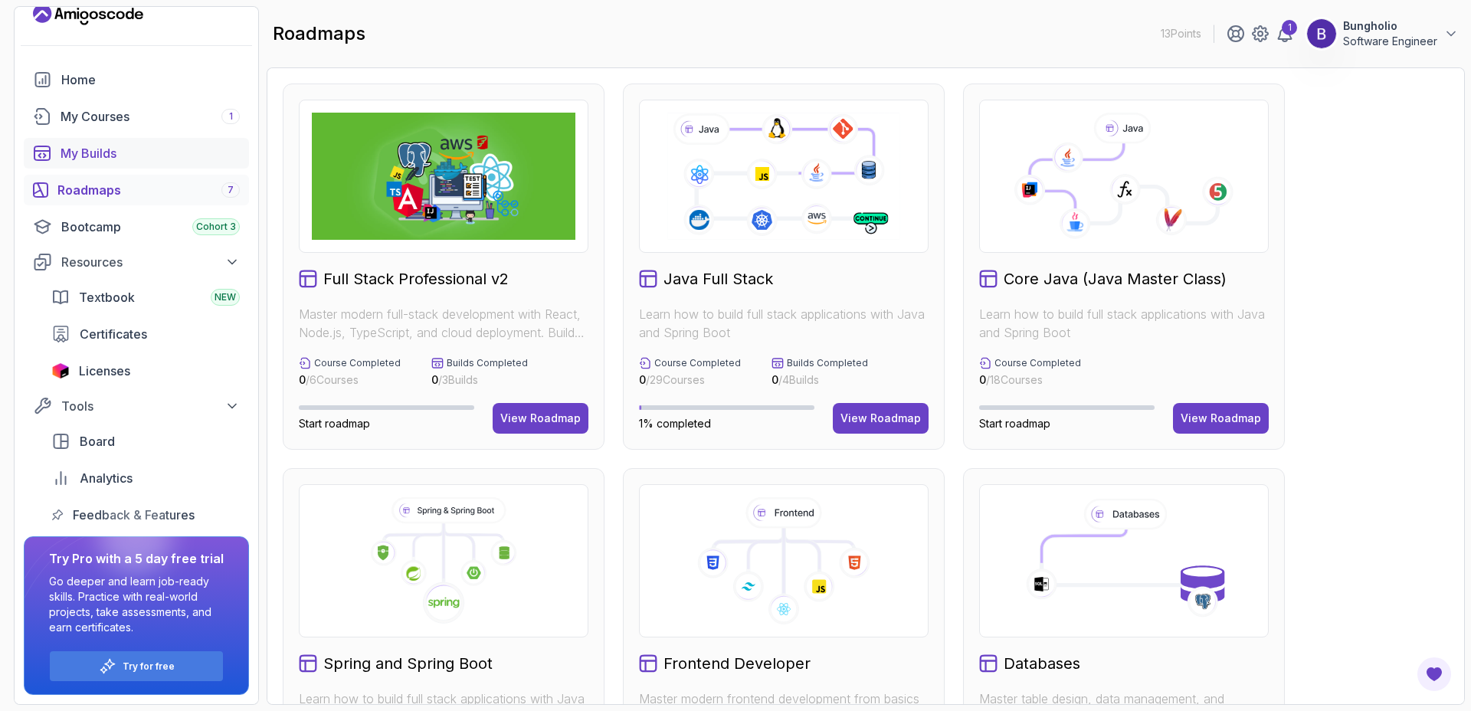
click at [86, 158] on div "My Builds" at bounding box center [150, 153] width 179 height 18
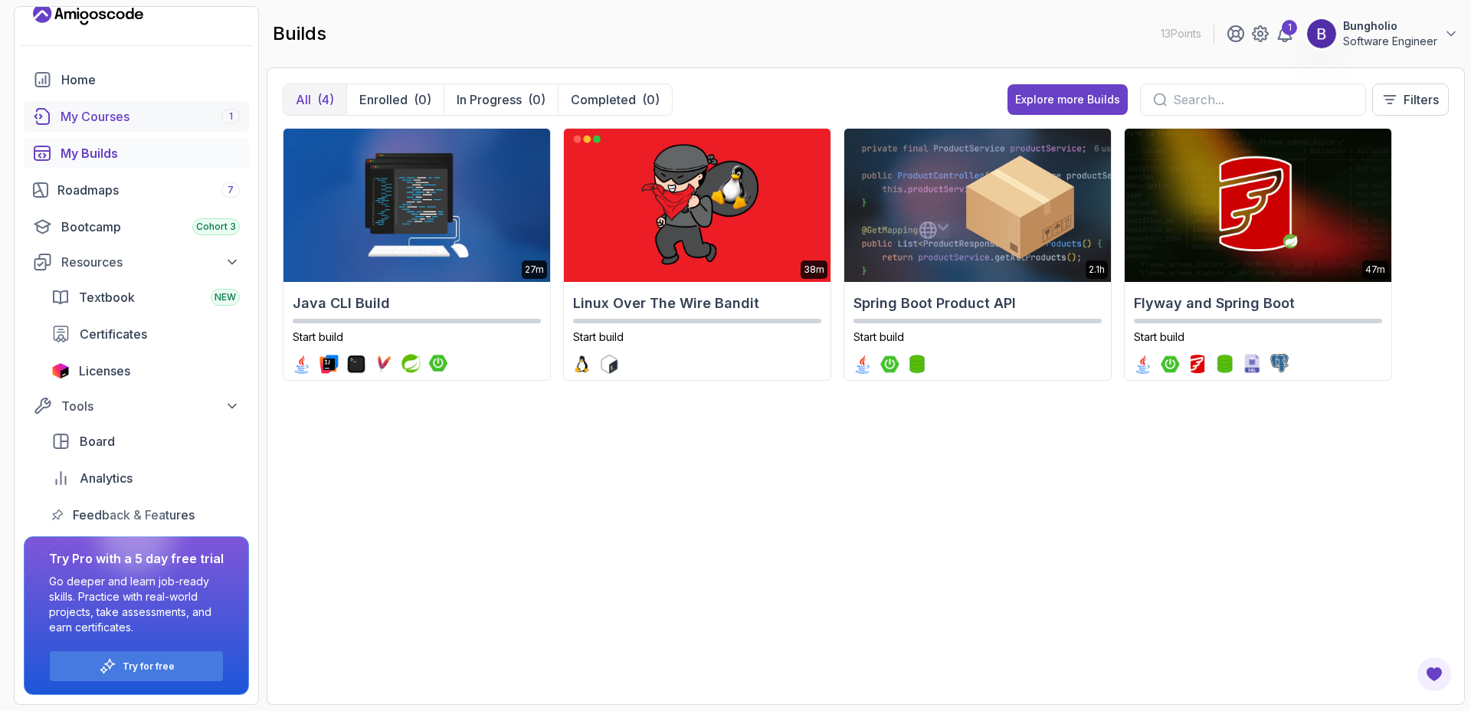
click at [128, 119] on div "My Courses 1" at bounding box center [150, 116] width 179 height 18
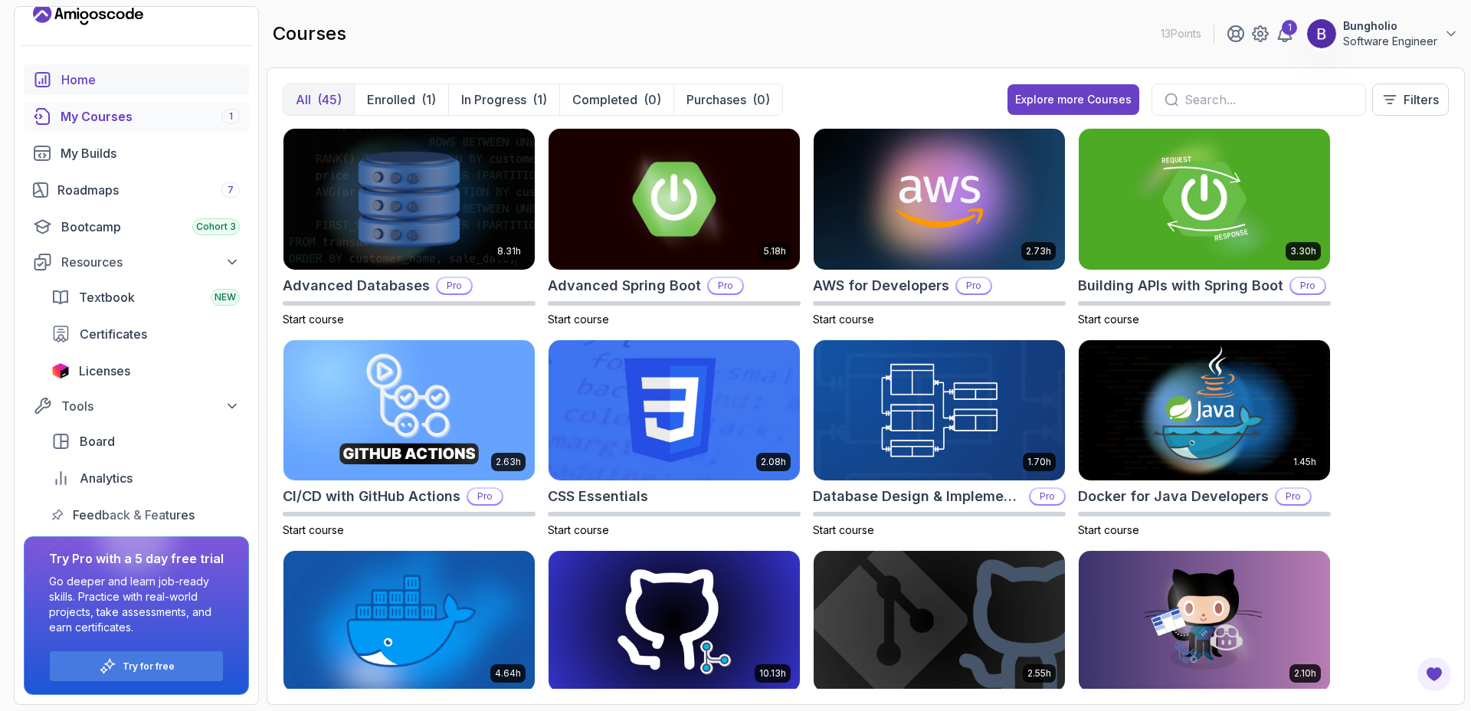
click at [91, 78] on div "Home" at bounding box center [150, 79] width 178 height 18
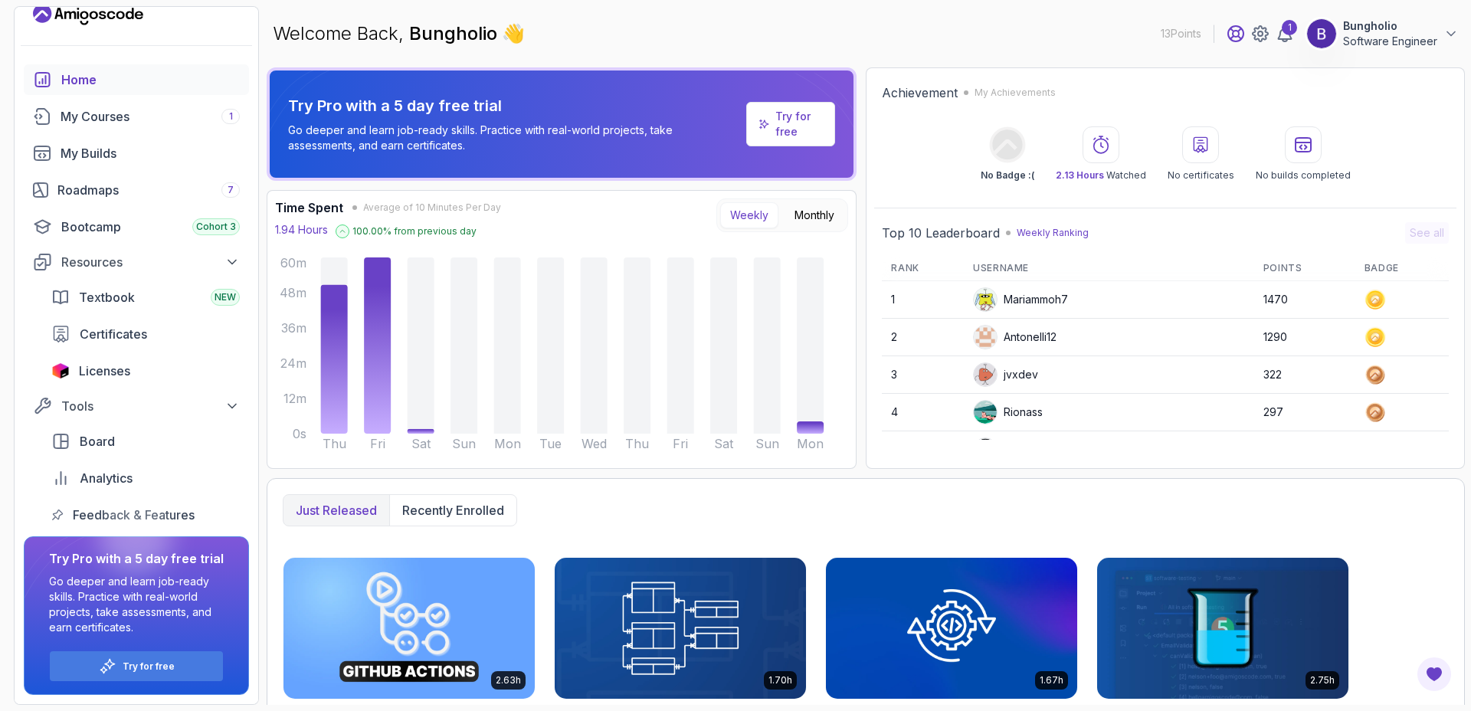
click at [1240, 37] on icon at bounding box center [1235, 33] width 15 height 15
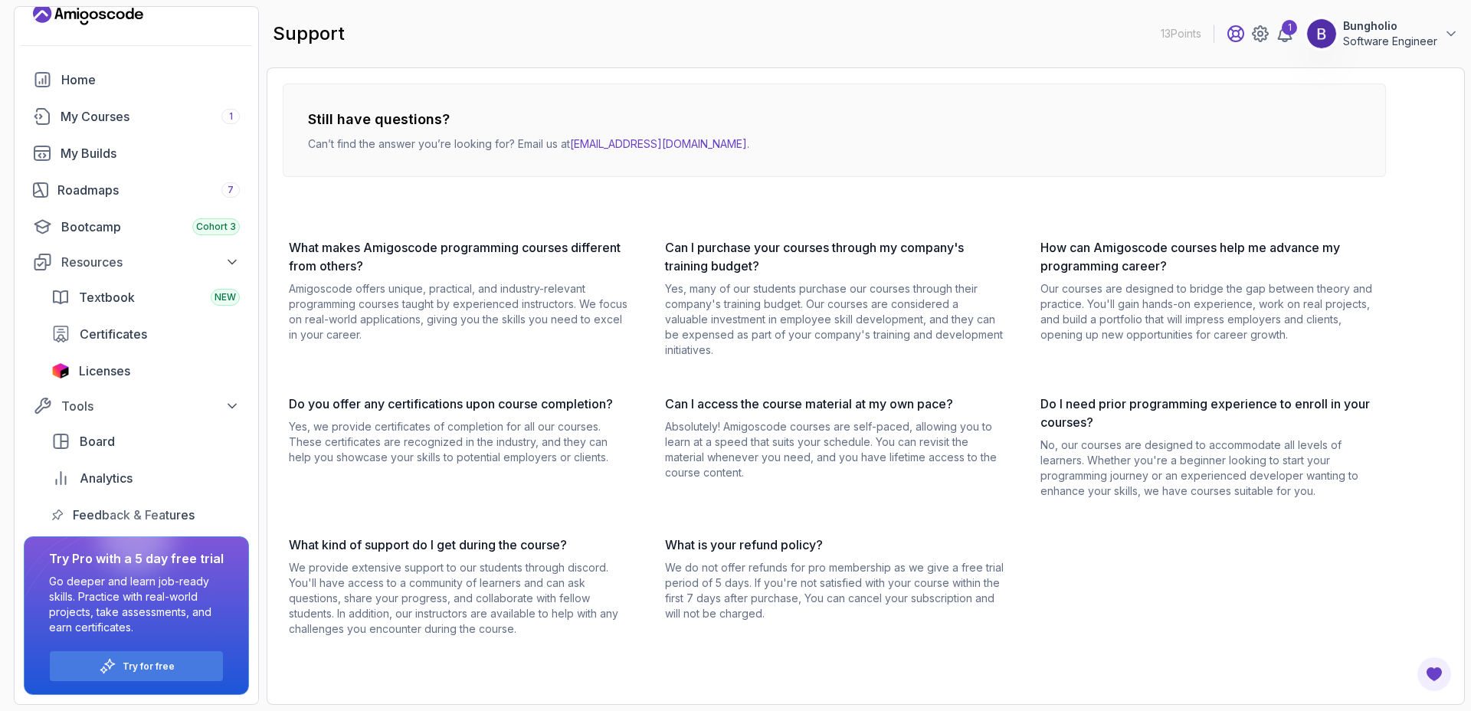
click at [1240, 37] on icon at bounding box center [1235, 33] width 15 height 15
click at [1256, 36] on icon at bounding box center [1260, 34] width 18 height 18
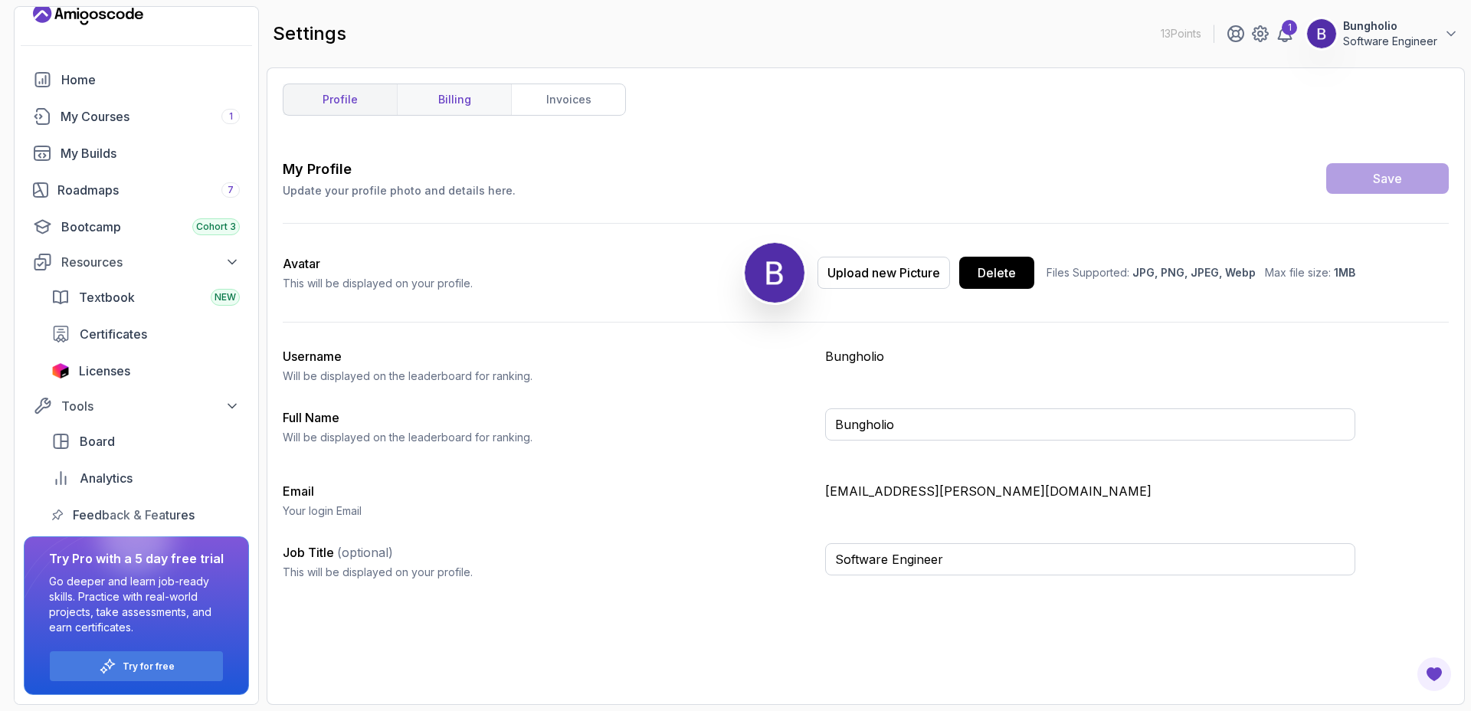
click at [477, 96] on link "billing" at bounding box center [454, 99] width 114 height 31
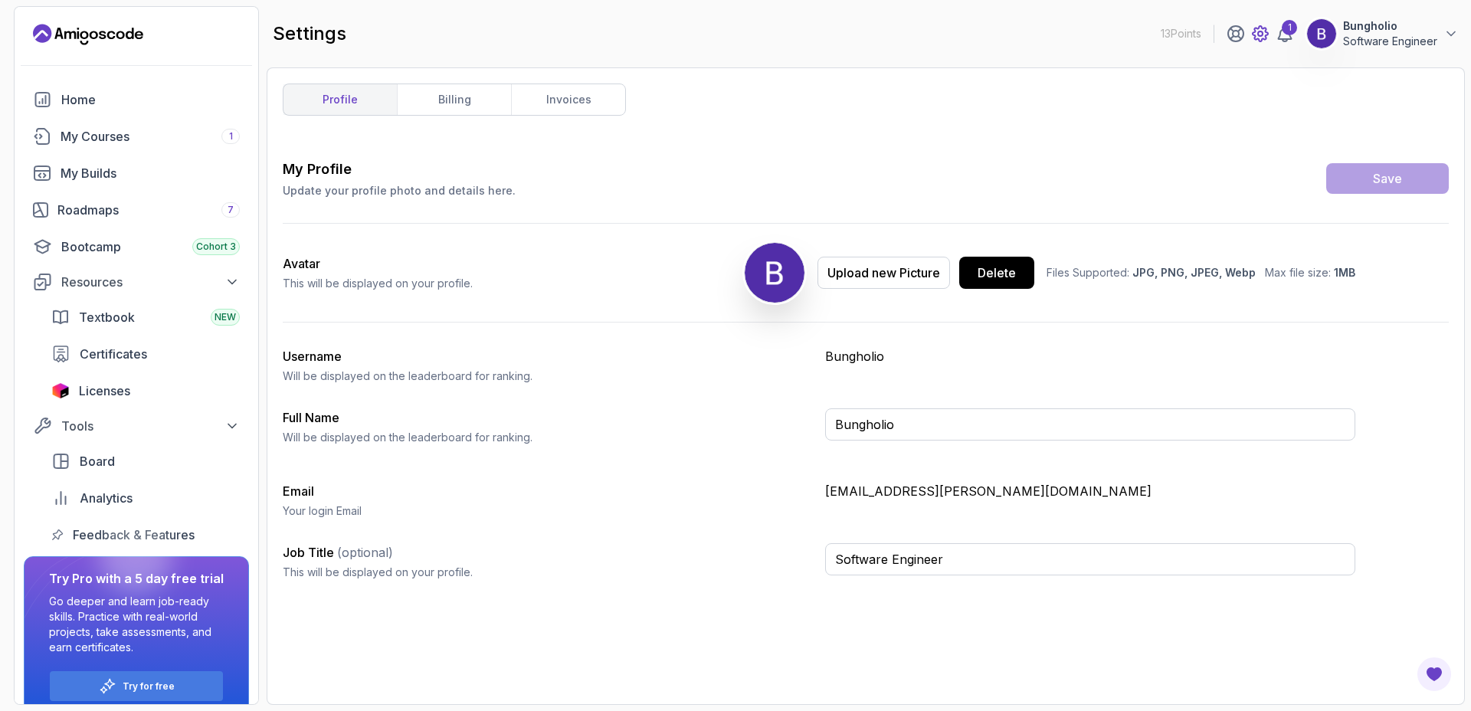
click at [1260, 38] on icon at bounding box center [1260, 34] width 18 height 18
click at [1451, 31] on icon at bounding box center [1450, 33] width 15 height 15
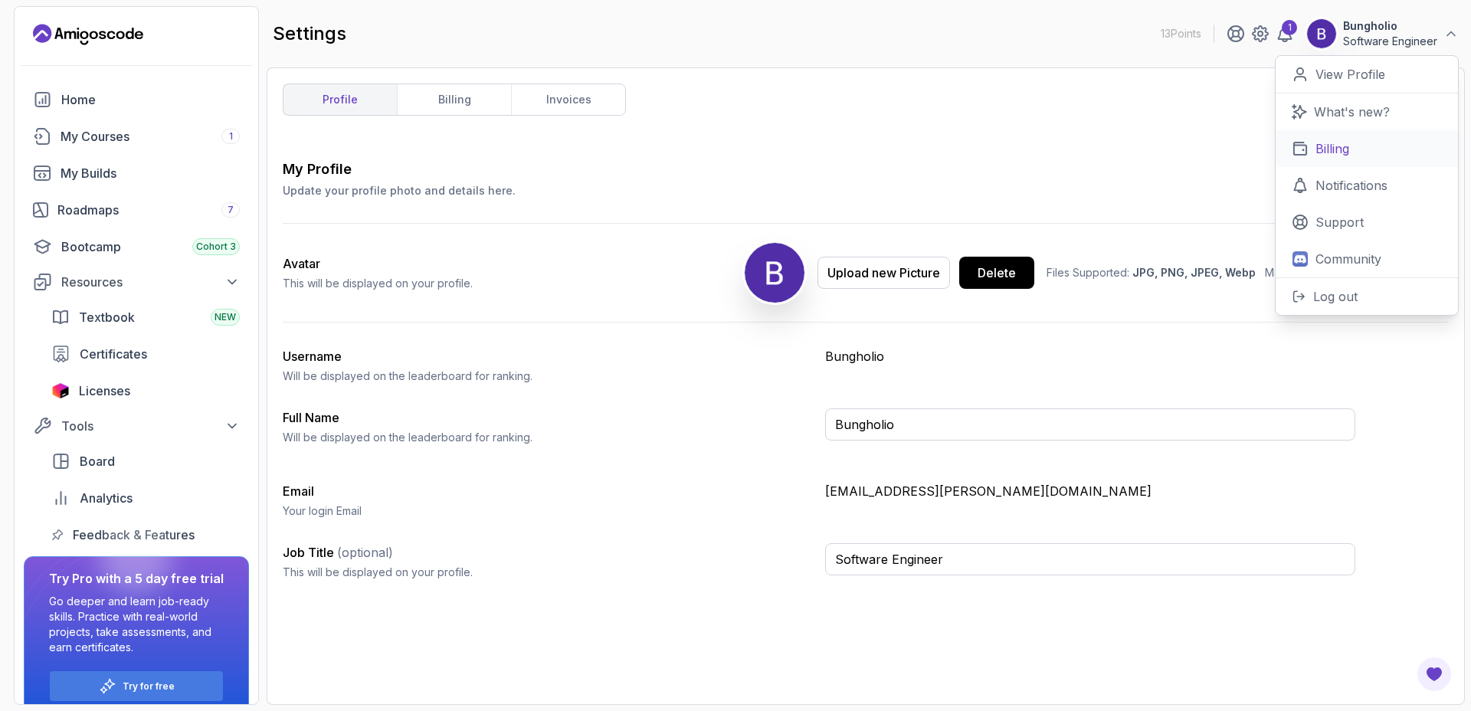
click at [1352, 159] on link "Billing" at bounding box center [1366, 148] width 182 height 37
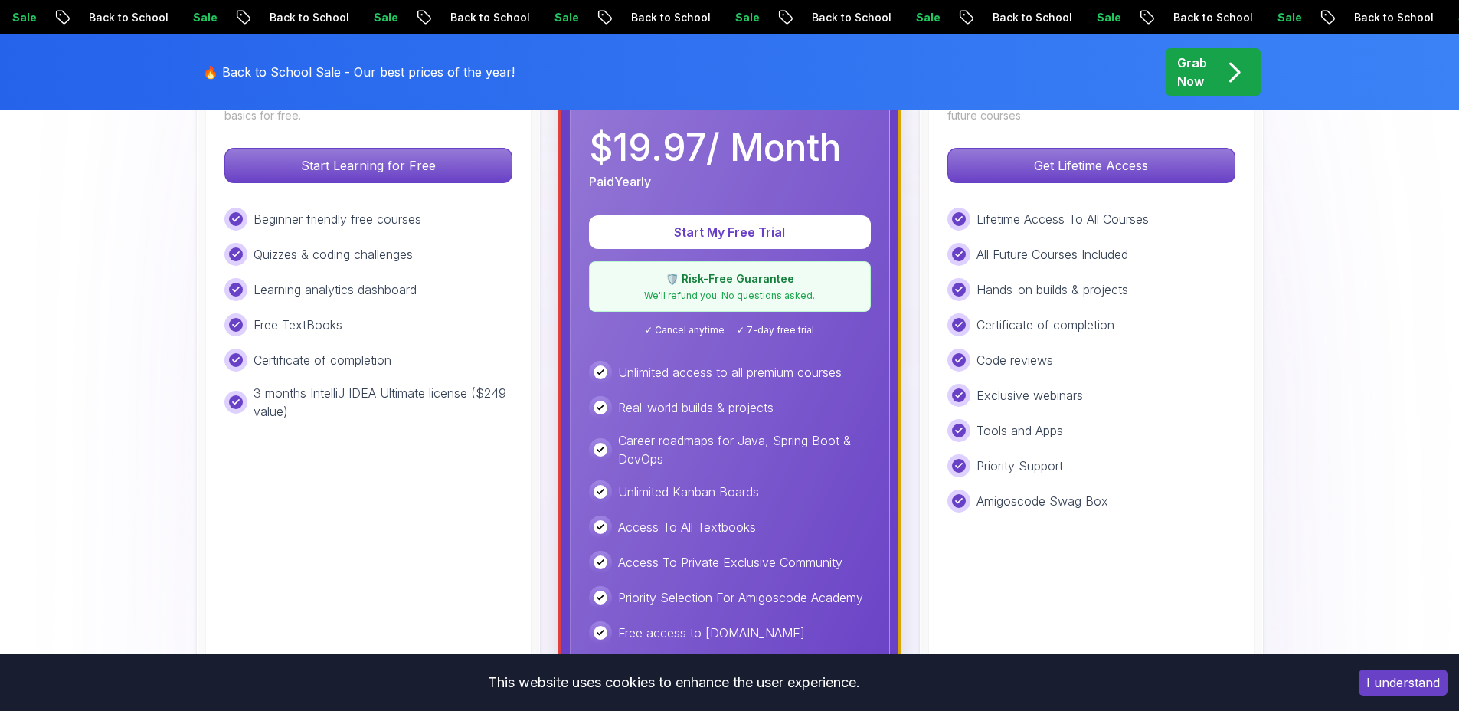
scroll to position [552, 0]
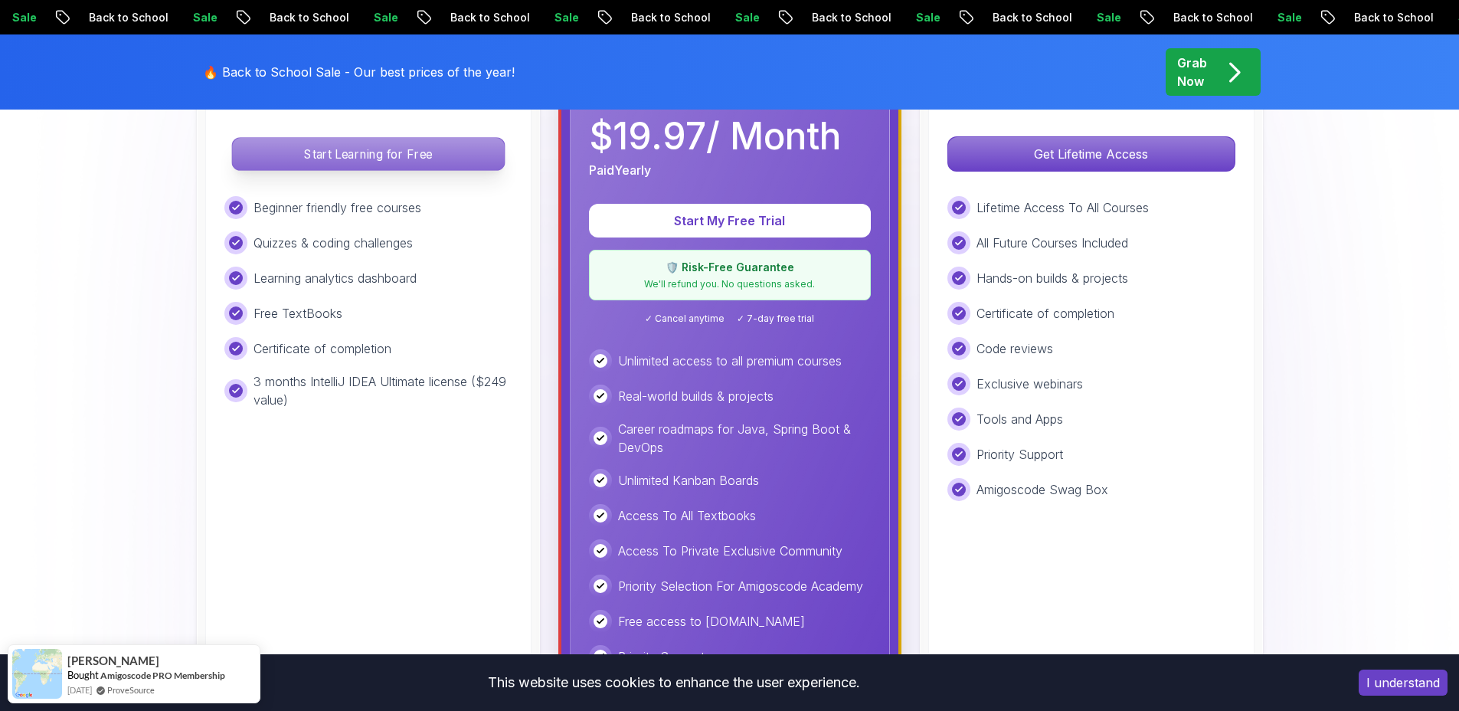
click at [369, 162] on p "Start Learning for Free" at bounding box center [368, 154] width 272 height 32
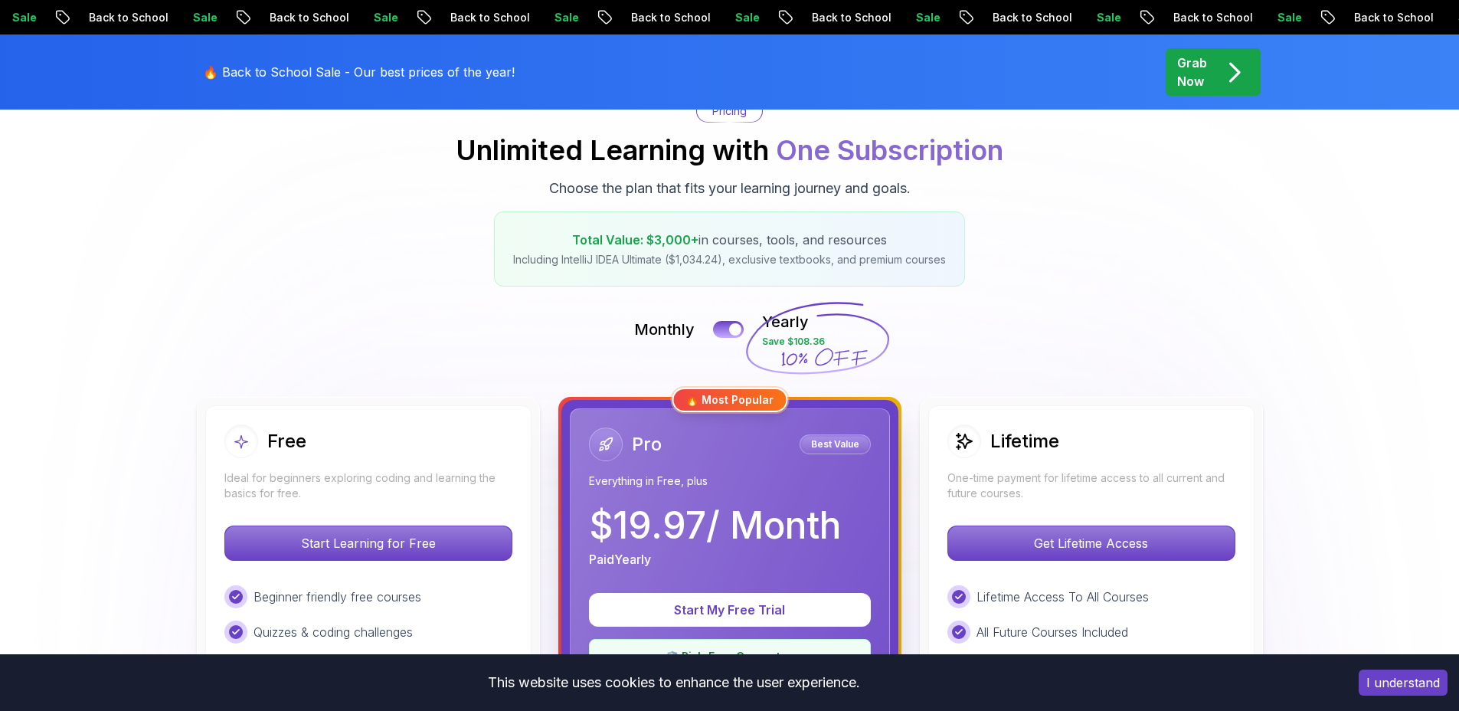
scroll to position [552, 0]
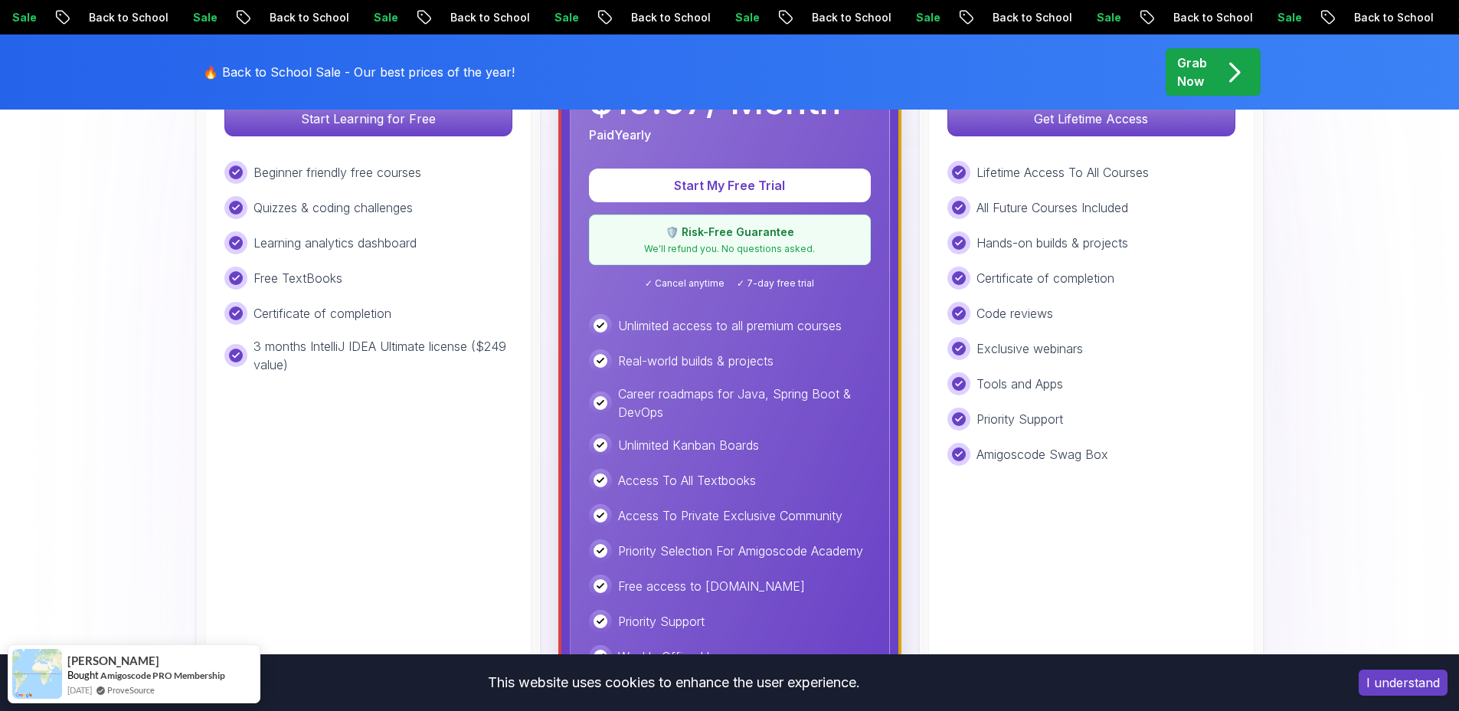
scroll to position [641, 0]
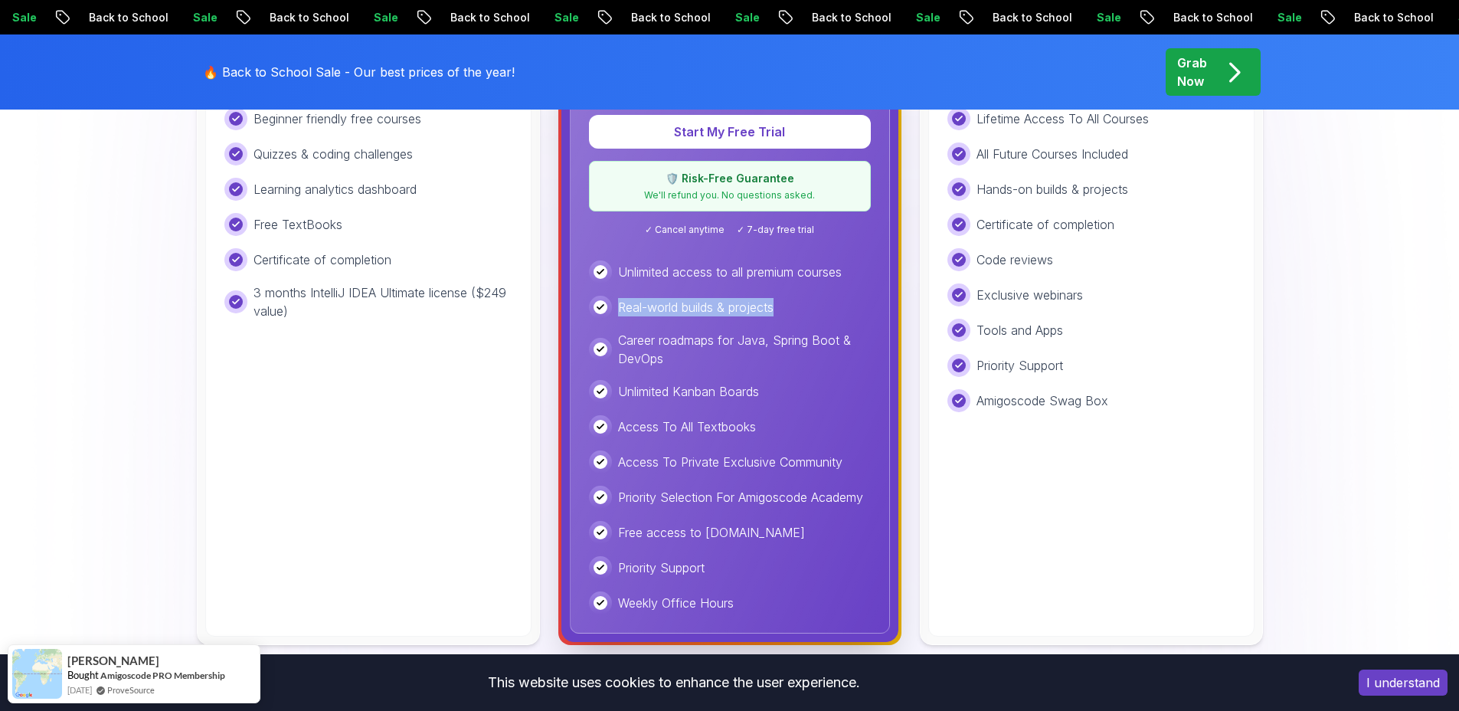
drag, startPoint x: 620, startPoint y: 306, endPoint x: 809, endPoint y: 309, distance: 189.2
click at [809, 309] on div "Real-world builds & projects" at bounding box center [730, 307] width 282 height 23
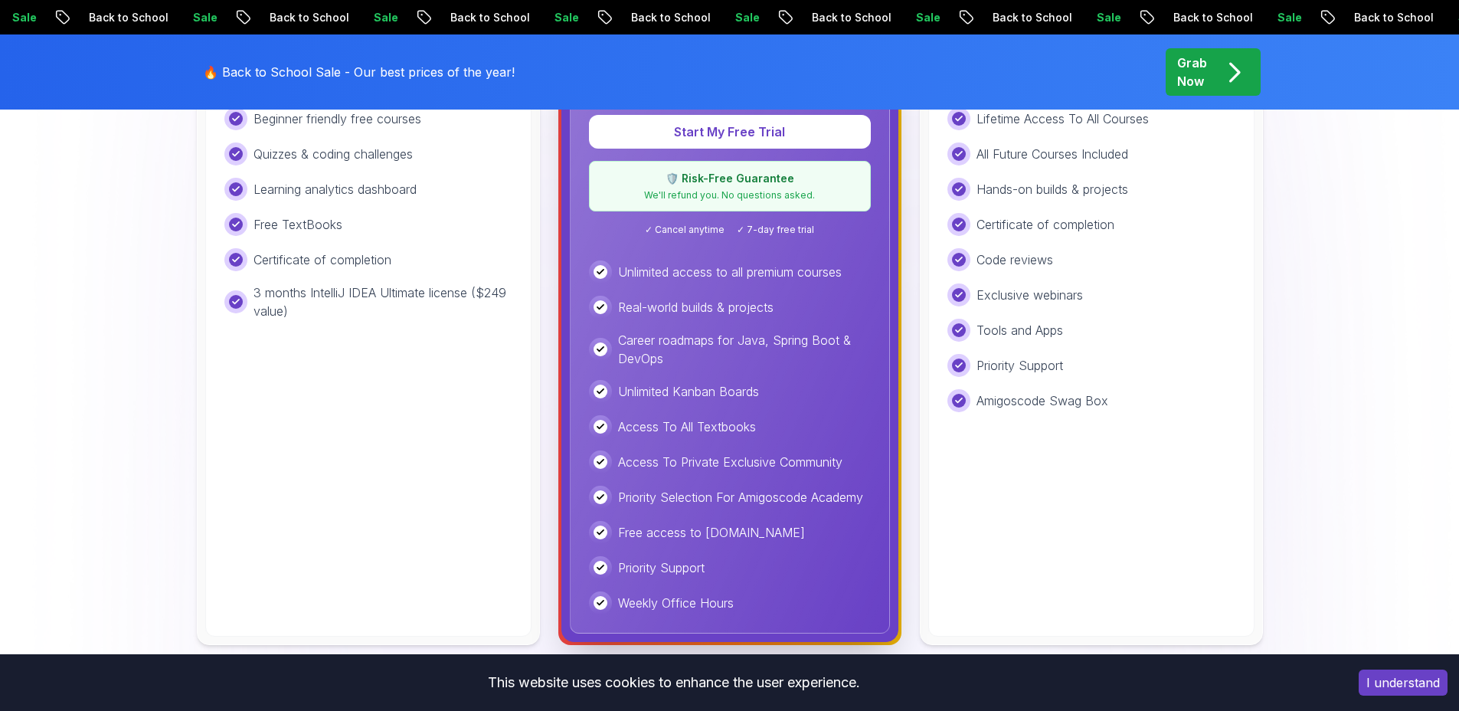
click at [784, 344] on p "Career roadmaps for Java, Spring Boot & DevOps" at bounding box center [744, 349] width 253 height 37
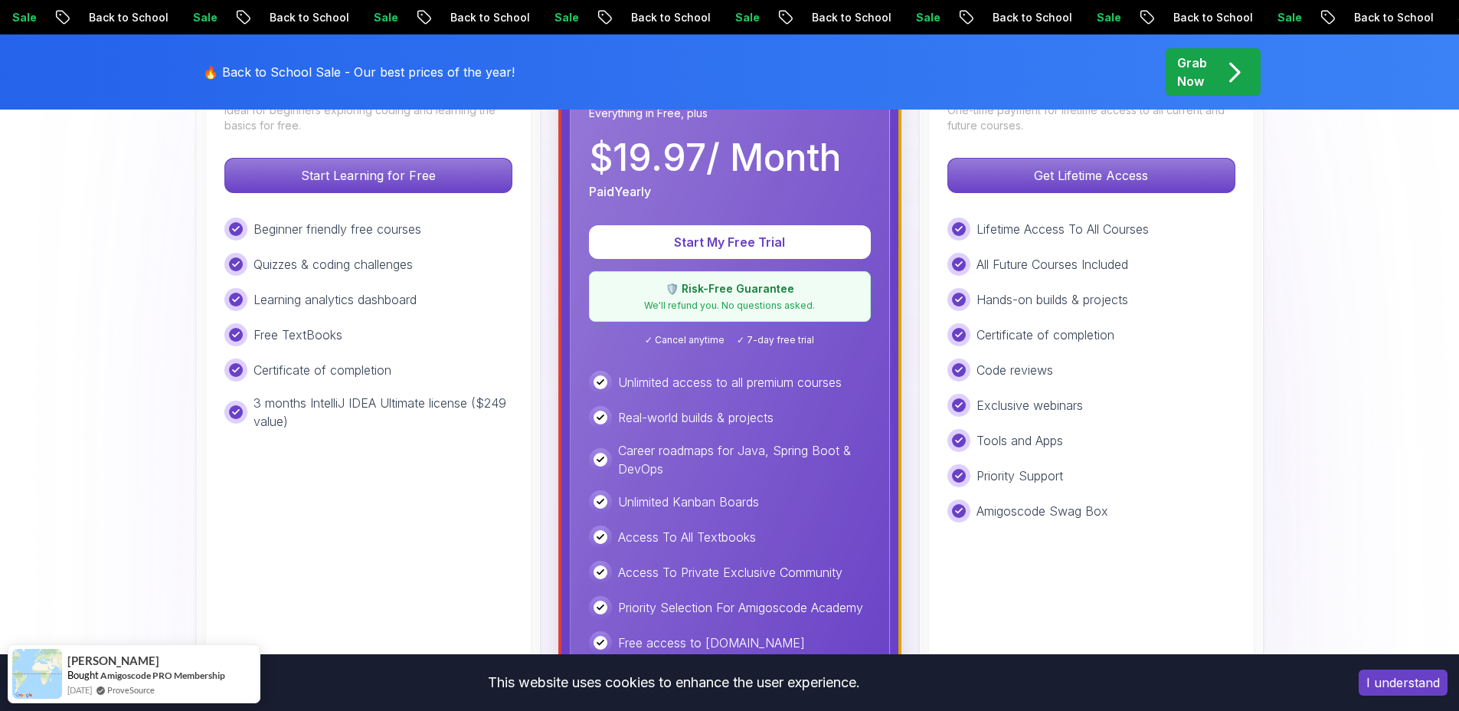
scroll to position [530, 0]
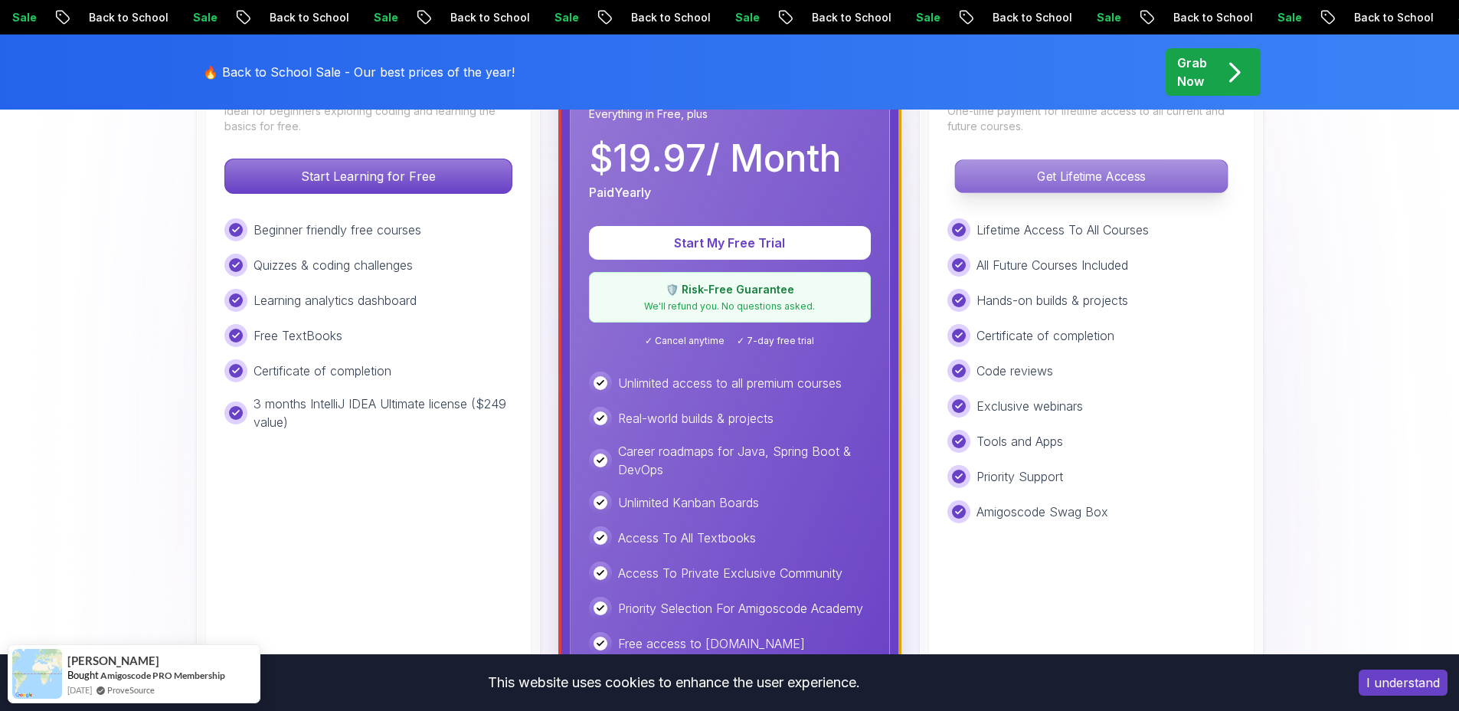
click at [1049, 180] on p "Get Lifetime Access" at bounding box center [1091, 176] width 272 height 32
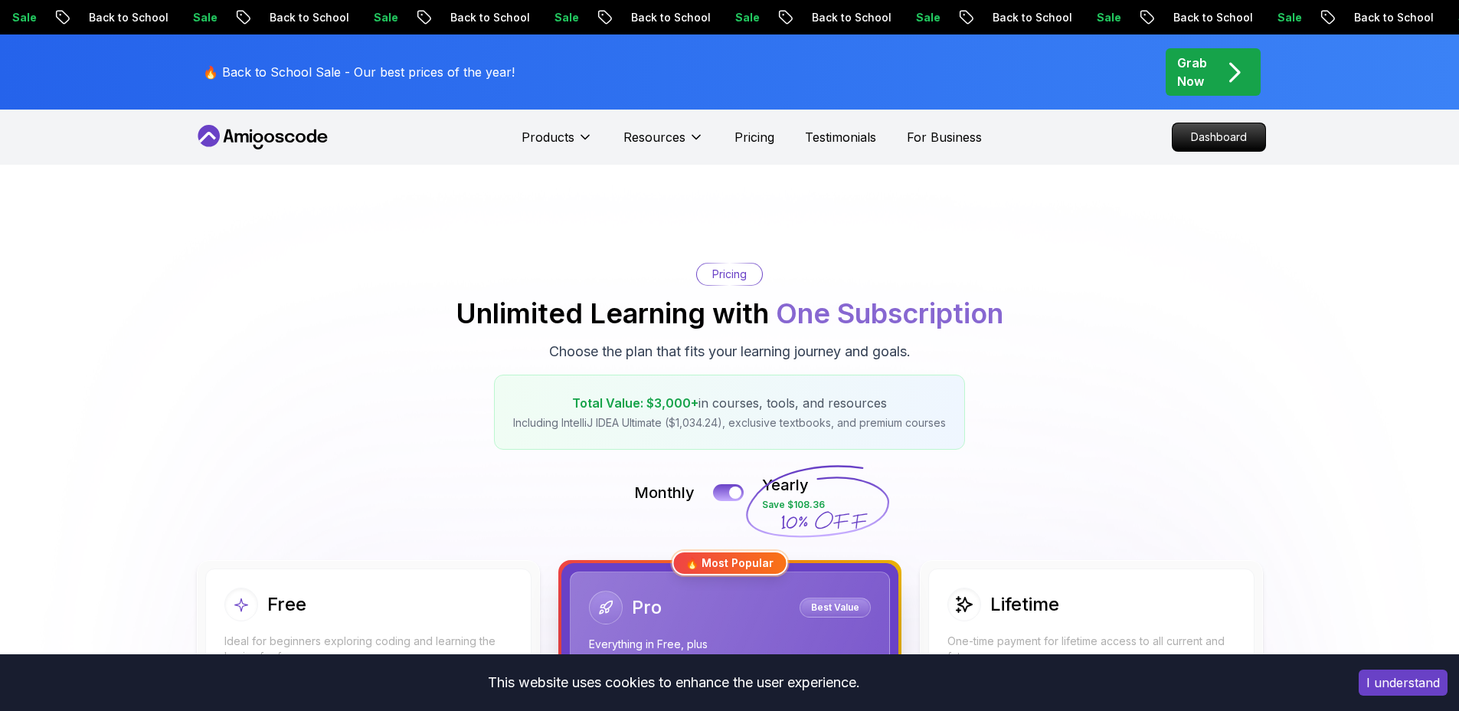
scroll to position [530, 0]
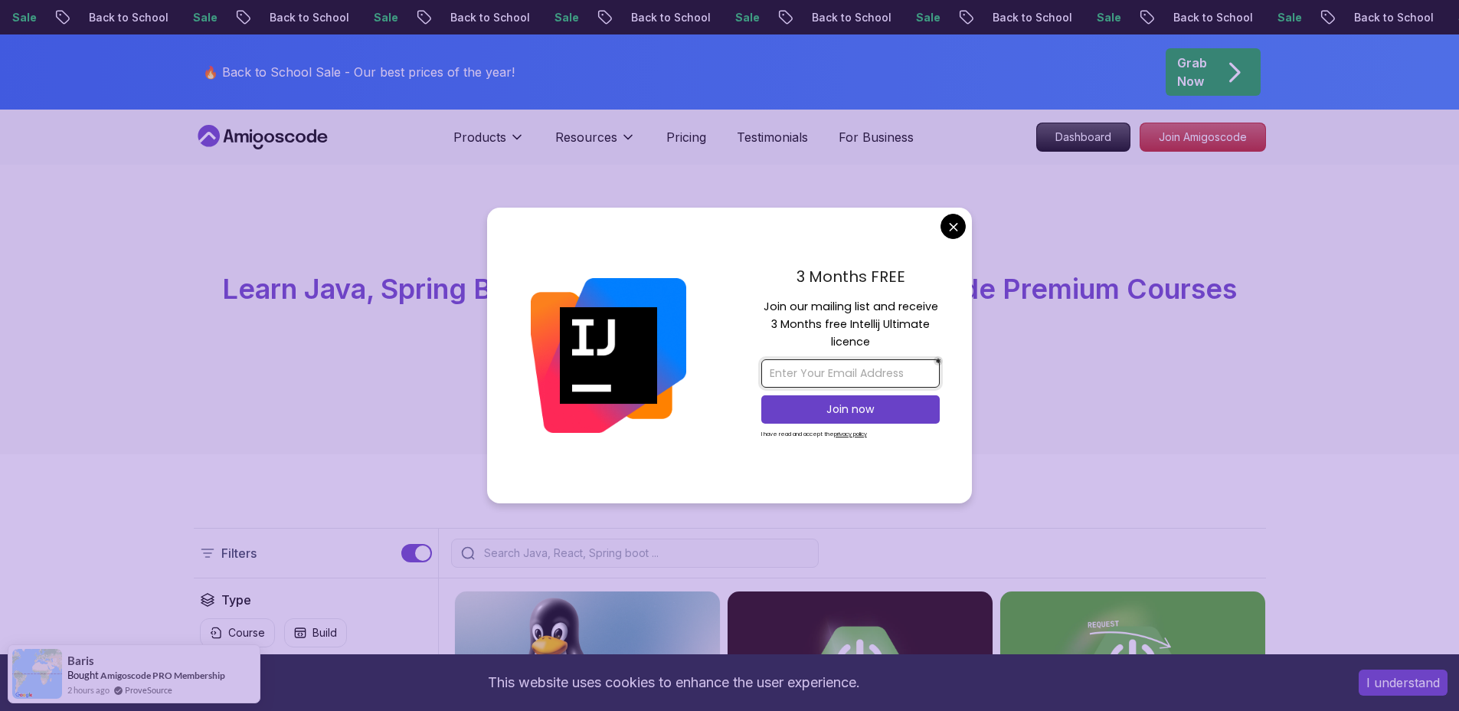
click at [873, 379] on input "email" at bounding box center [850, 373] width 178 height 28
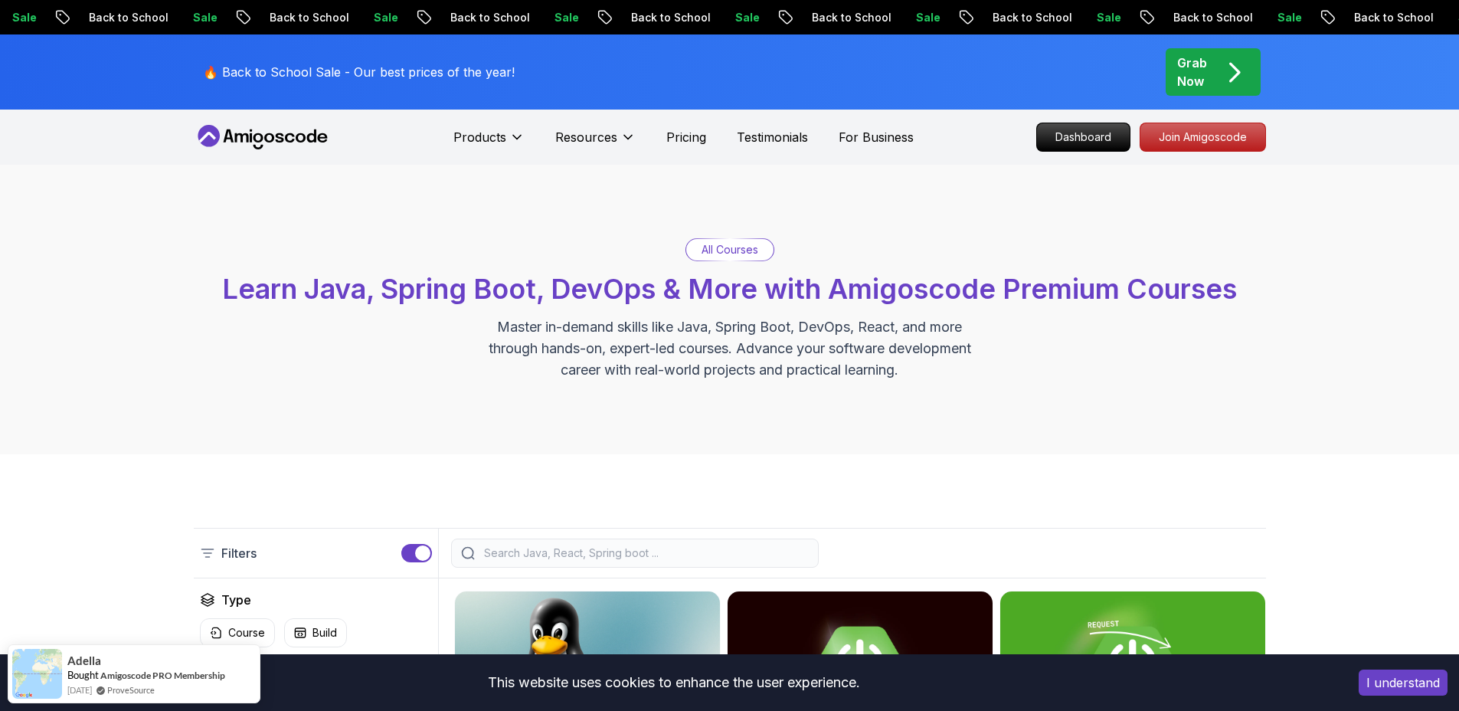
click at [735, 214] on div "All Courses Learn Java, Spring Boot, DevOps & More with Amigoscode Premium Cour…" at bounding box center [729, 310] width 1459 height 290
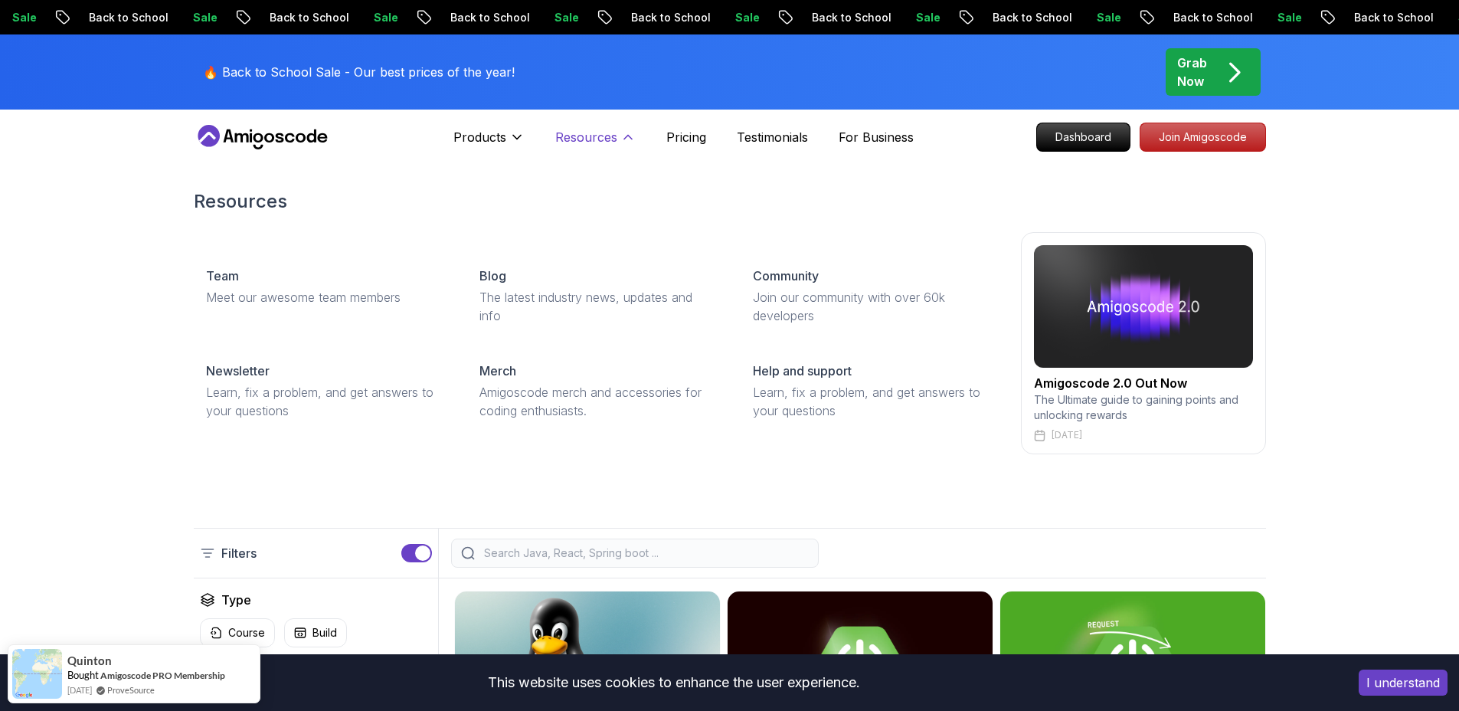
click at [627, 139] on icon at bounding box center [627, 136] width 15 height 15
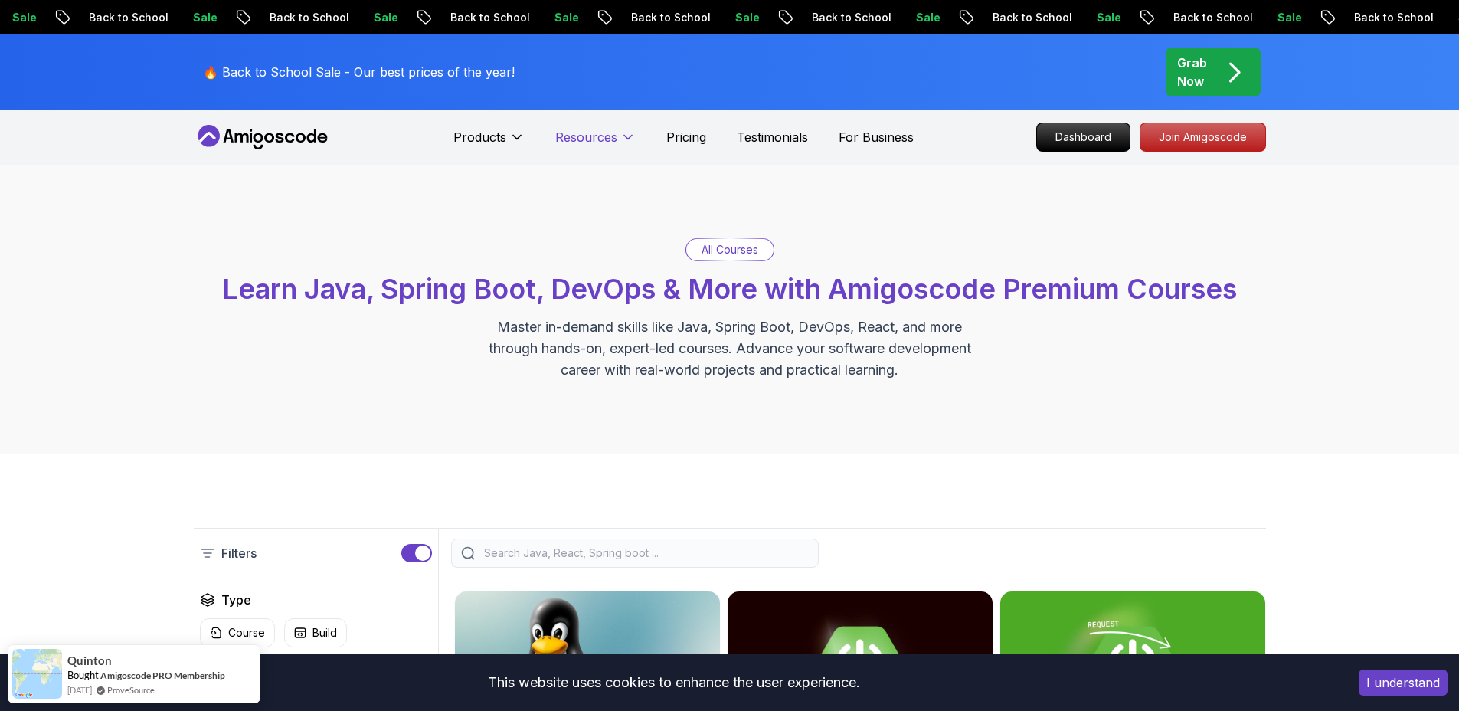
click at [613, 140] on p "Resources" at bounding box center [586, 137] width 62 height 18
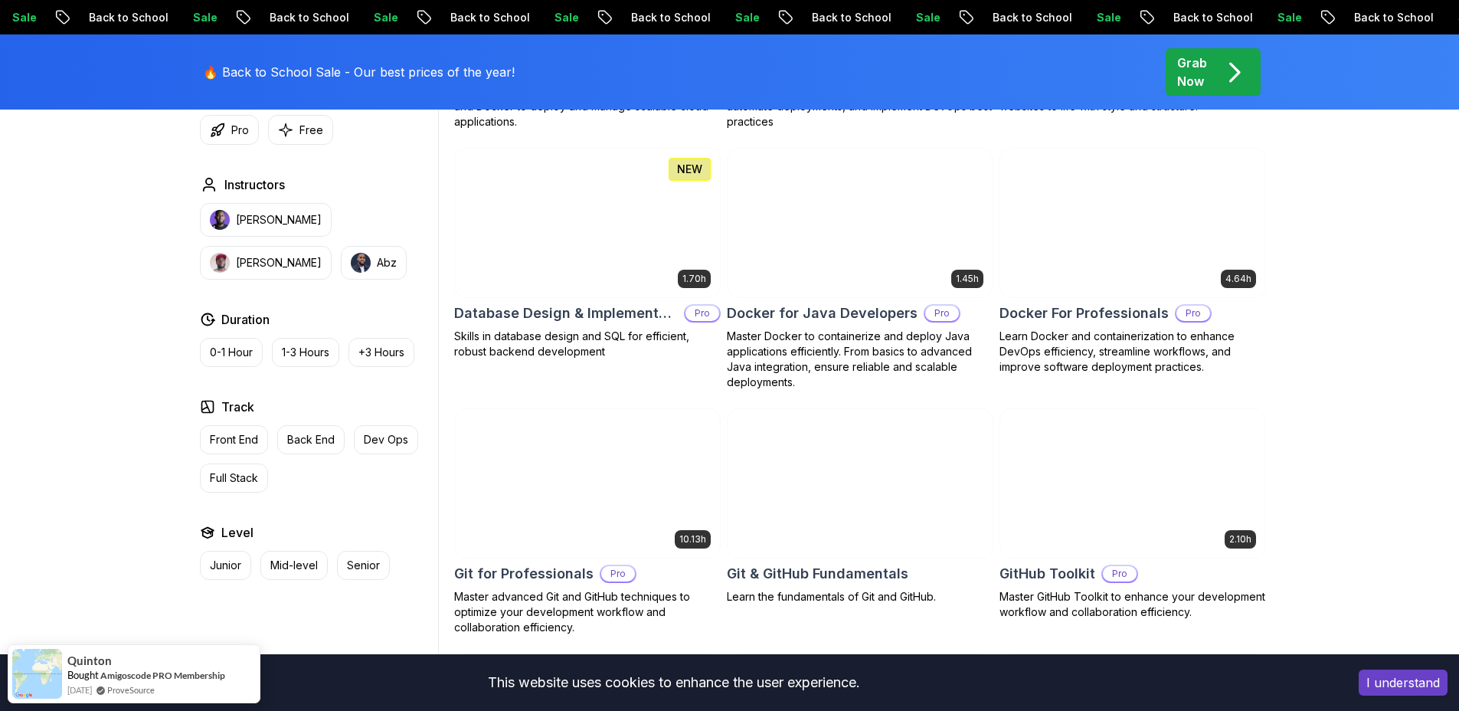
scroll to position [1669, 0]
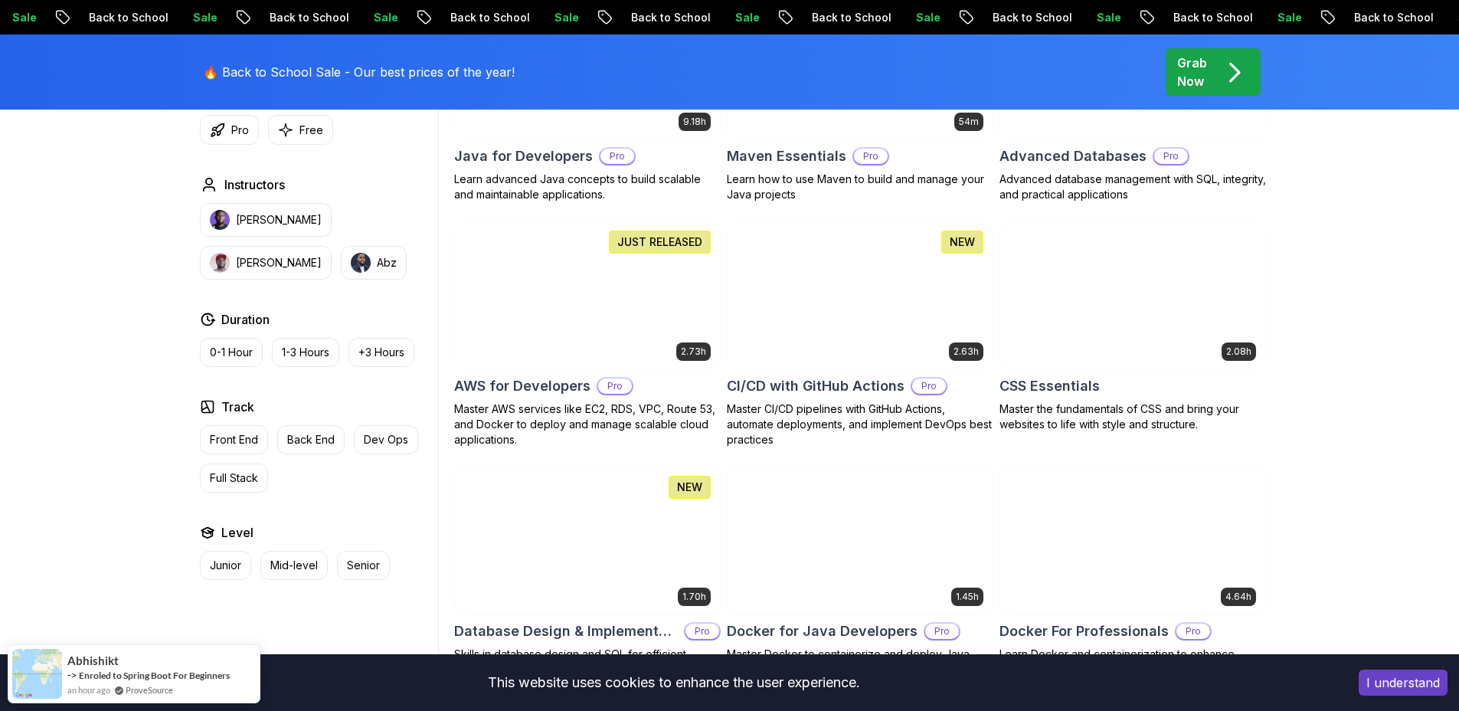
scroll to position [1157, 0]
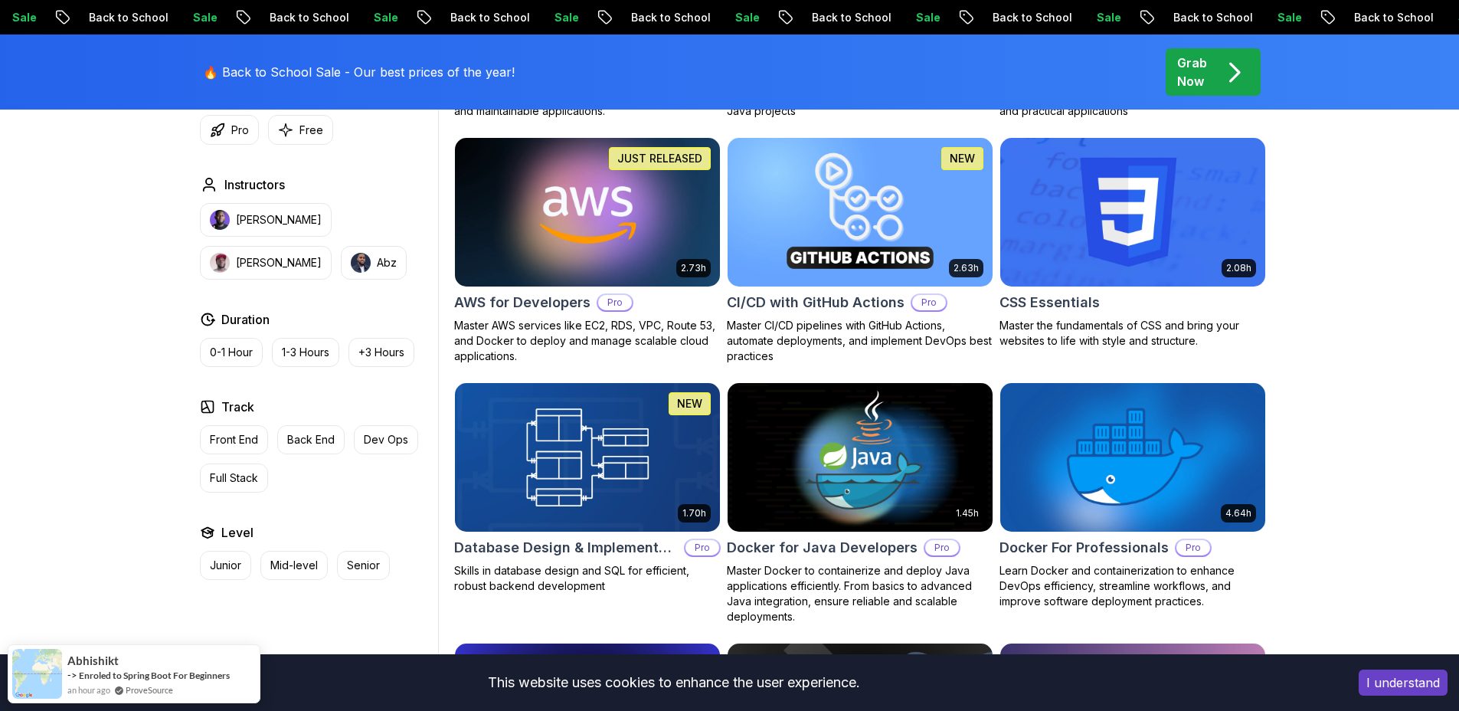
click at [663, 164] on p "JUST RELEASED" at bounding box center [659, 158] width 85 height 15
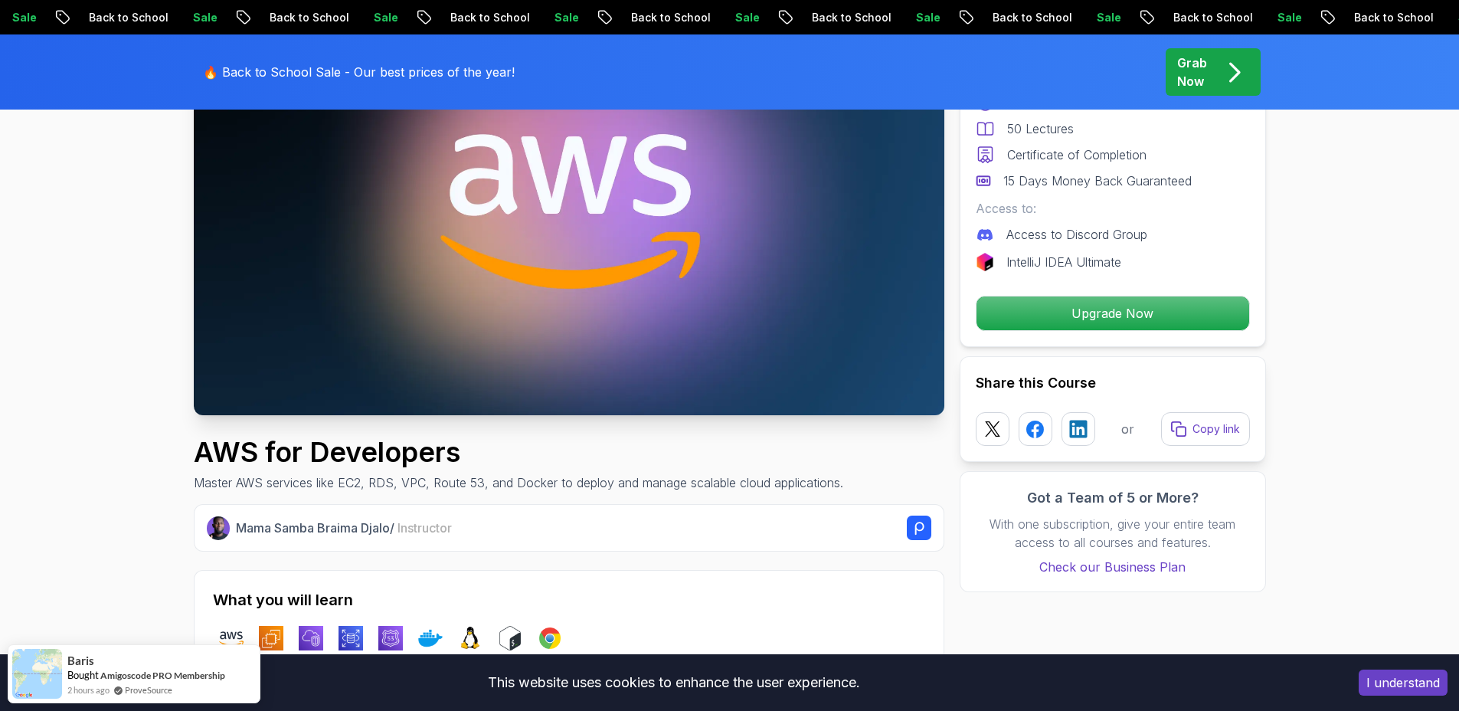
scroll to position [73, 0]
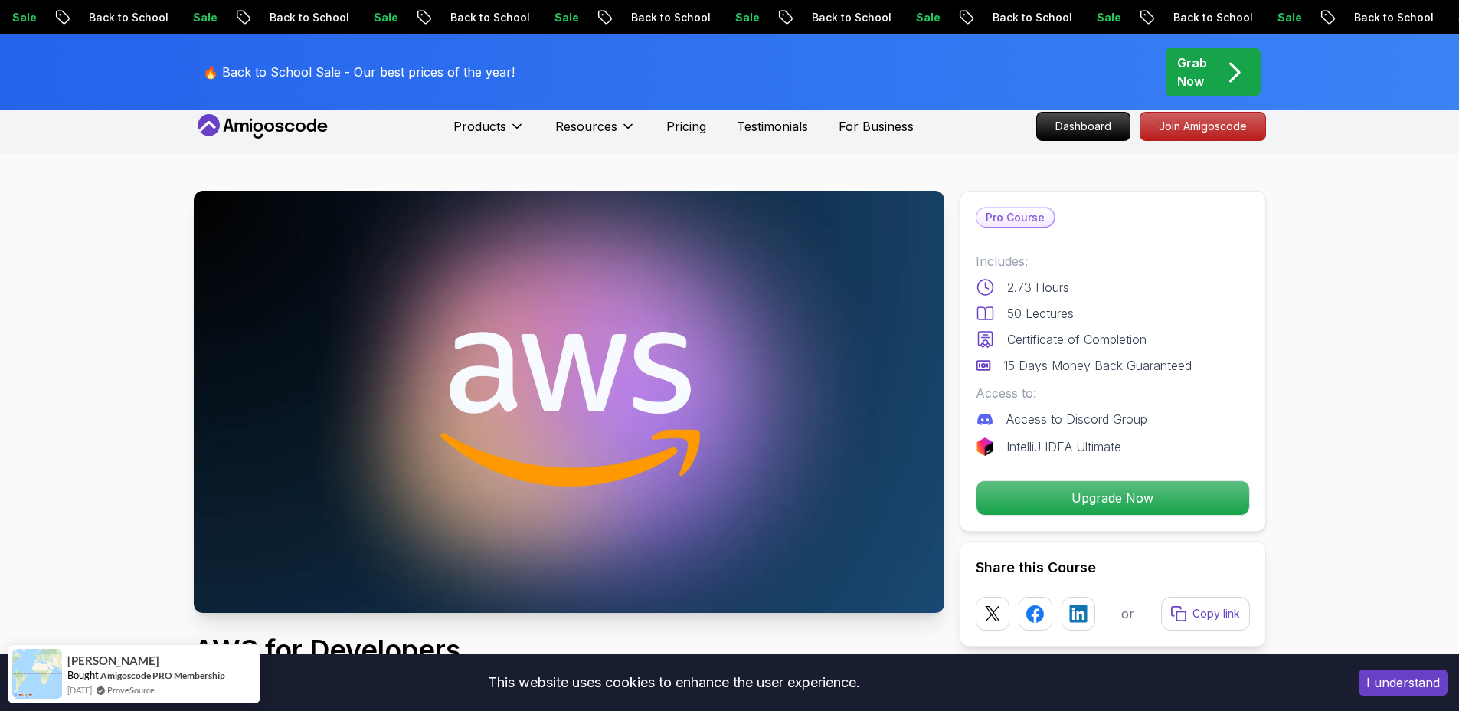
scroll to position [0, 0]
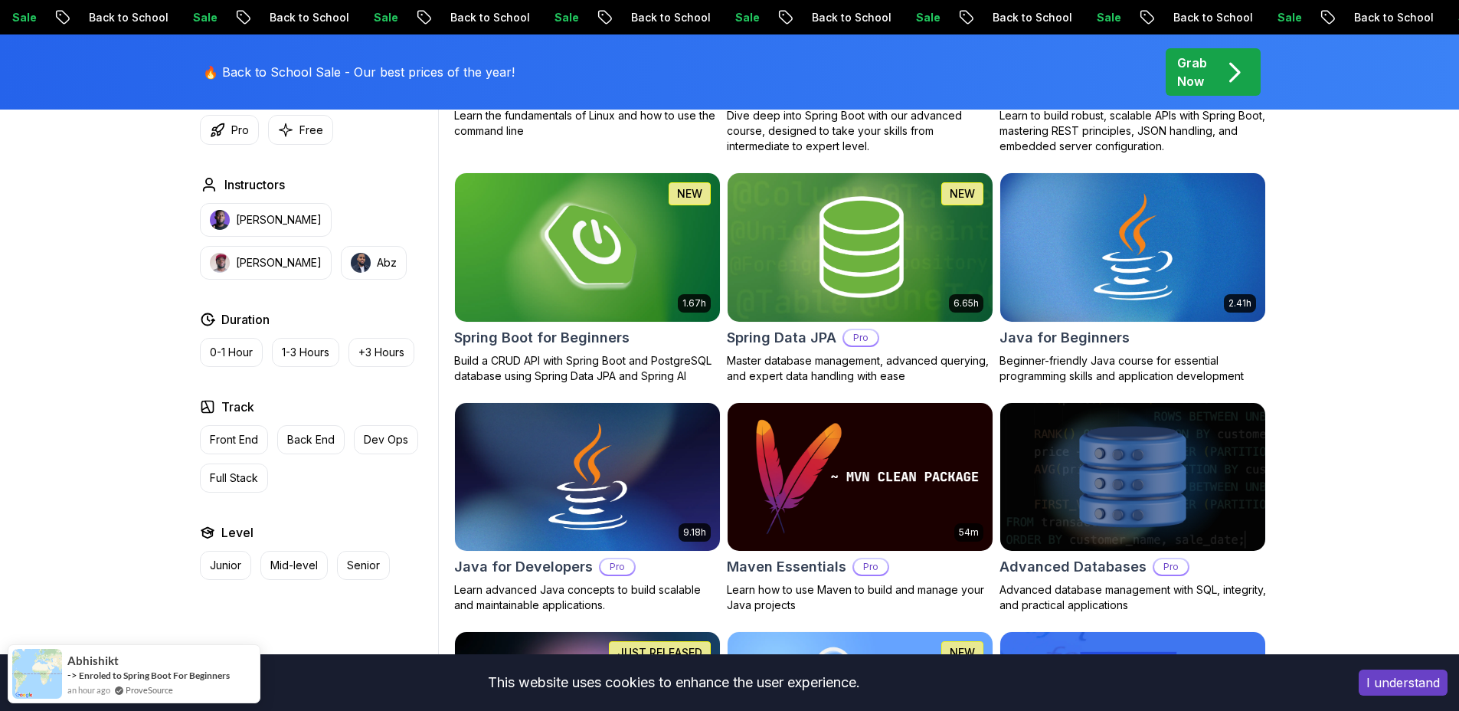
scroll to position [728, 0]
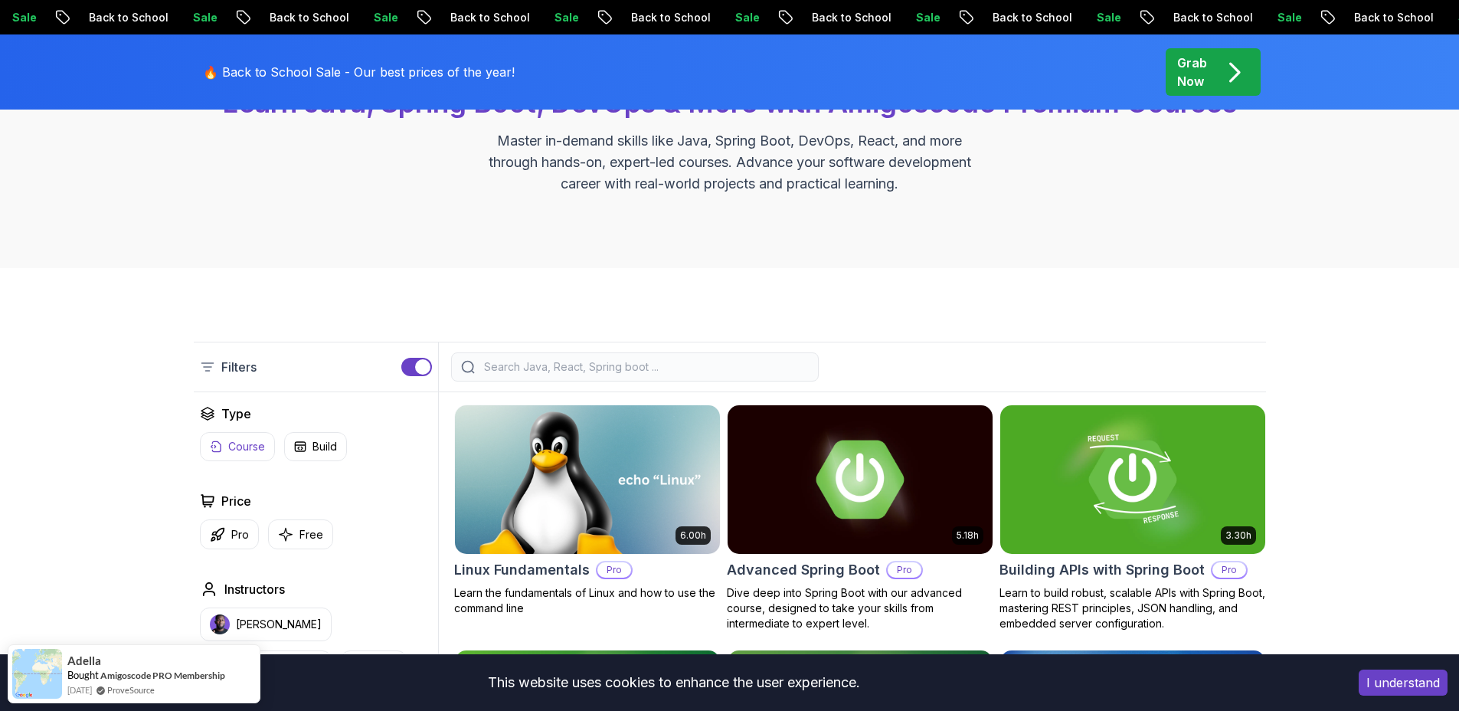
scroll to position [179, 0]
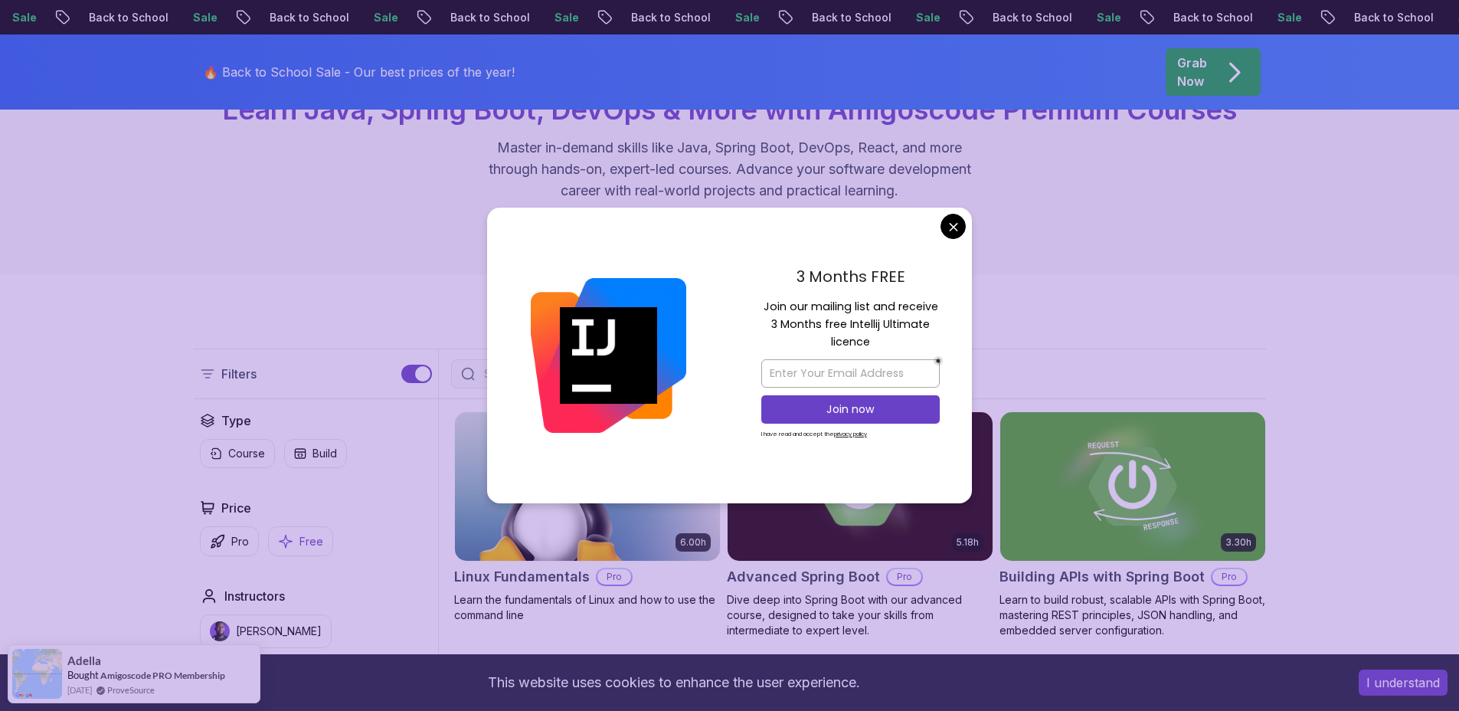
click at [309, 541] on p "Free" at bounding box center [311, 541] width 24 height 15
